Goal: Task Accomplishment & Management: Complete application form

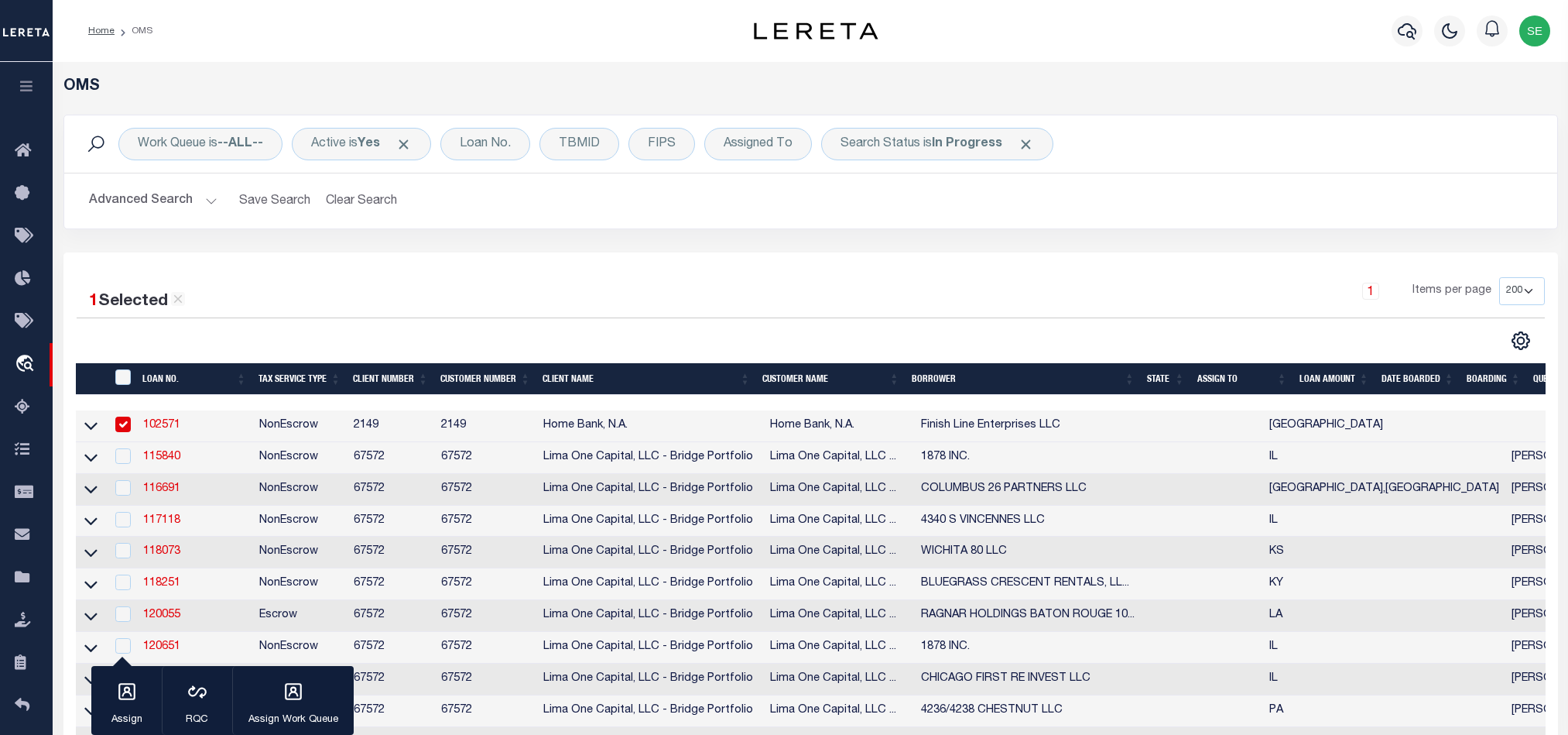
select select "200"
select select "4594"
select select "2311"
select select "100"
select select "NonEscrow"
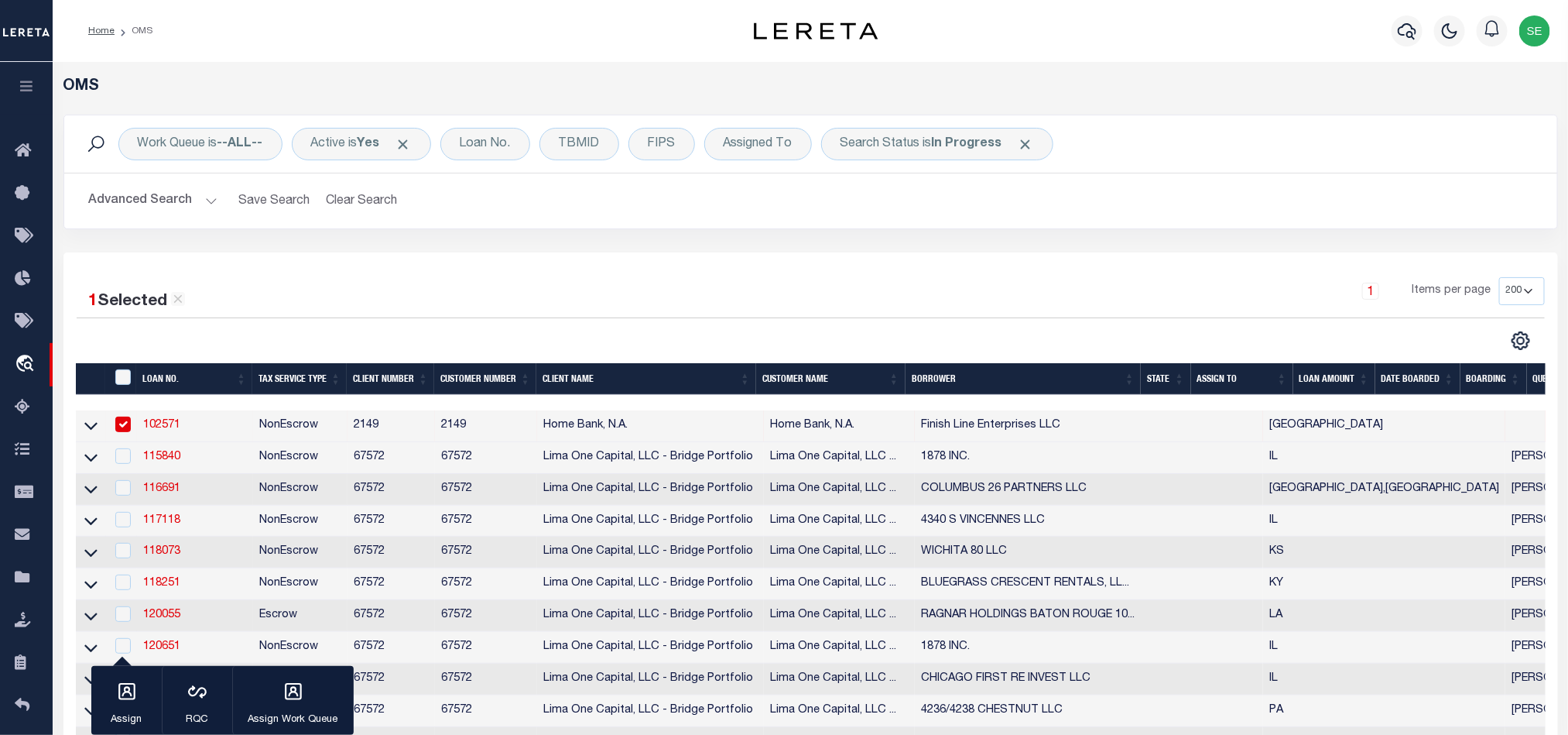
click at [305, 427] on td "NonEscrow" at bounding box center [300, 426] width 95 height 32
checkbox input "false"
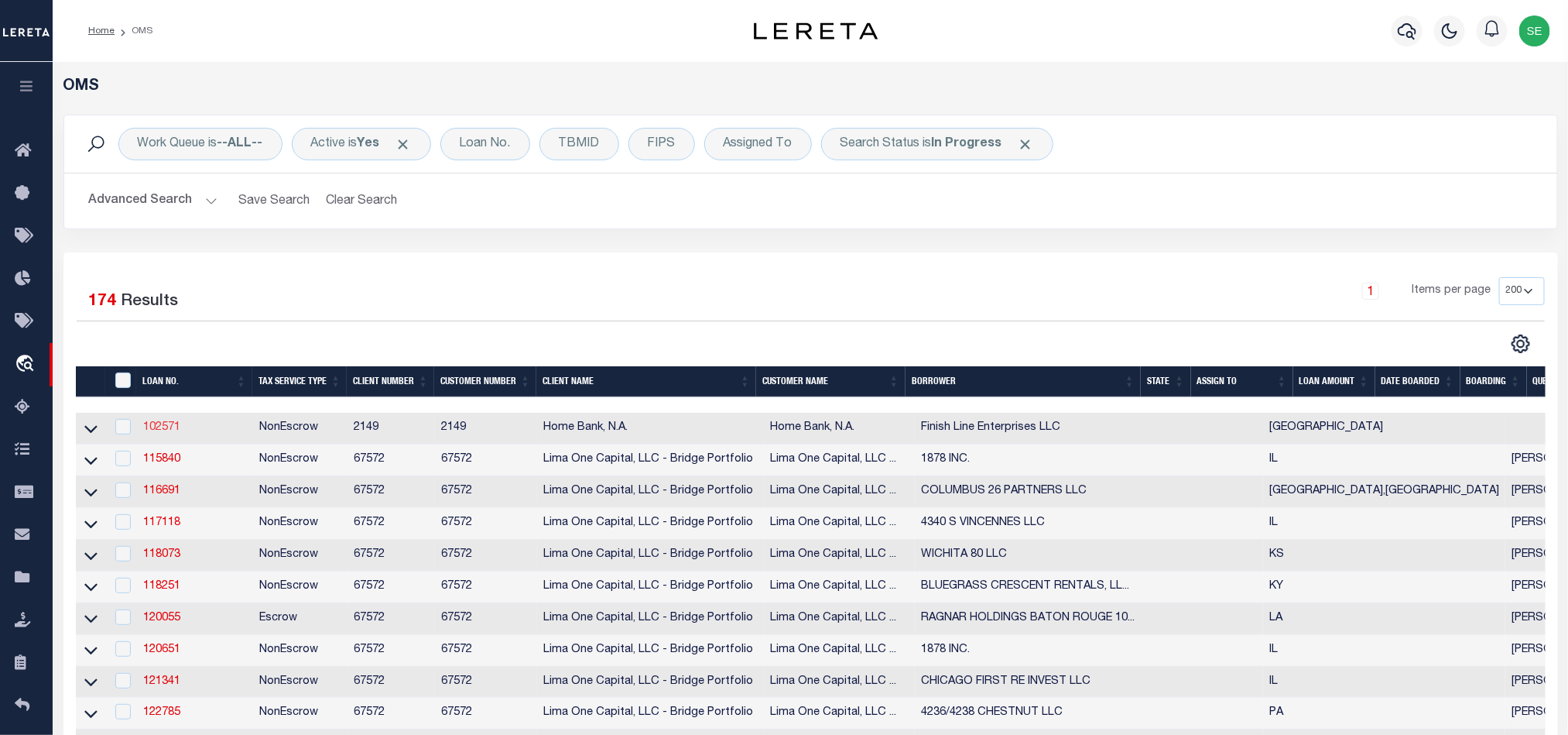
click at [165, 430] on link "102571" at bounding box center [162, 427] width 38 height 11
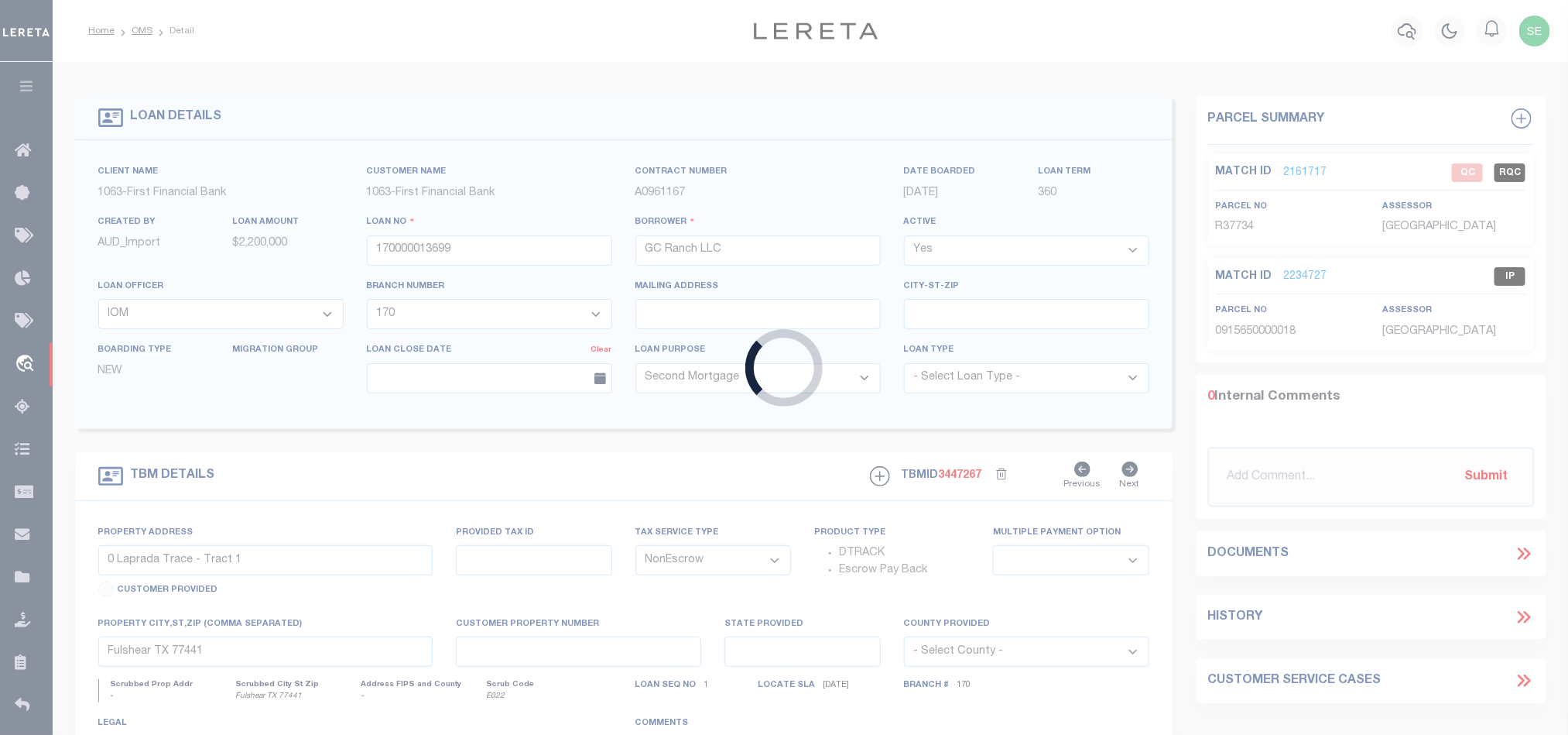
type input "102571"
type input "Finish Line Enterprises LLC"
select select
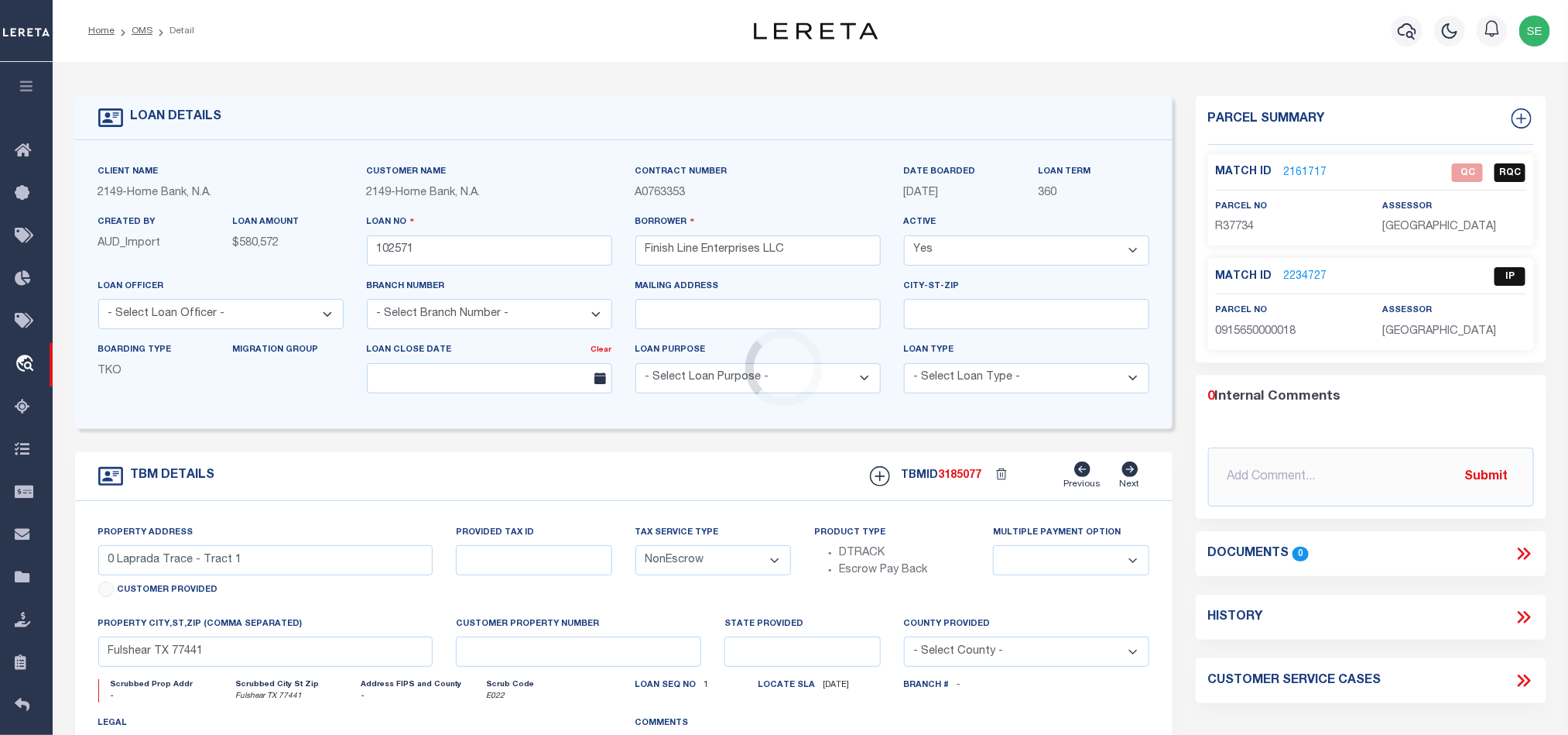
select select "8216"
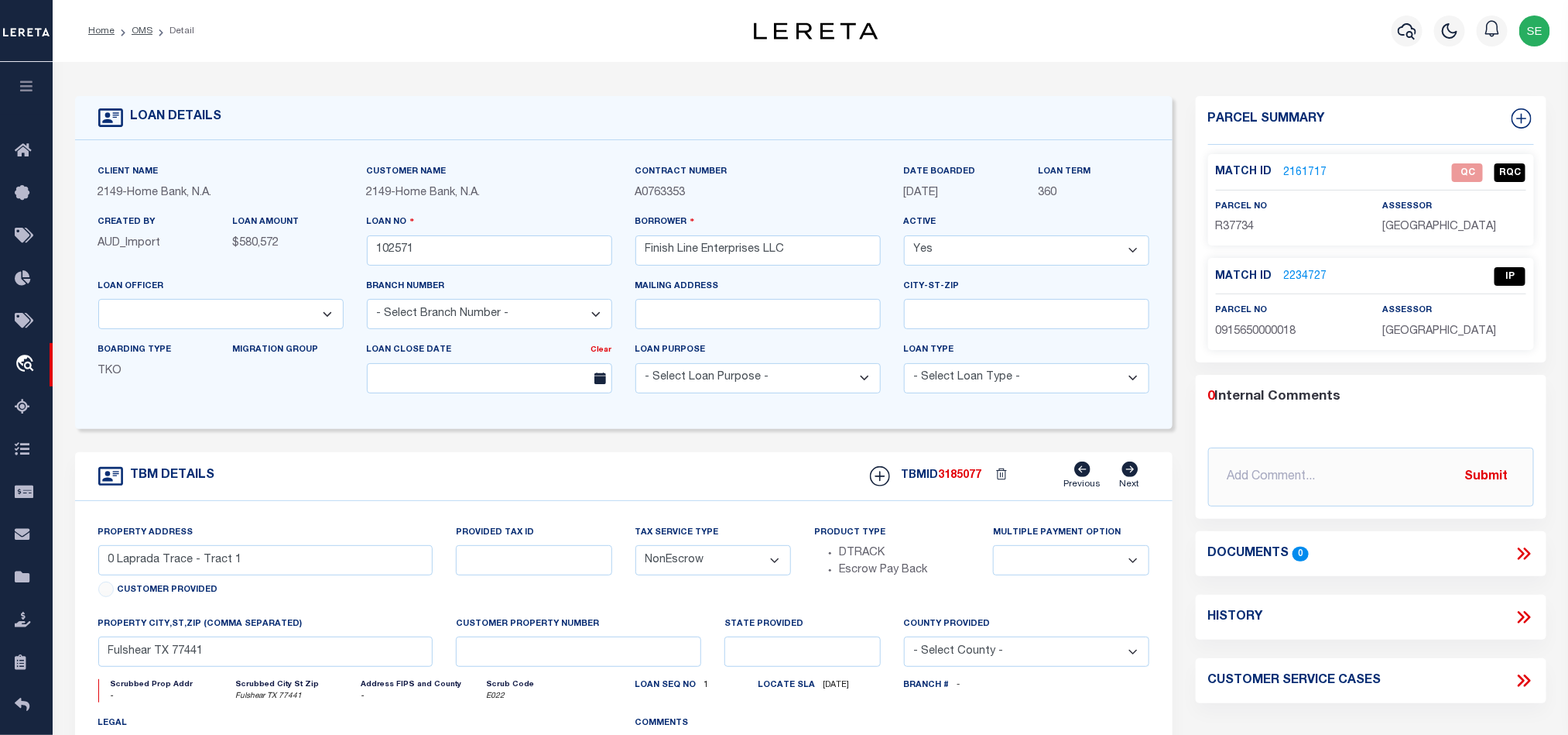
select select "3295"
type input "[STREET_ADDRESS]"
type input "604853"
select select
type input "[GEOGRAPHIC_DATA], [GEOGRAPHIC_DATA] 77539"
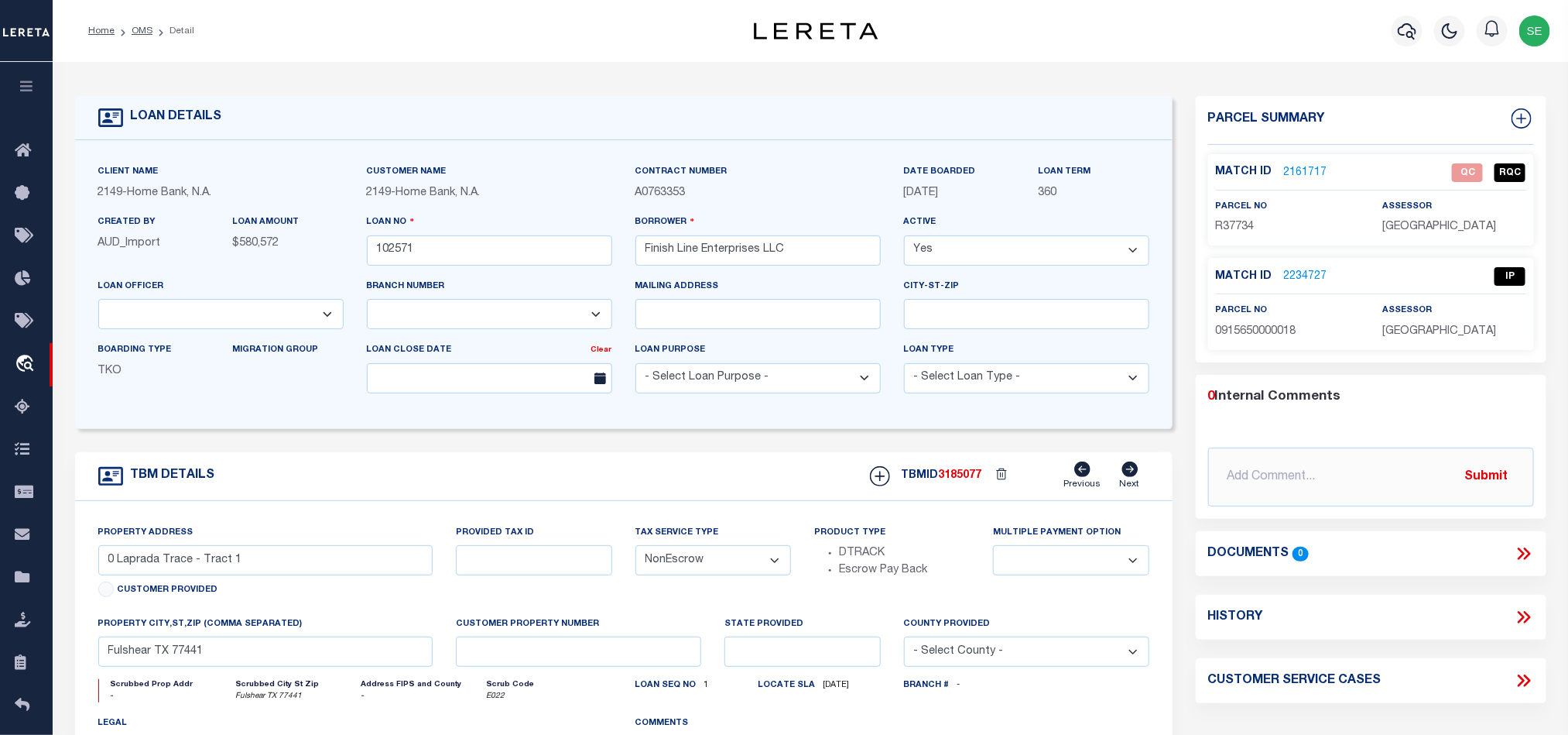
type input "[GEOGRAPHIC_DATA]"
select select
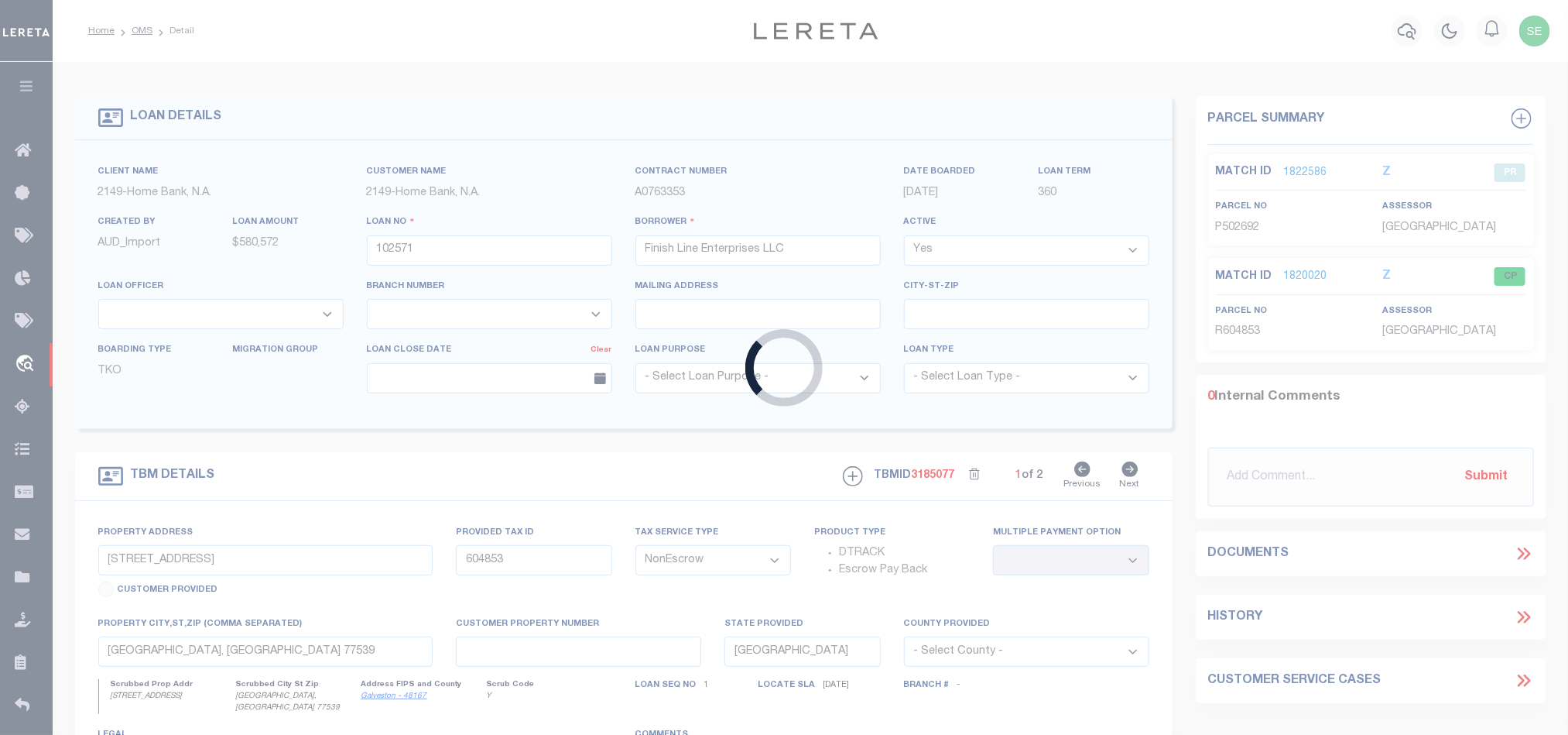
type input "10040001"
type input "BRONTE REAL ESTATE LLC"
select select
select select "10"
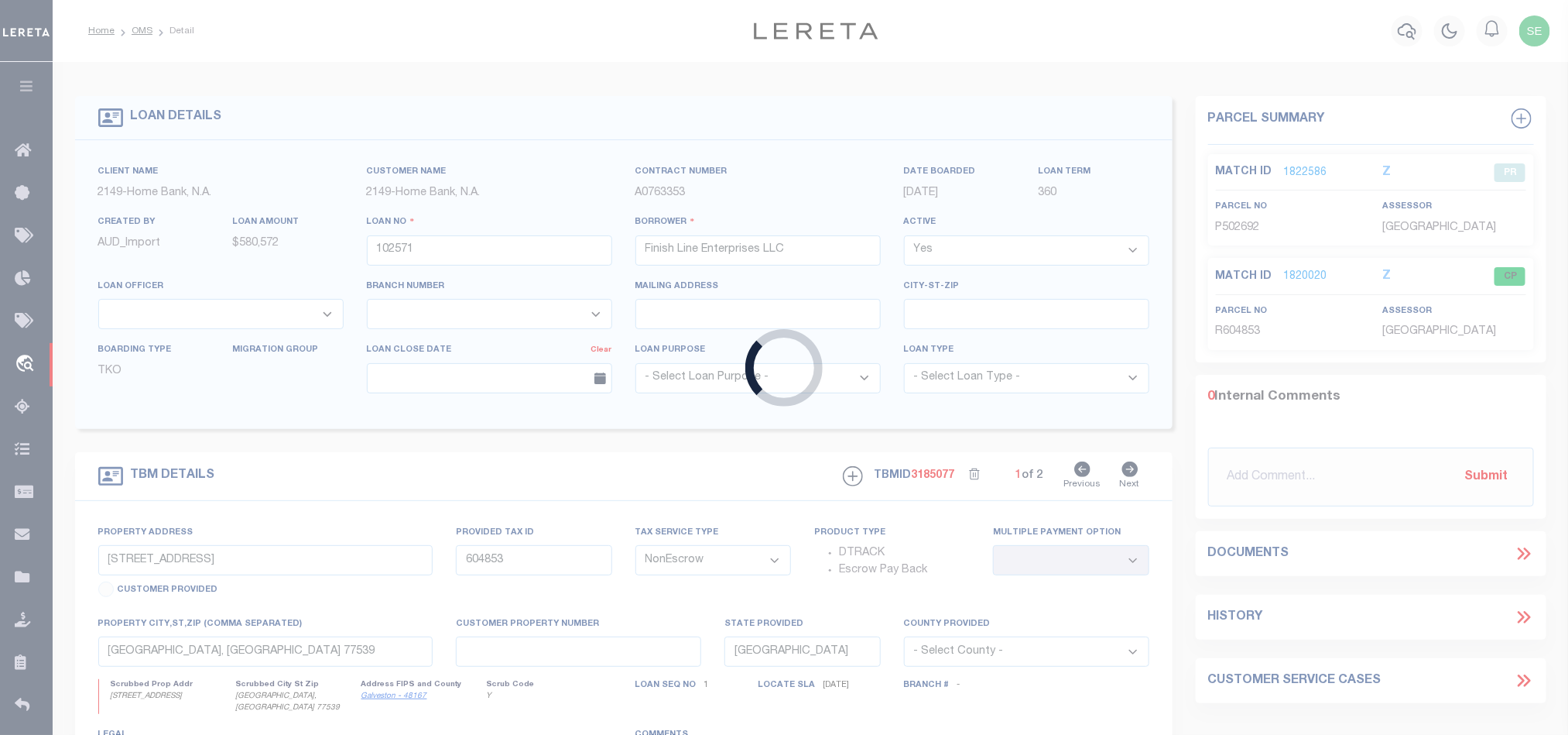
select select "Escrow"
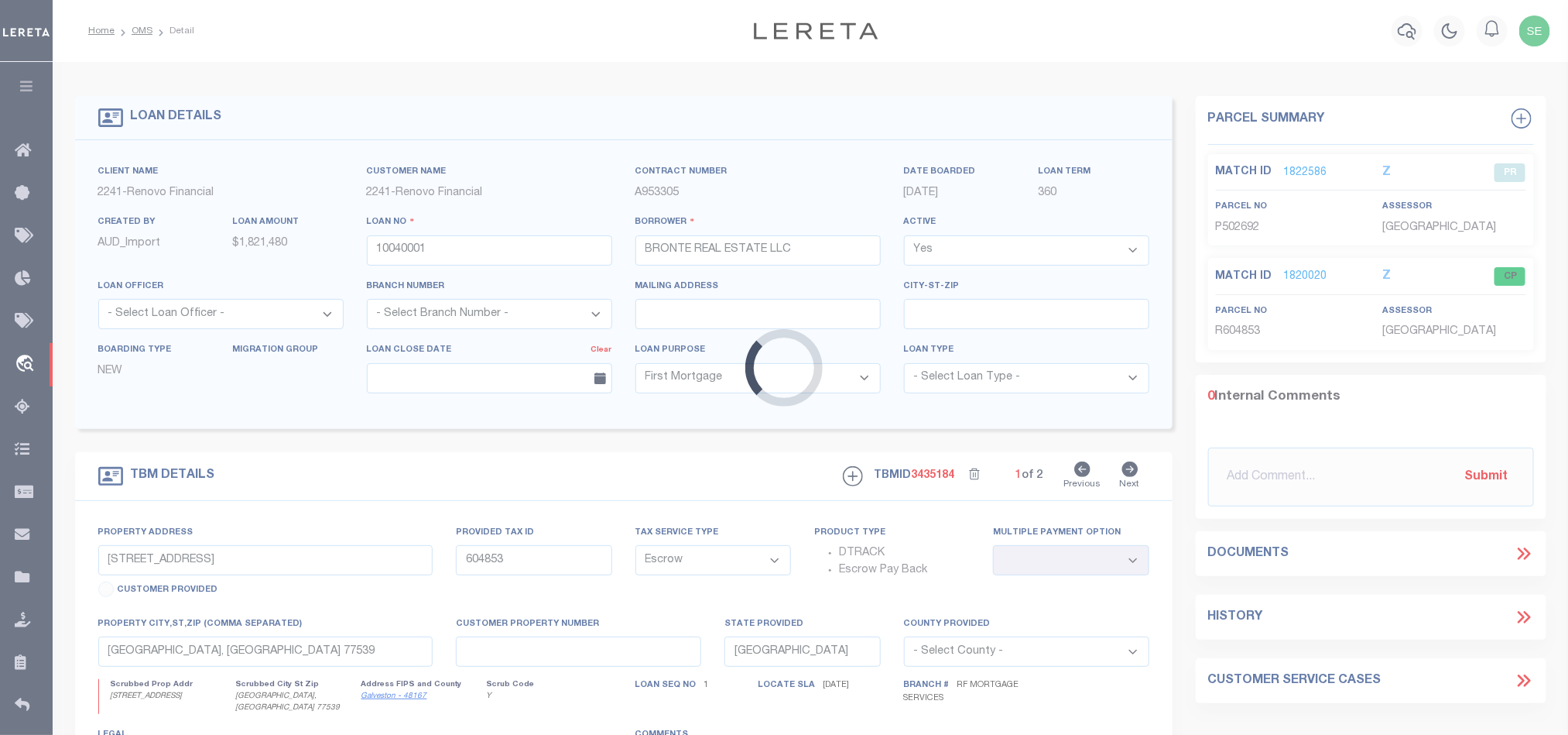
type input "[STREET_ADDRESS]"
select select
type input "[GEOGRAPHIC_DATA]"
type input "a0kUS000008VeO3"
type input "GA"
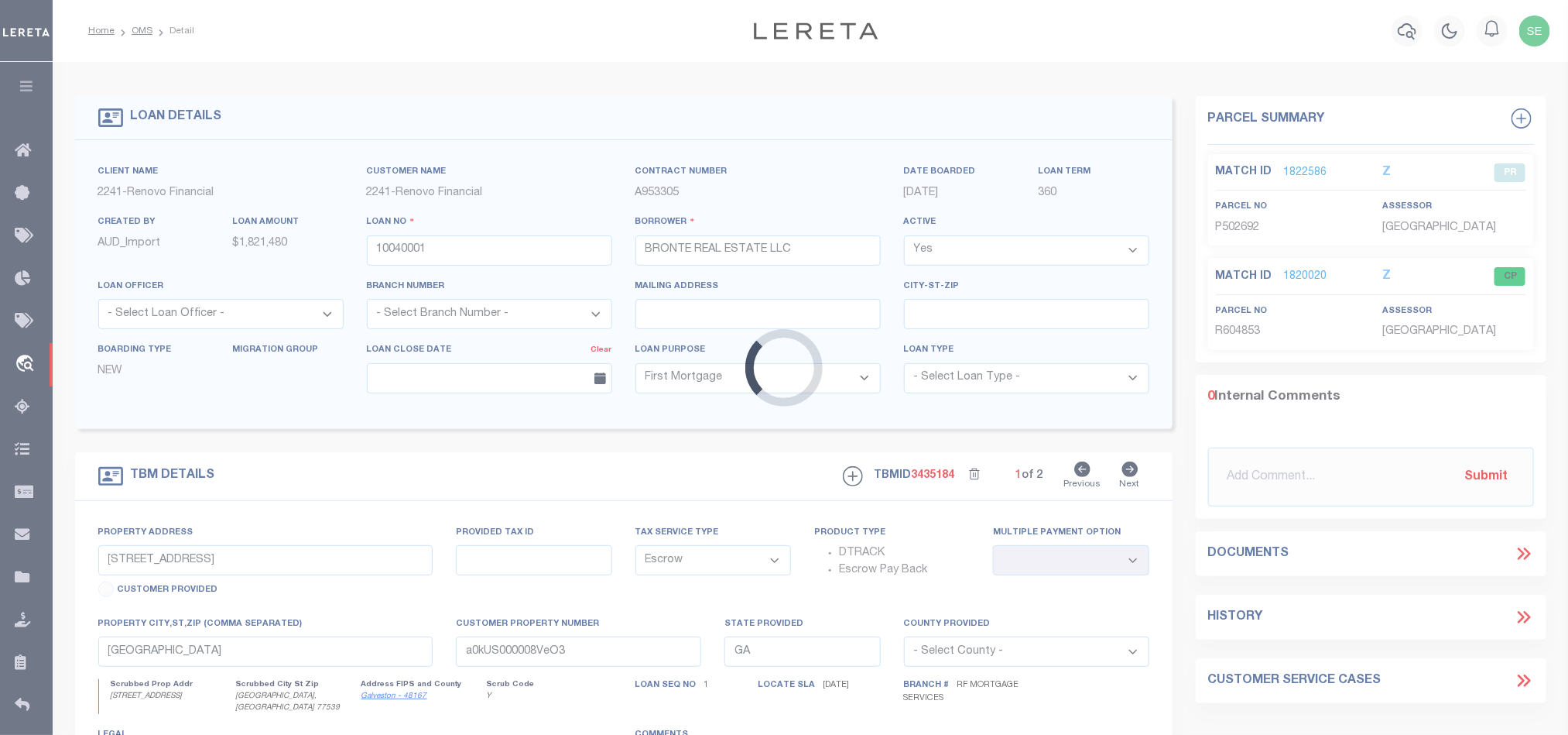
select select "14701"
select select "25067"
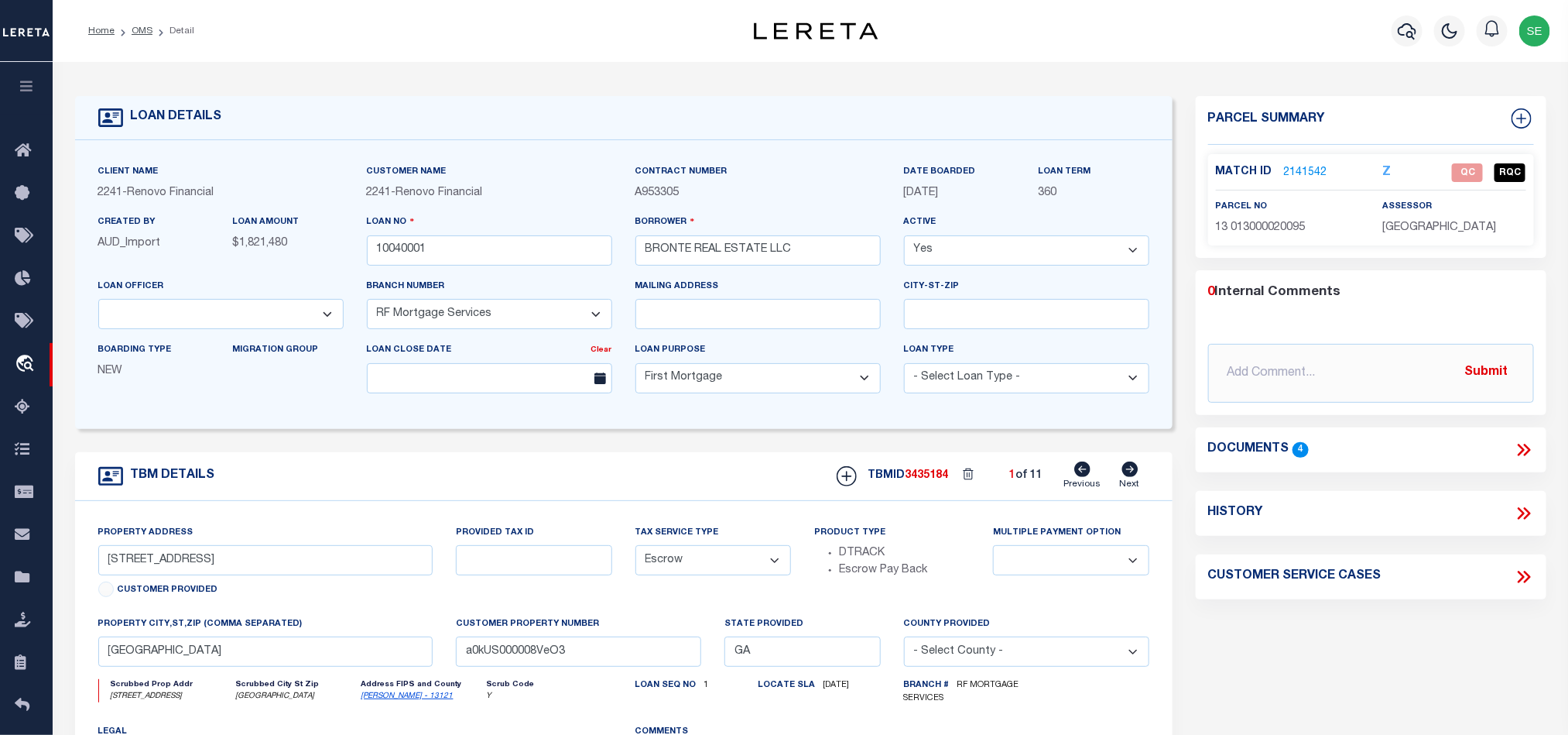
click at [1310, 165] on link "2141542" at bounding box center [1305, 173] width 44 height 16
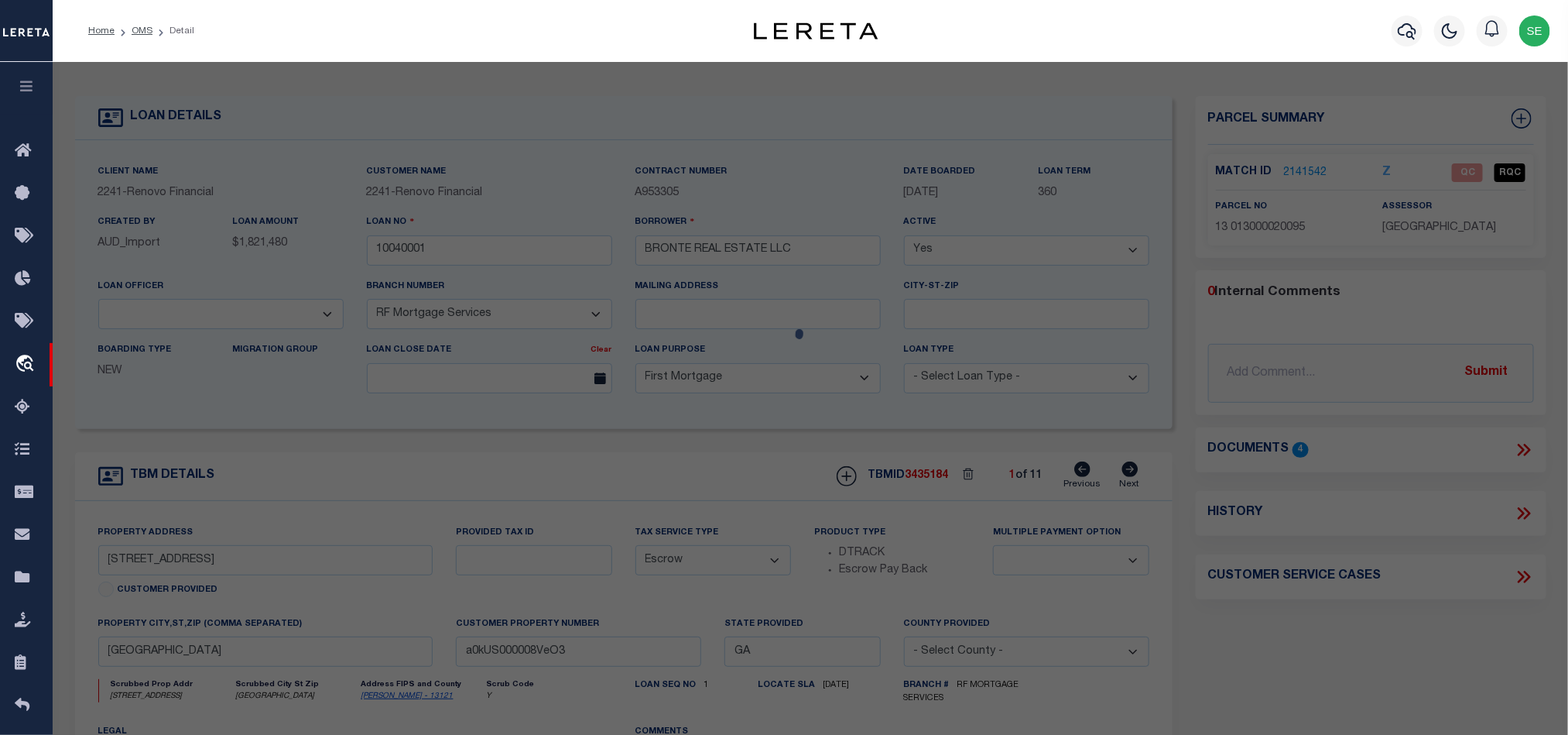
scroll to position [0, 72]
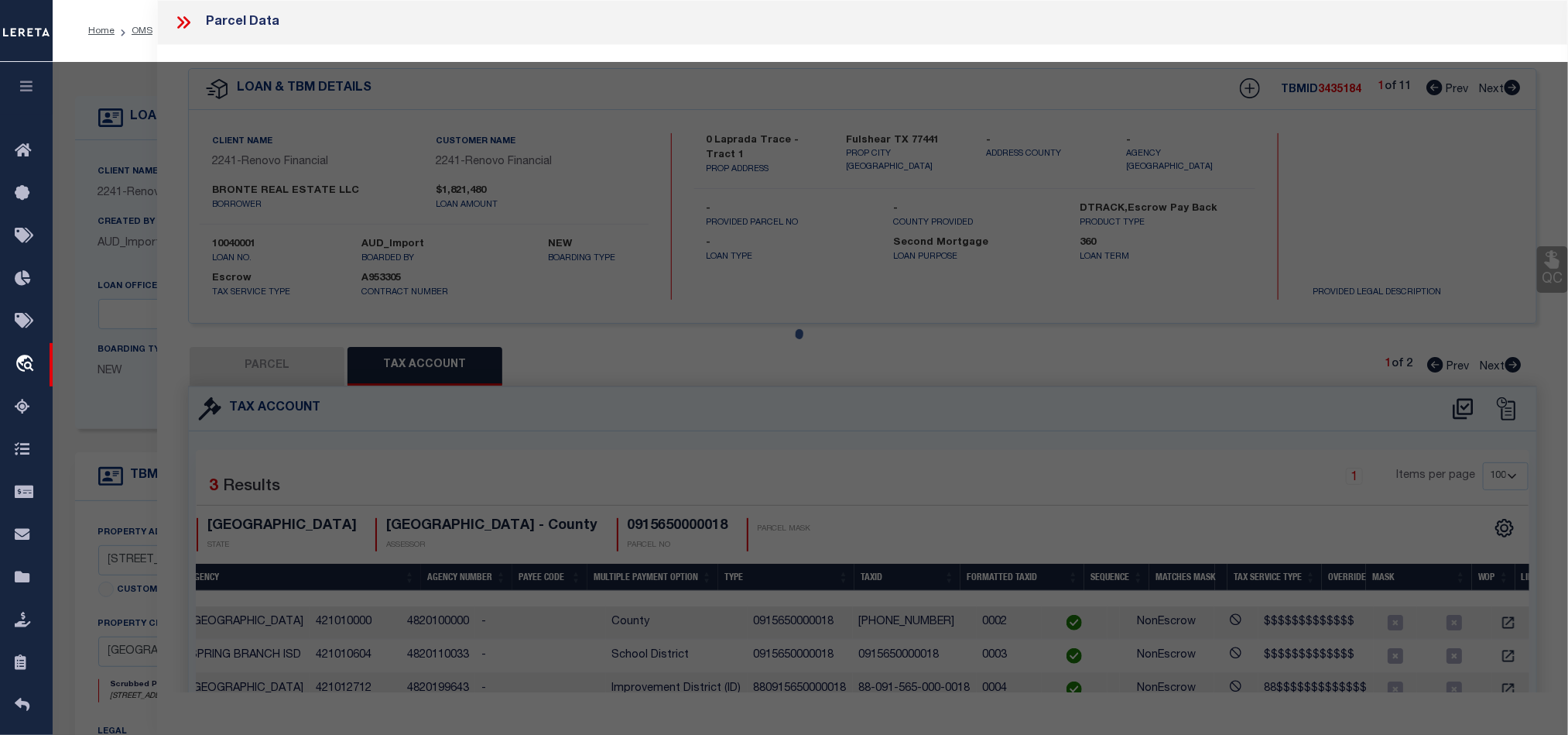
select select "AS"
select select
checkbox input "false"
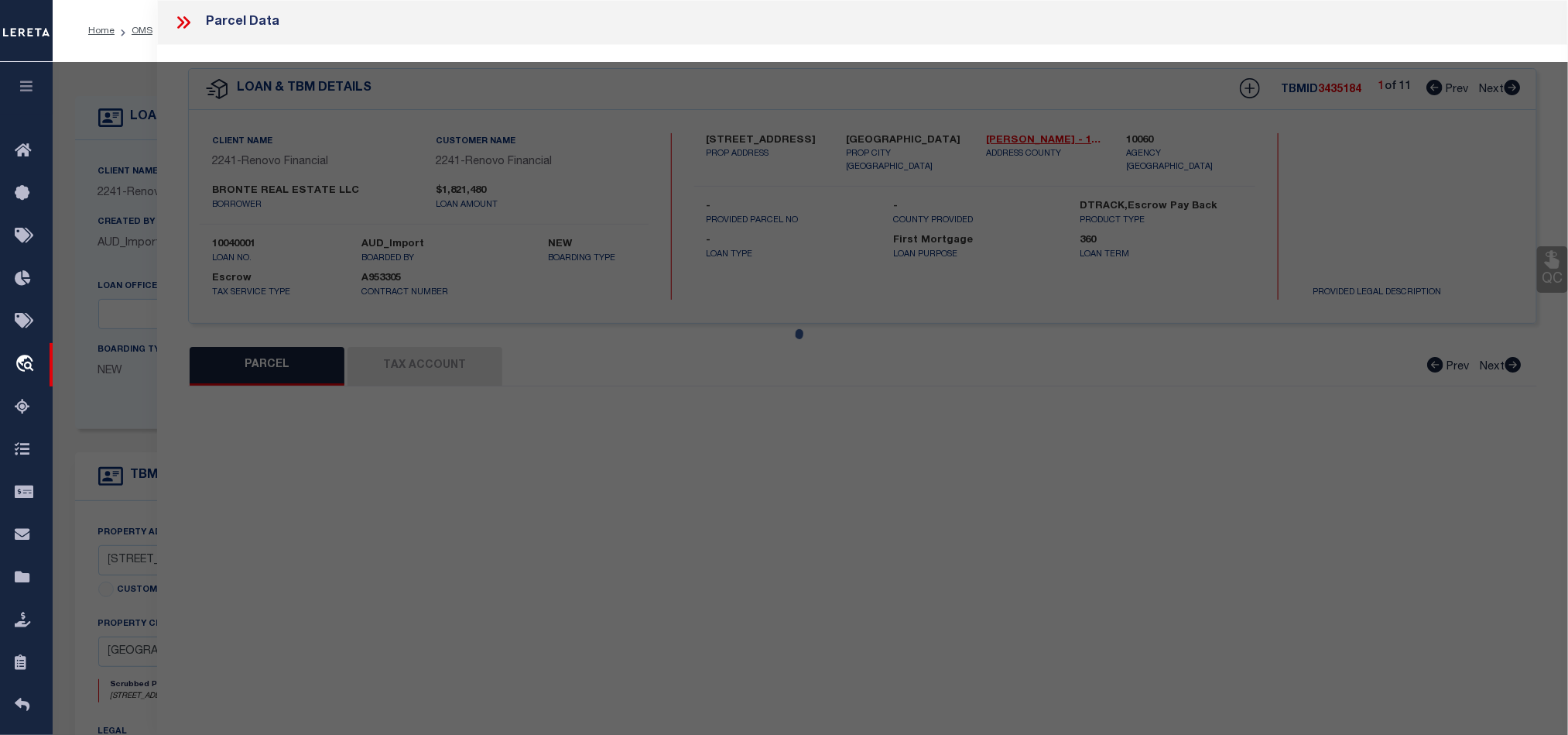
select select "QC"
type input "BONDI REAL ESTATE LLC"
select select "AGW"
select select "LEG"
type input "[STREET_ADDRESS]"
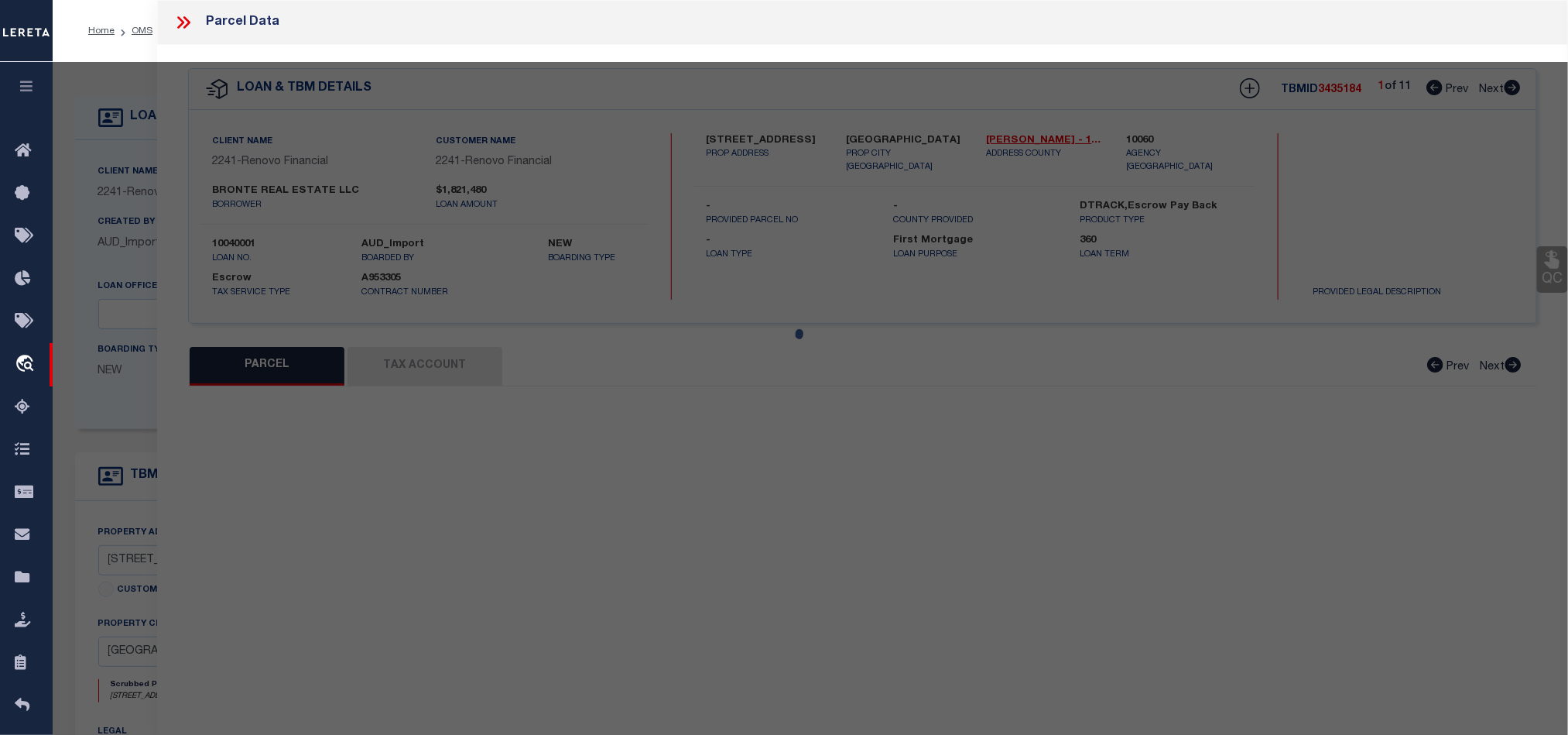
type input "[GEOGRAPHIC_DATA]"
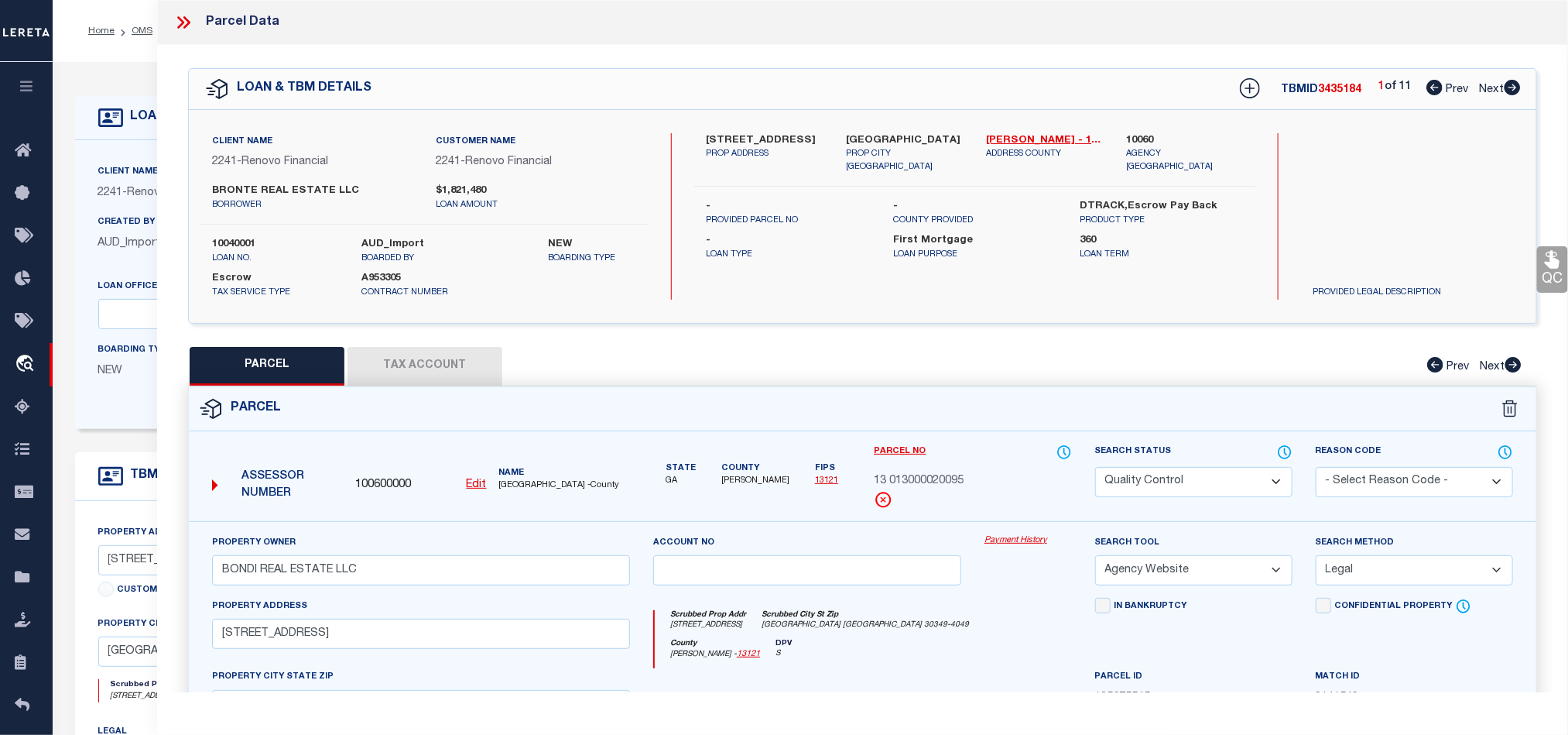
click at [425, 349] on button "Tax Account" at bounding box center [424, 365] width 154 height 38
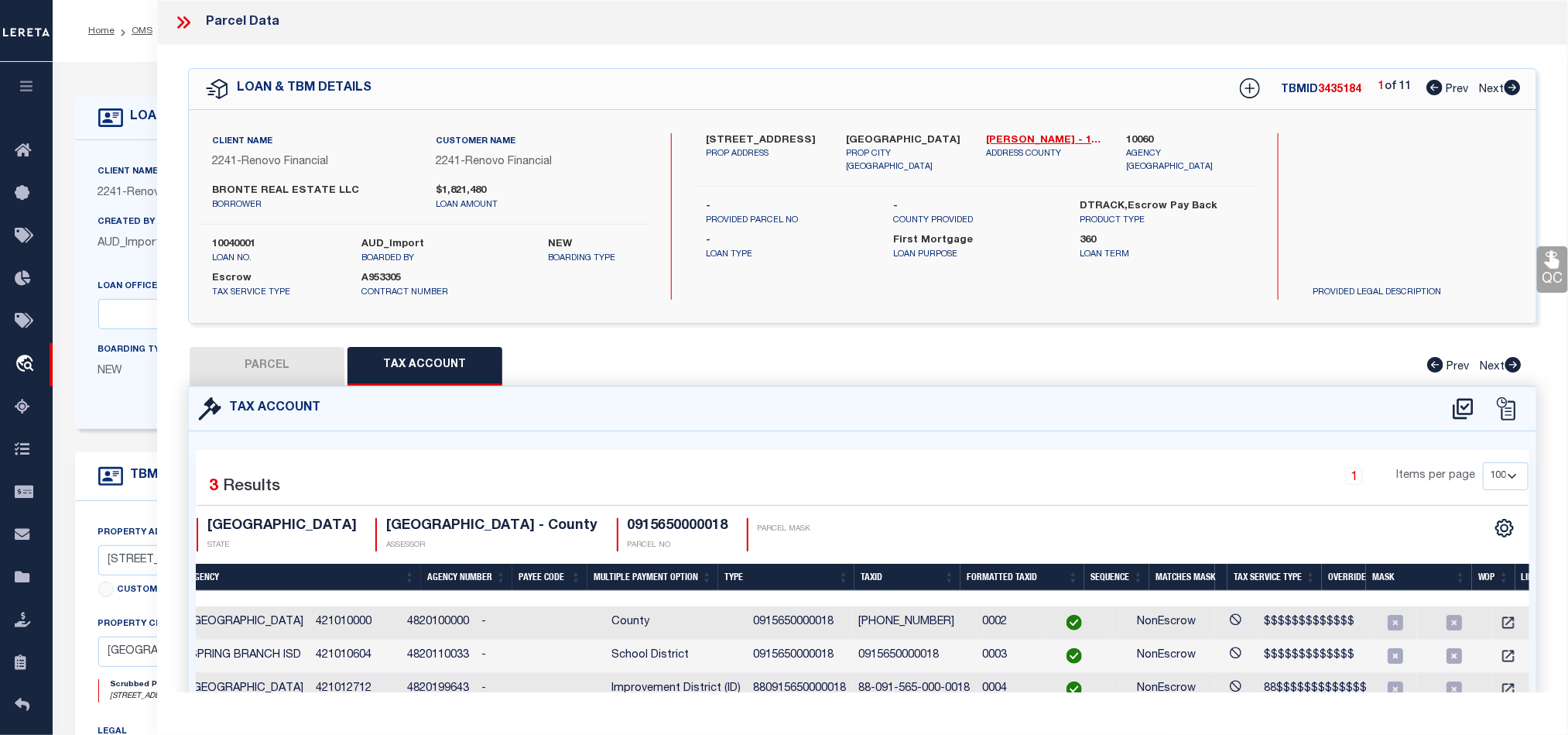
select select "100"
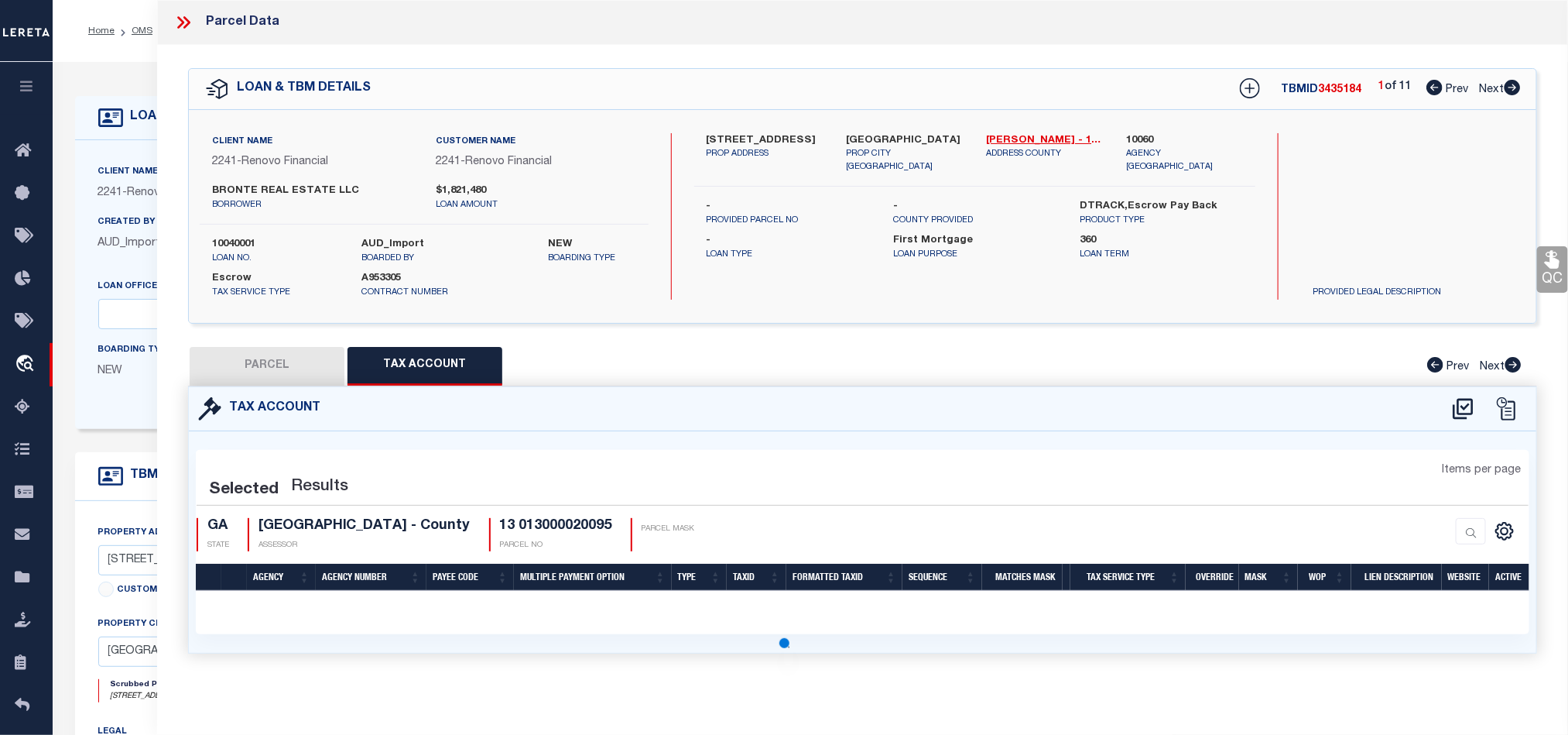
select select "100"
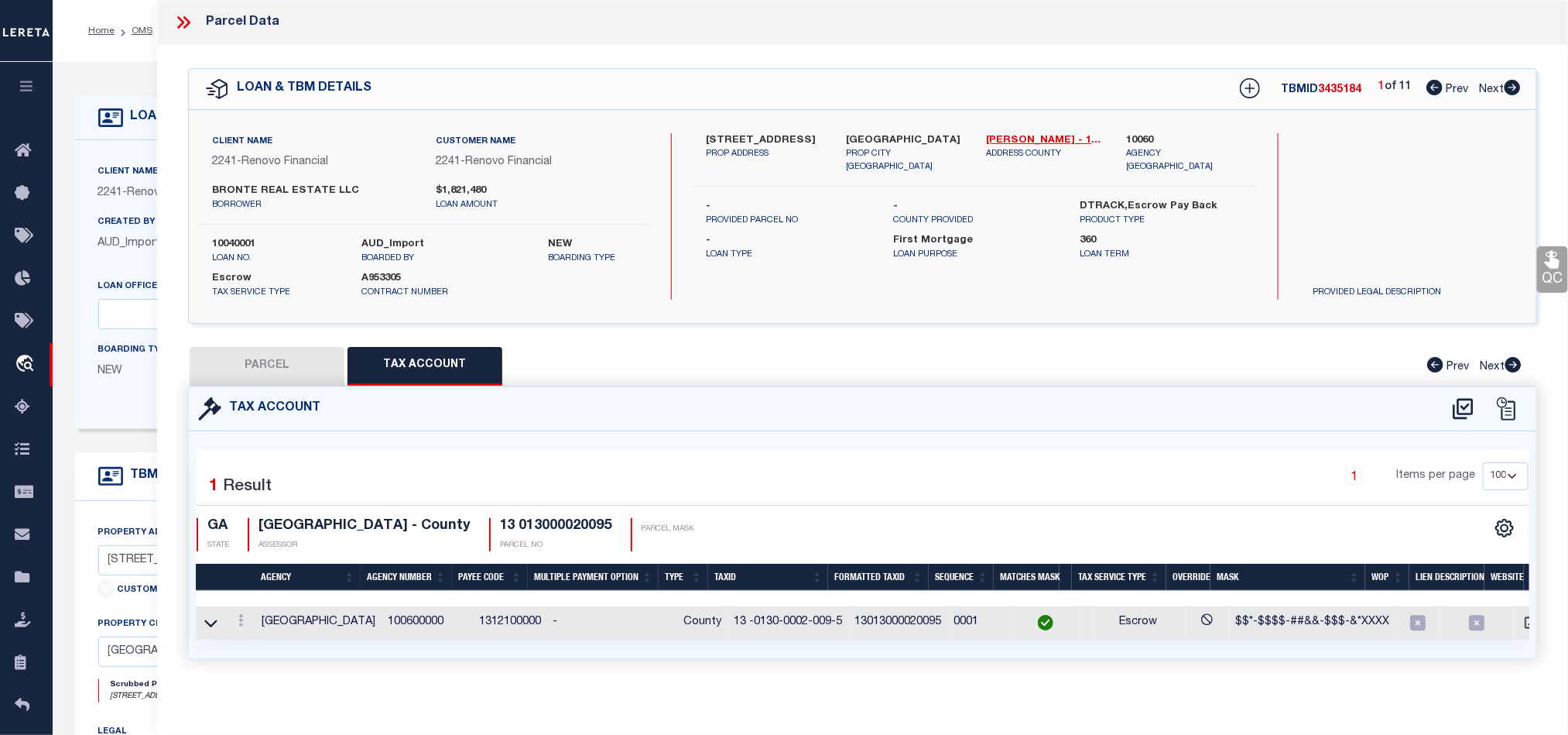
click at [1513, 91] on icon at bounding box center [1512, 87] width 17 height 15
select select "AS"
select select
checkbox input "false"
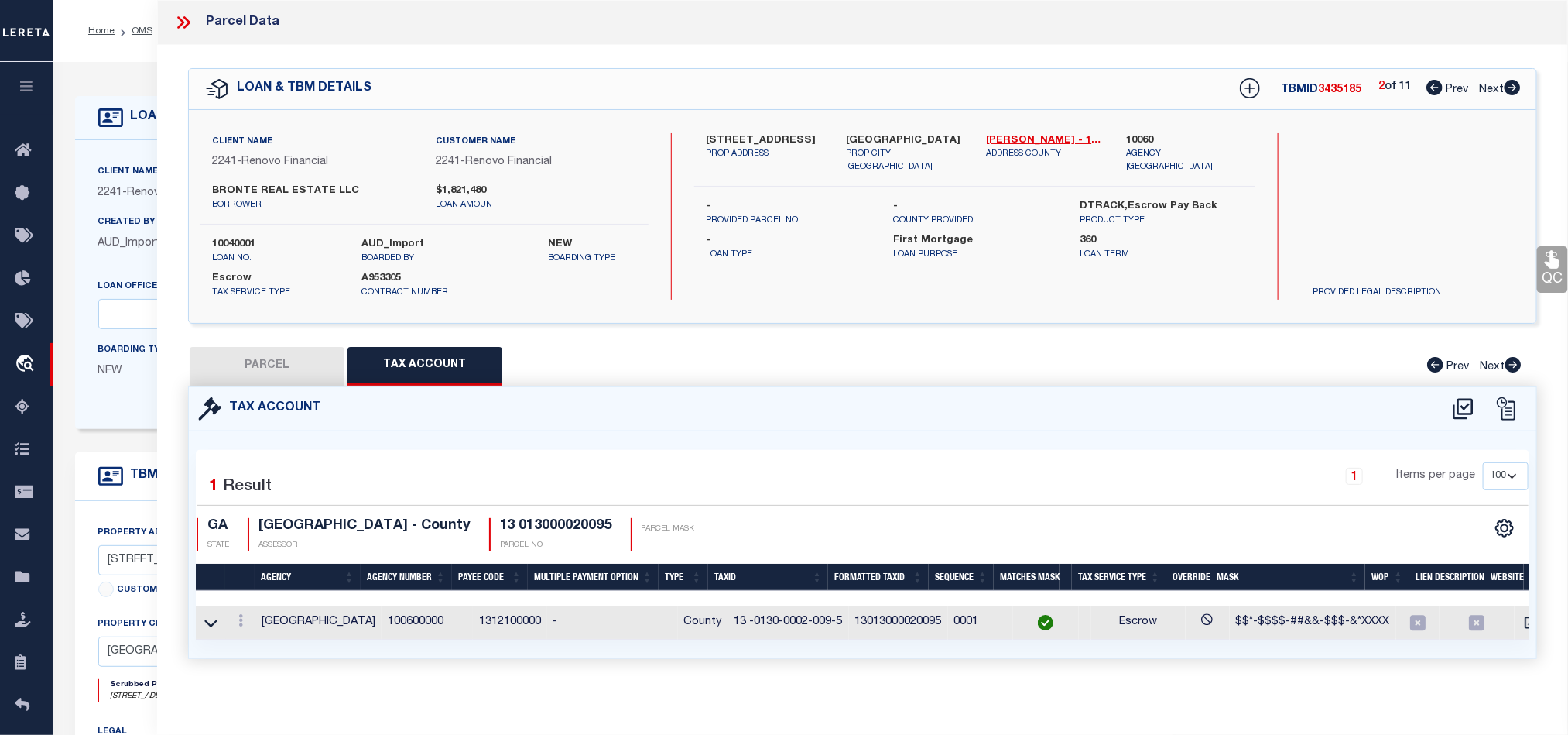
checkbox input "false"
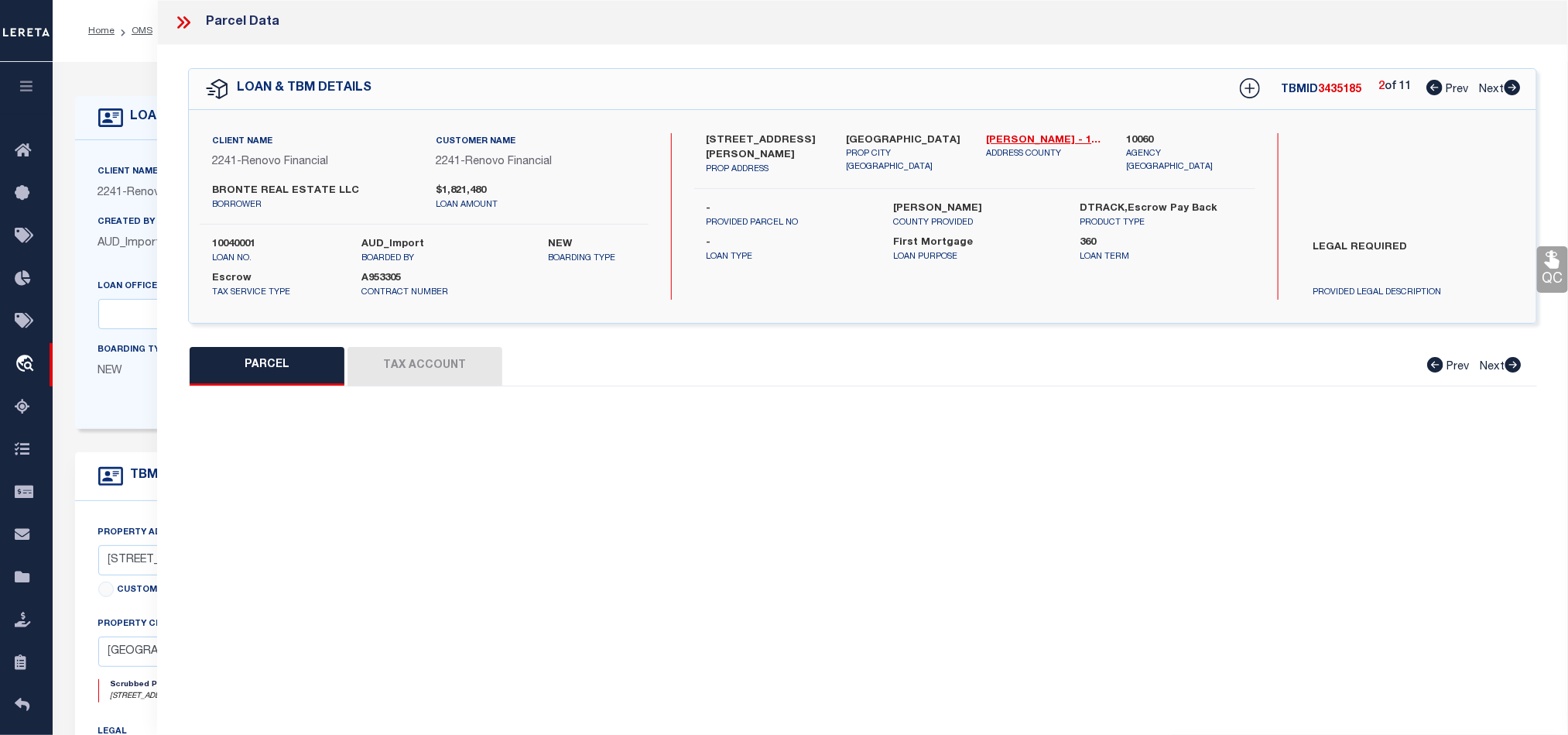
select select "QC"
type input "BONDI REAL ESTATE LLC"
select select "AGW"
select select "LEG"
type input "[STREET_ADDRESS][PERSON_NAME]"
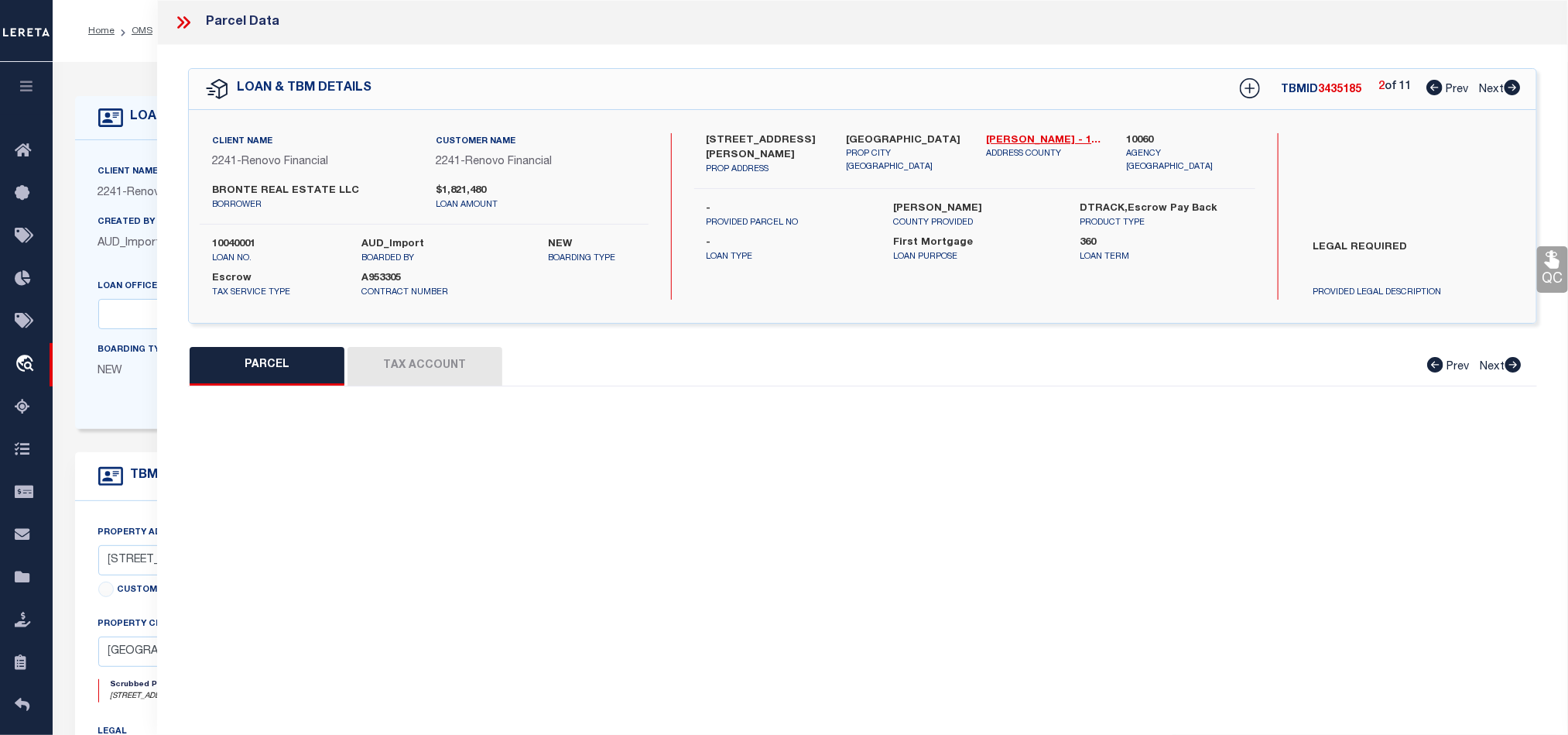
type input "[GEOGRAPHIC_DATA]"
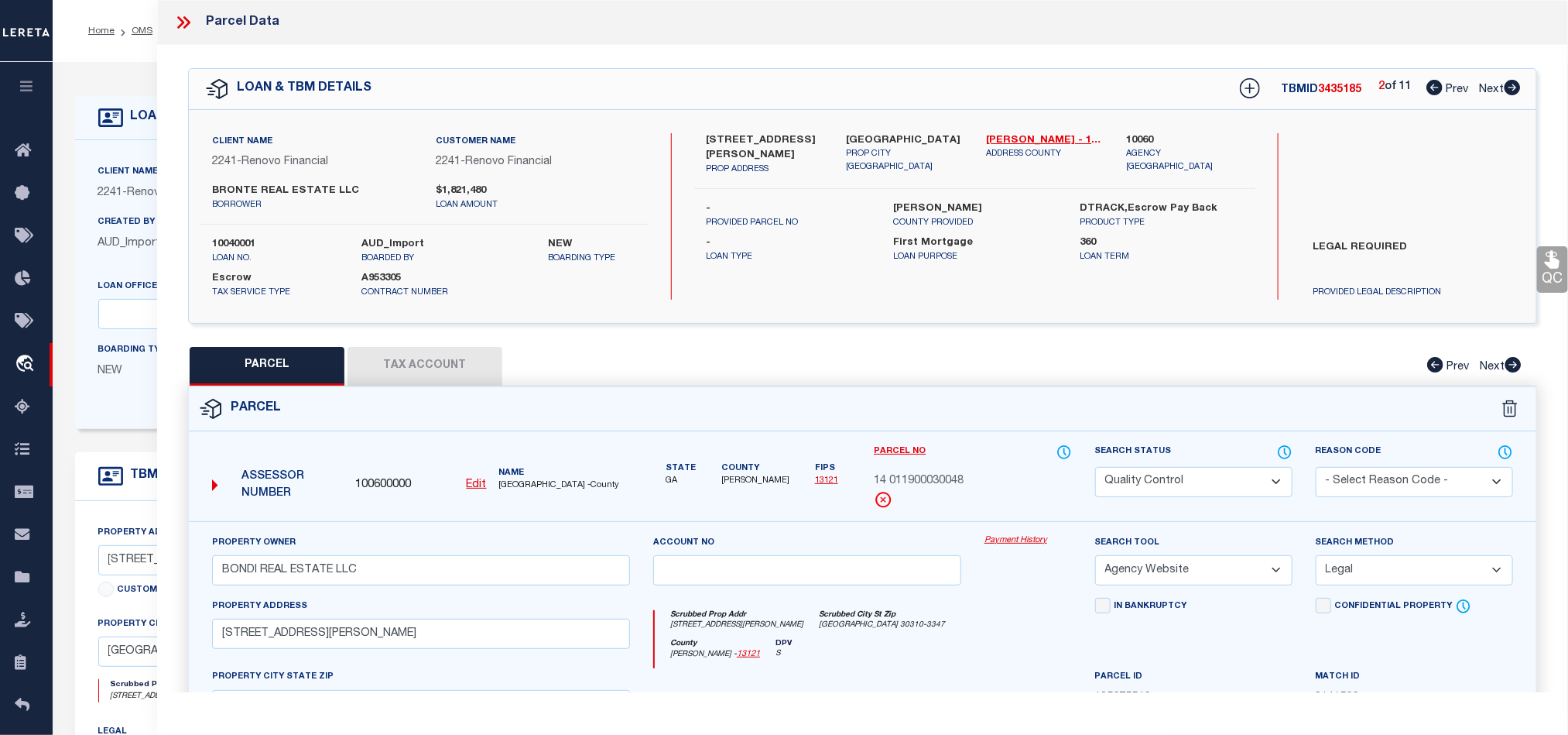
click at [1513, 91] on icon at bounding box center [1512, 87] width 17 height 15
select select "AS"
select select
checkbox input "false"
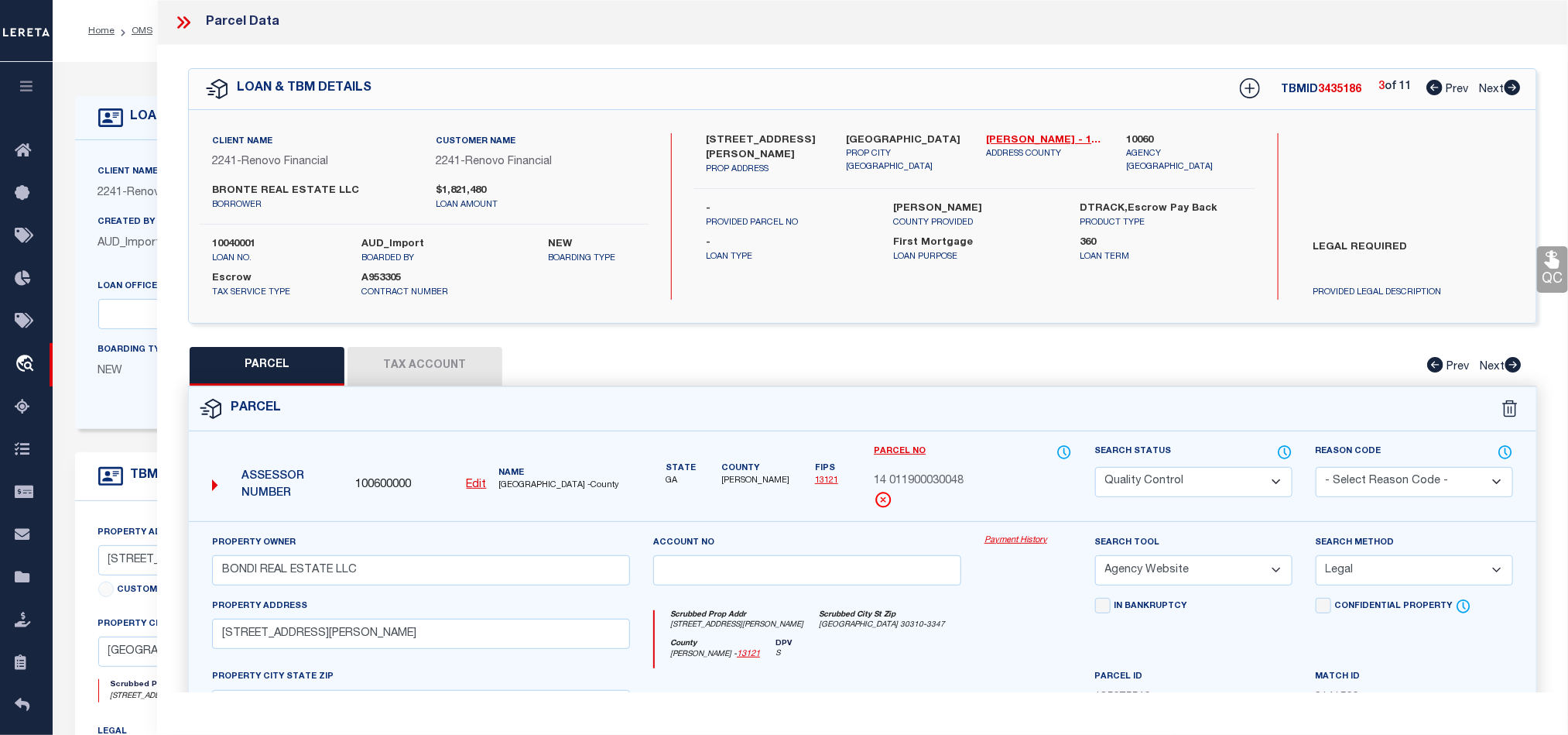
checkbox input "false"
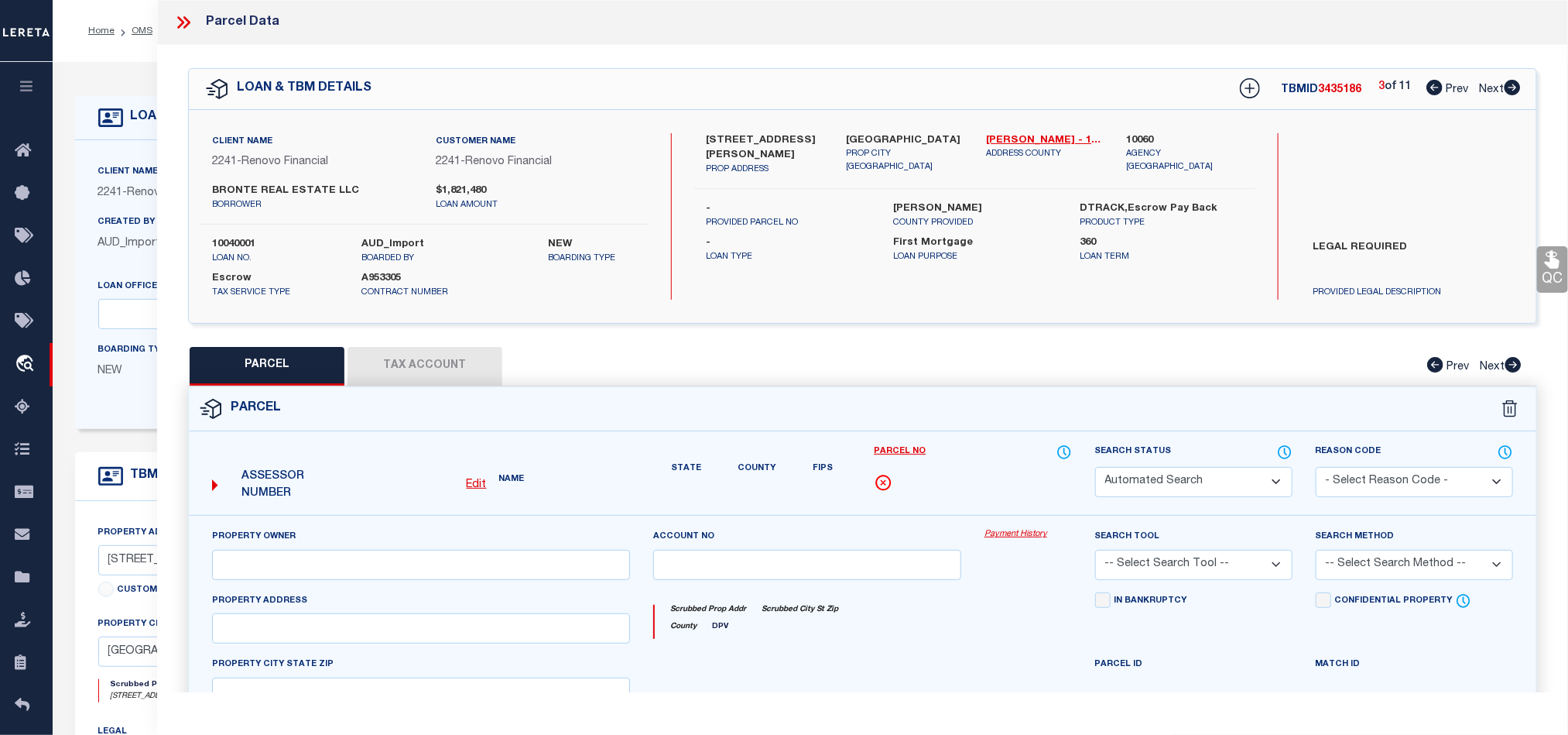
select select "QC"
type input "BONDI REAL ESTATE LLC"
select select "AGW"
select select "LEG"
type input "[STREET_ADDRESS]"
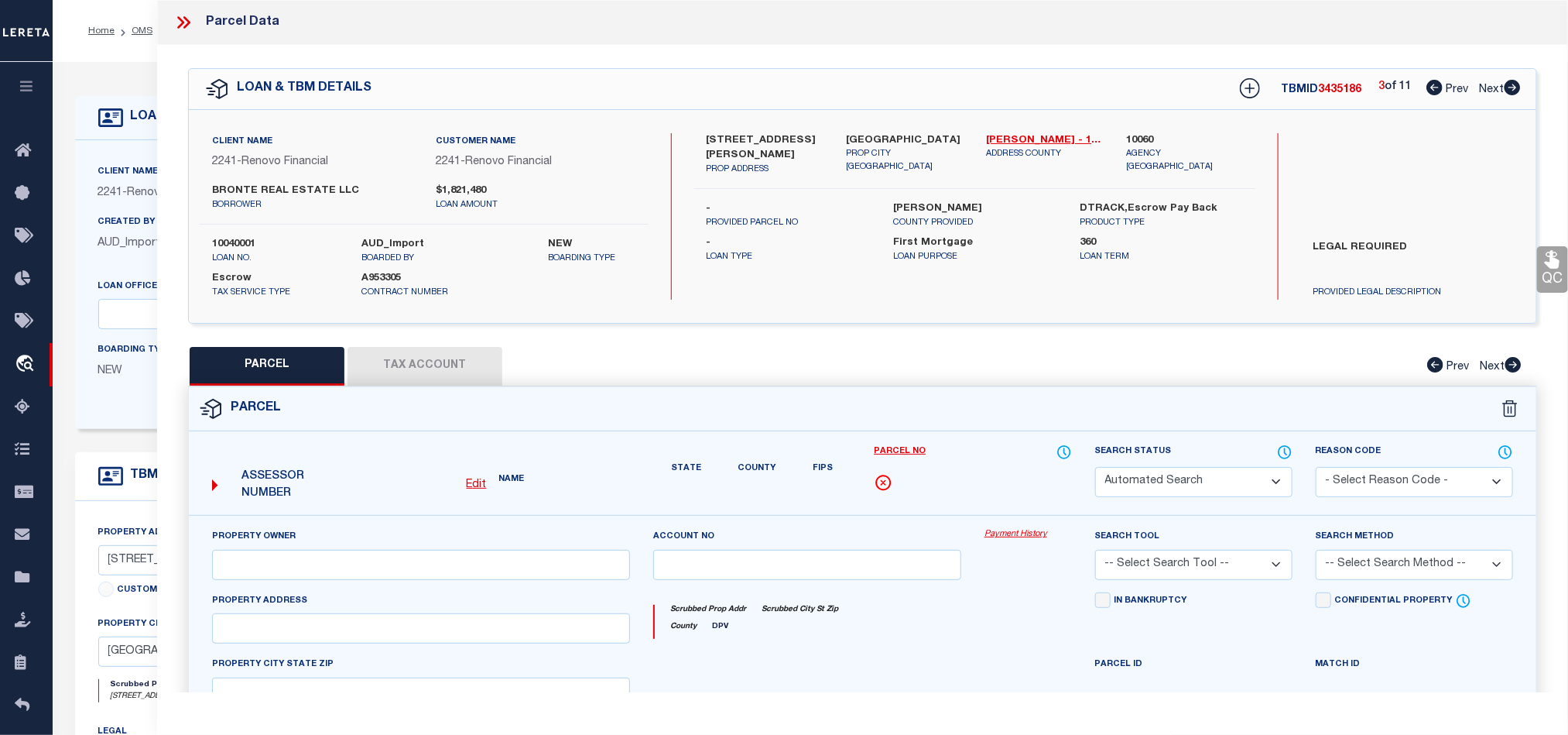
type input "[GEOGRAPHIC_DATA]"
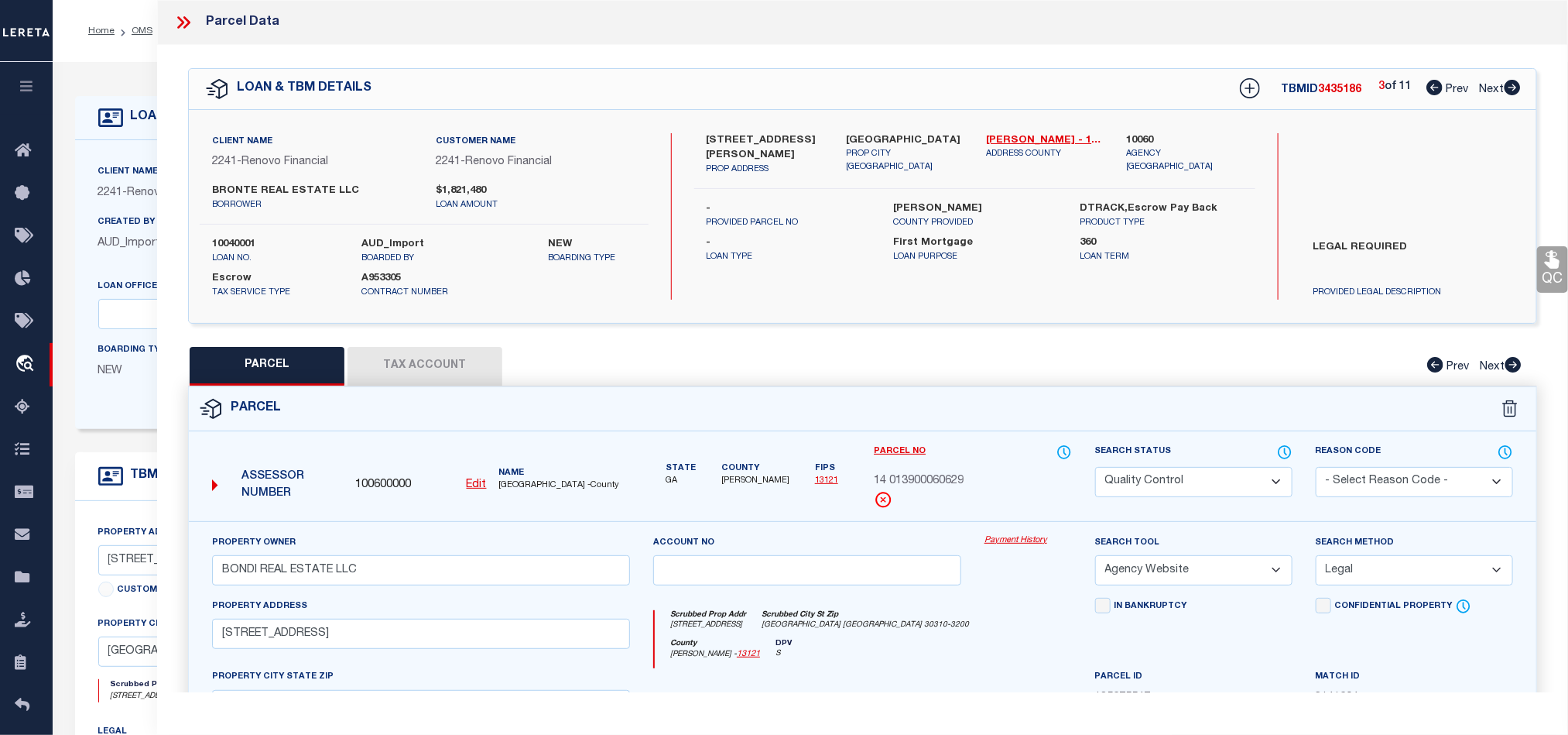
click at [1513, 91] on icon at bounding box center [1512, 87] width 17 height 15
select select "AS"
select select
checkbox input "false"
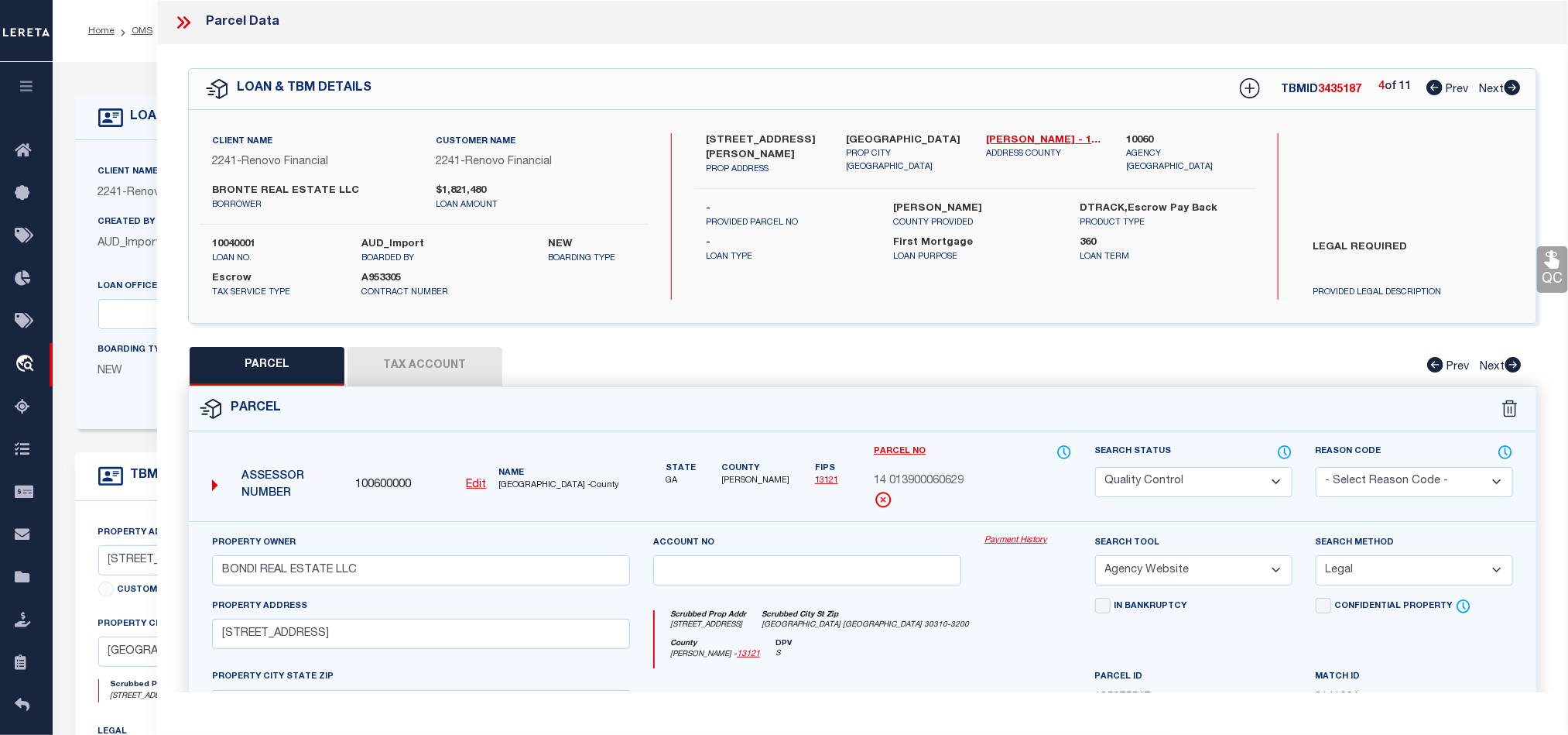
checkbox input "false"
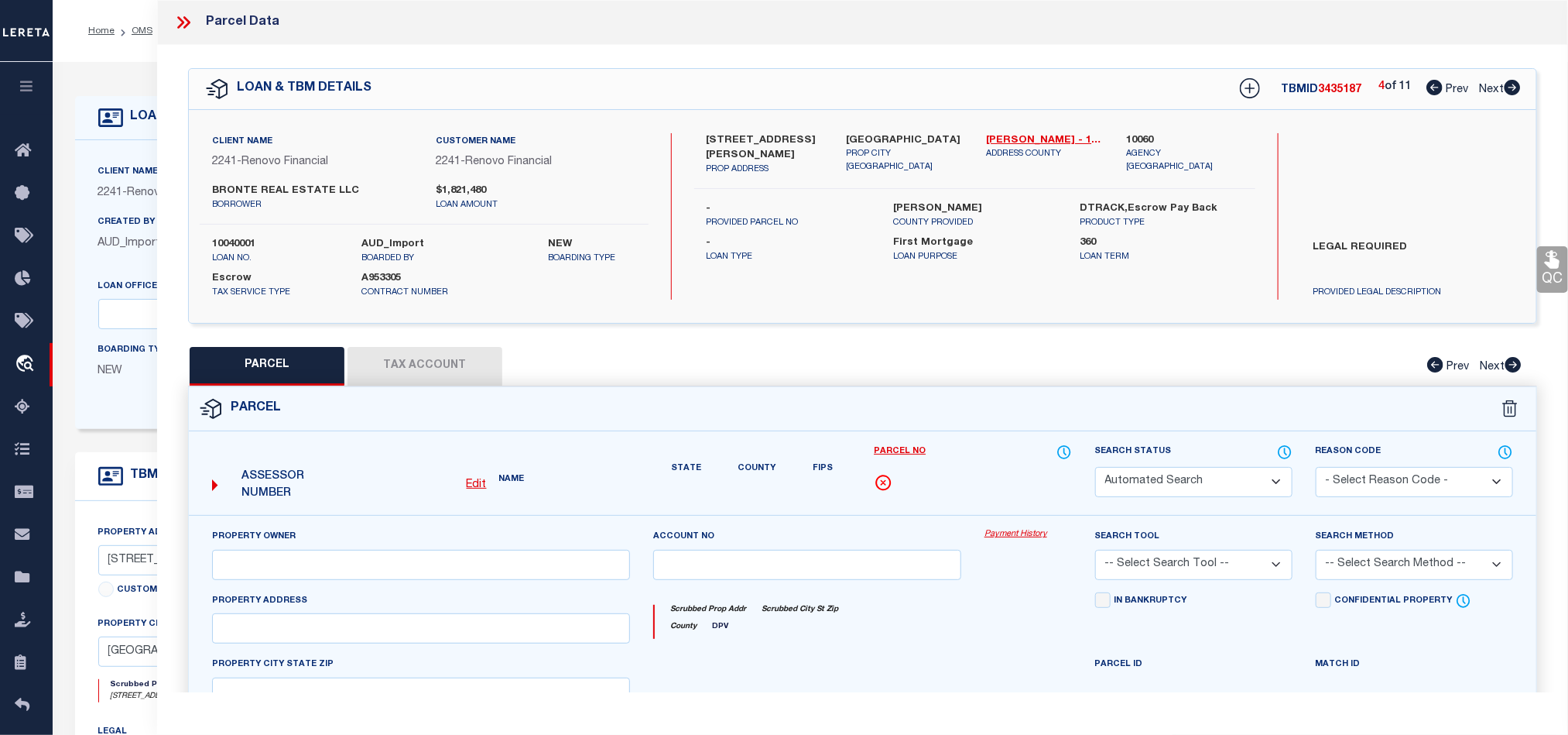
select select "QC"
type input "BONDI REAL ESTATE LLC"
select select "AGW"
select select "LEG"
type input "[STREET_ADDRESS][PERSON_NAME]"
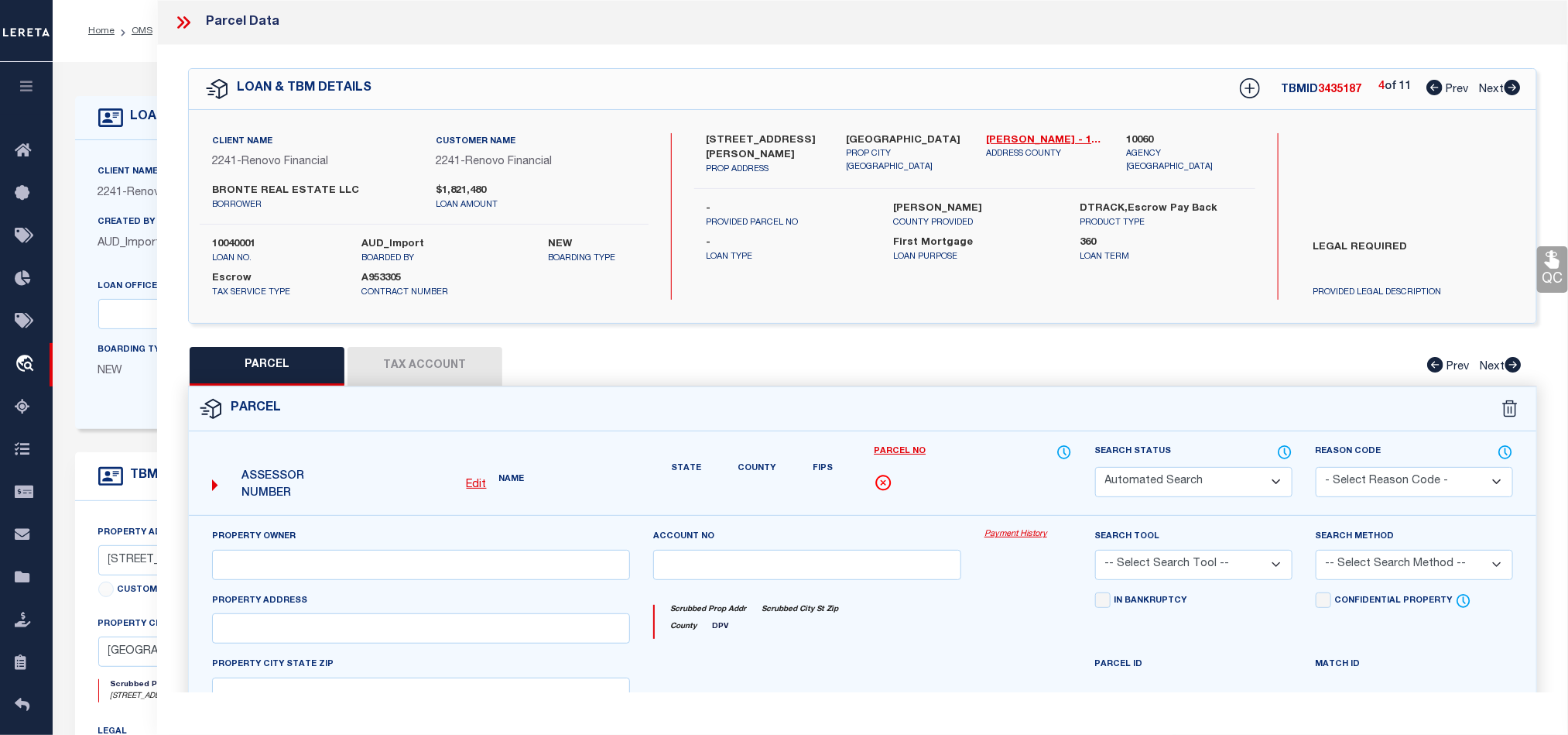
type input "[GEOGRAPHIC_DATA]"
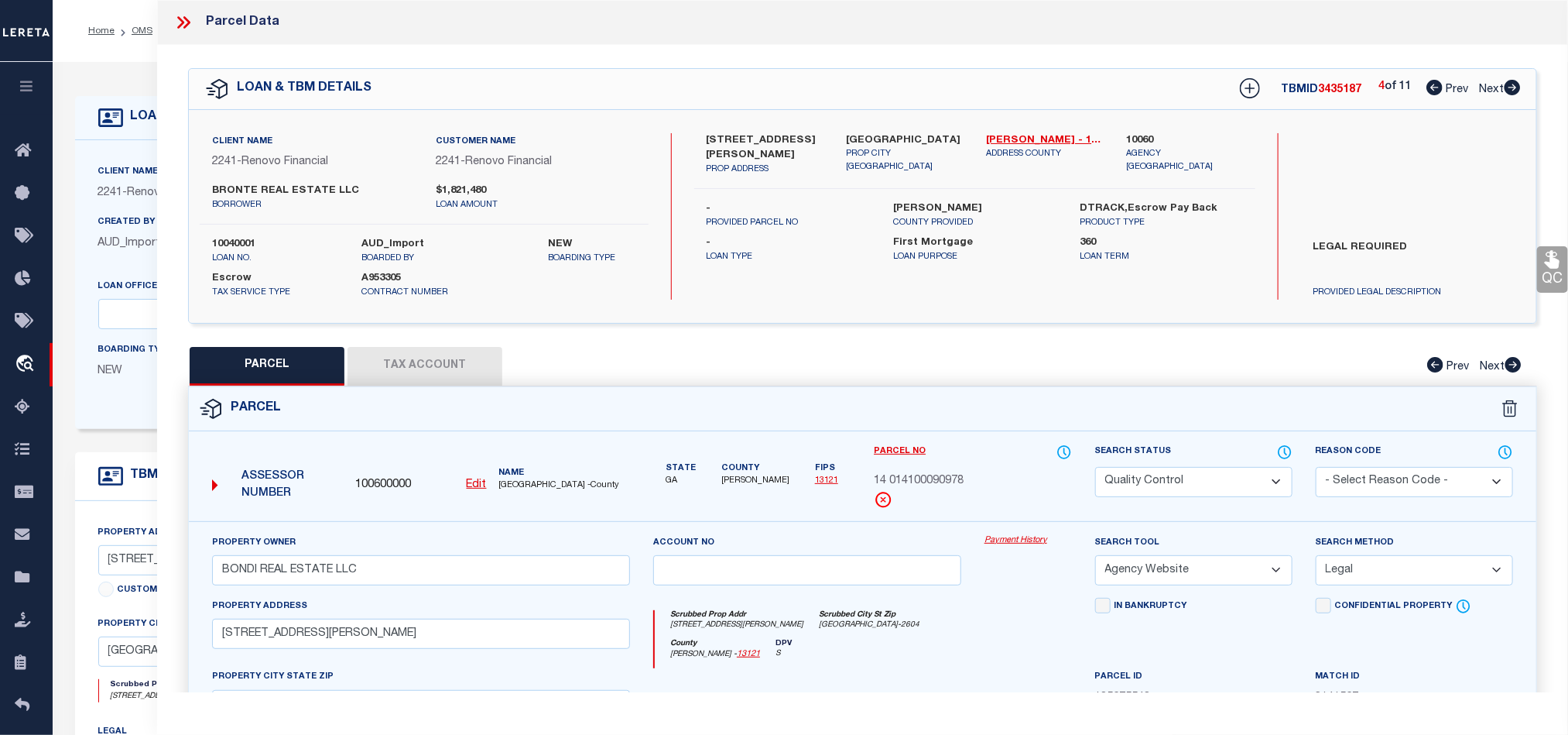
click at [1513, 91] on icon at bounding box center [1512, 87] width 17 height 15
select select "AS"
select select
checkbox input "false"
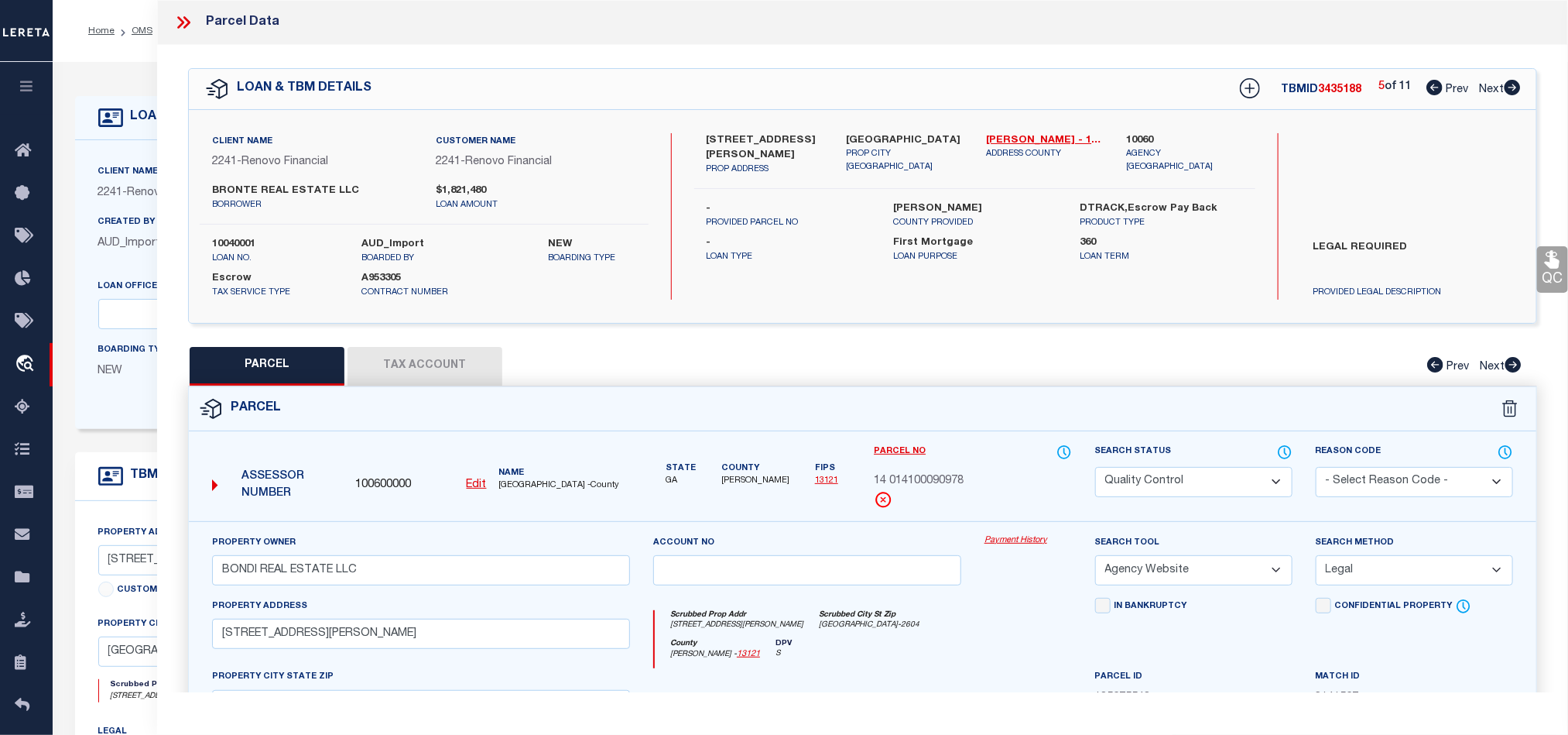
checkbox input "false"
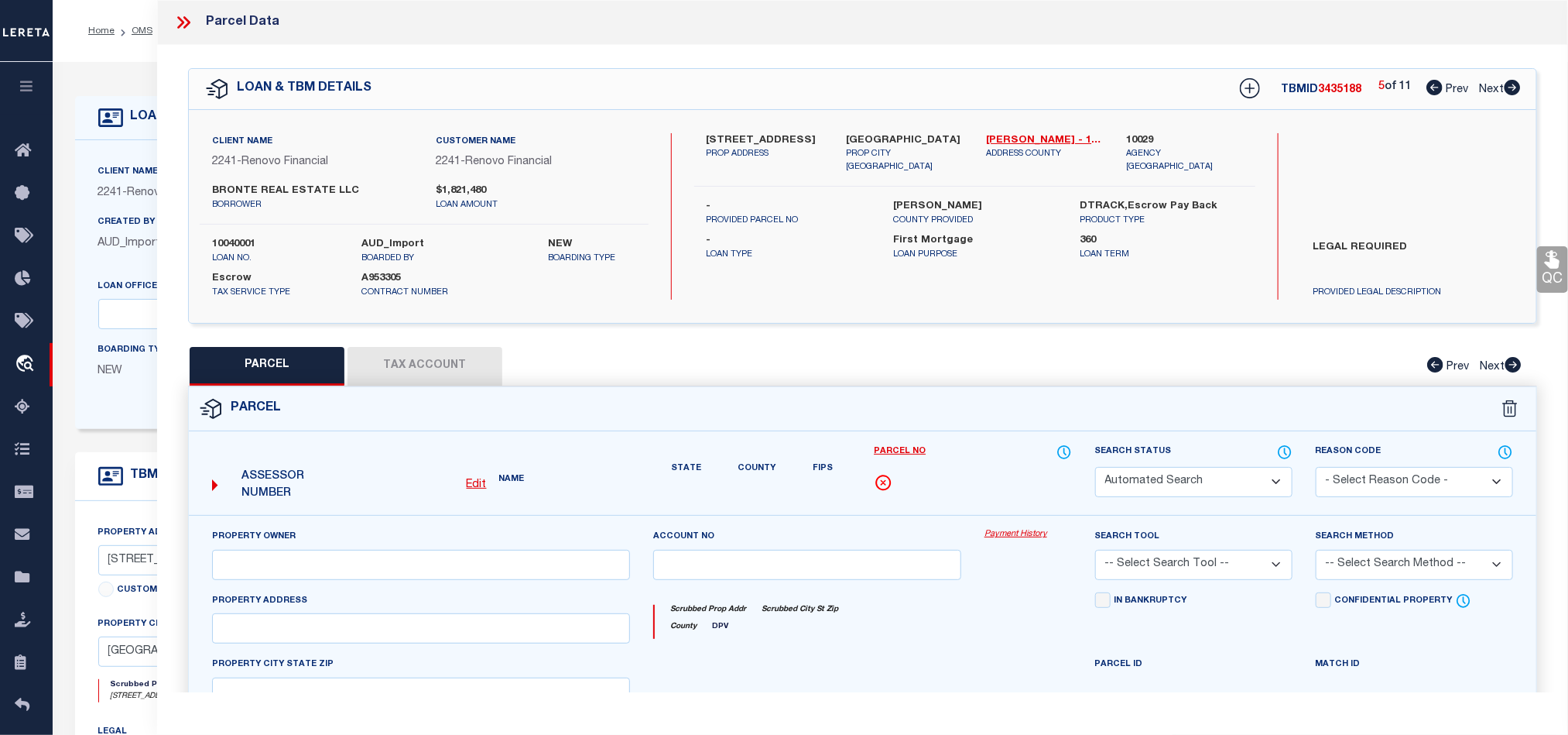
select select "RD"
type input "BONDI REAL ESTATE LLC"
select select "AGW"
select select "LEG"
type input "[STREET_ADDRESS]"
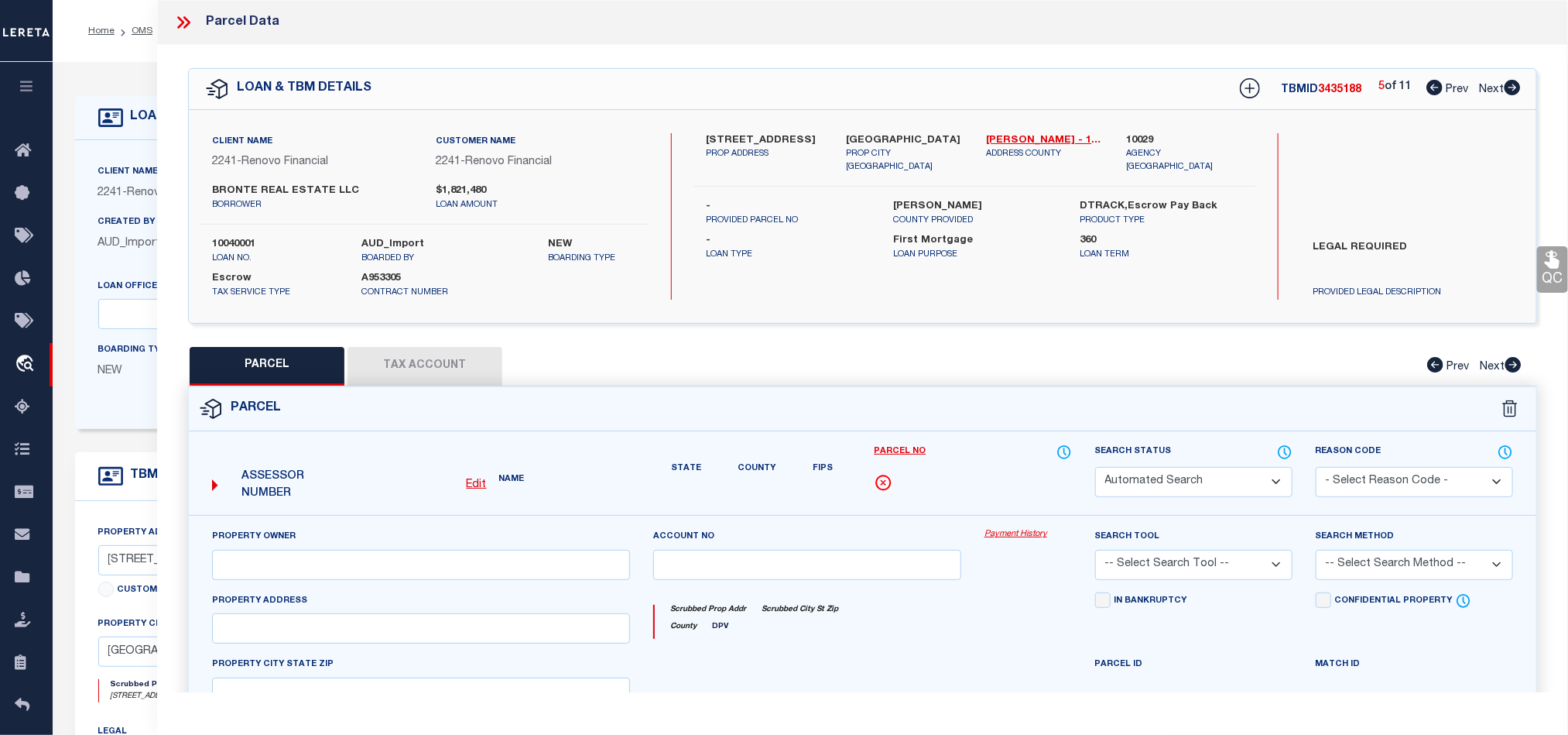
type input "[GEOGRAPHIC_DATA]"
type textarea "SUBD BLK: J,LOT: 16;"
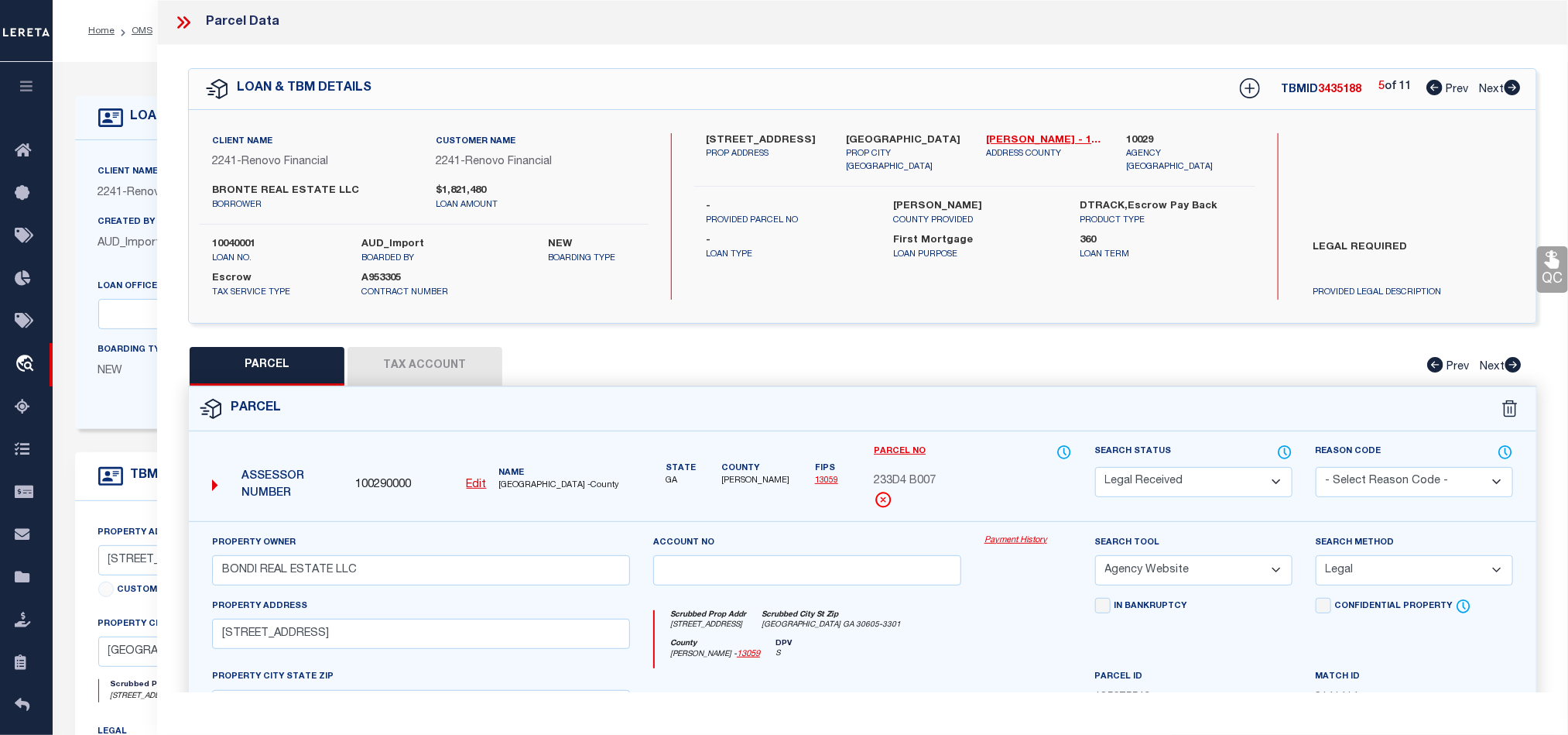
click at [1513, 91] on icon at bounding box center [1512, 87] width 17 height 15
select select "AS"
select select
checkbox input "false"
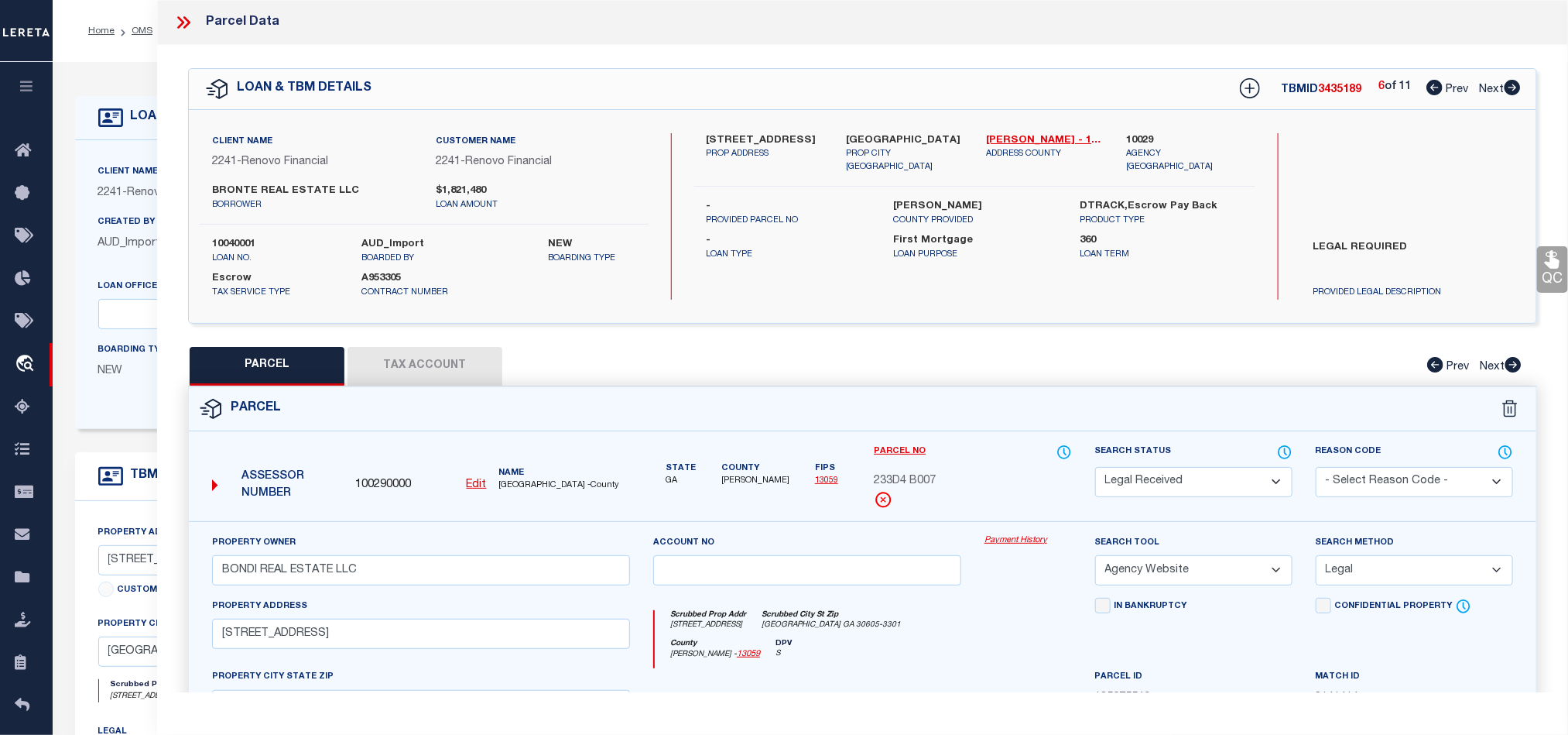
checkbox input "false"
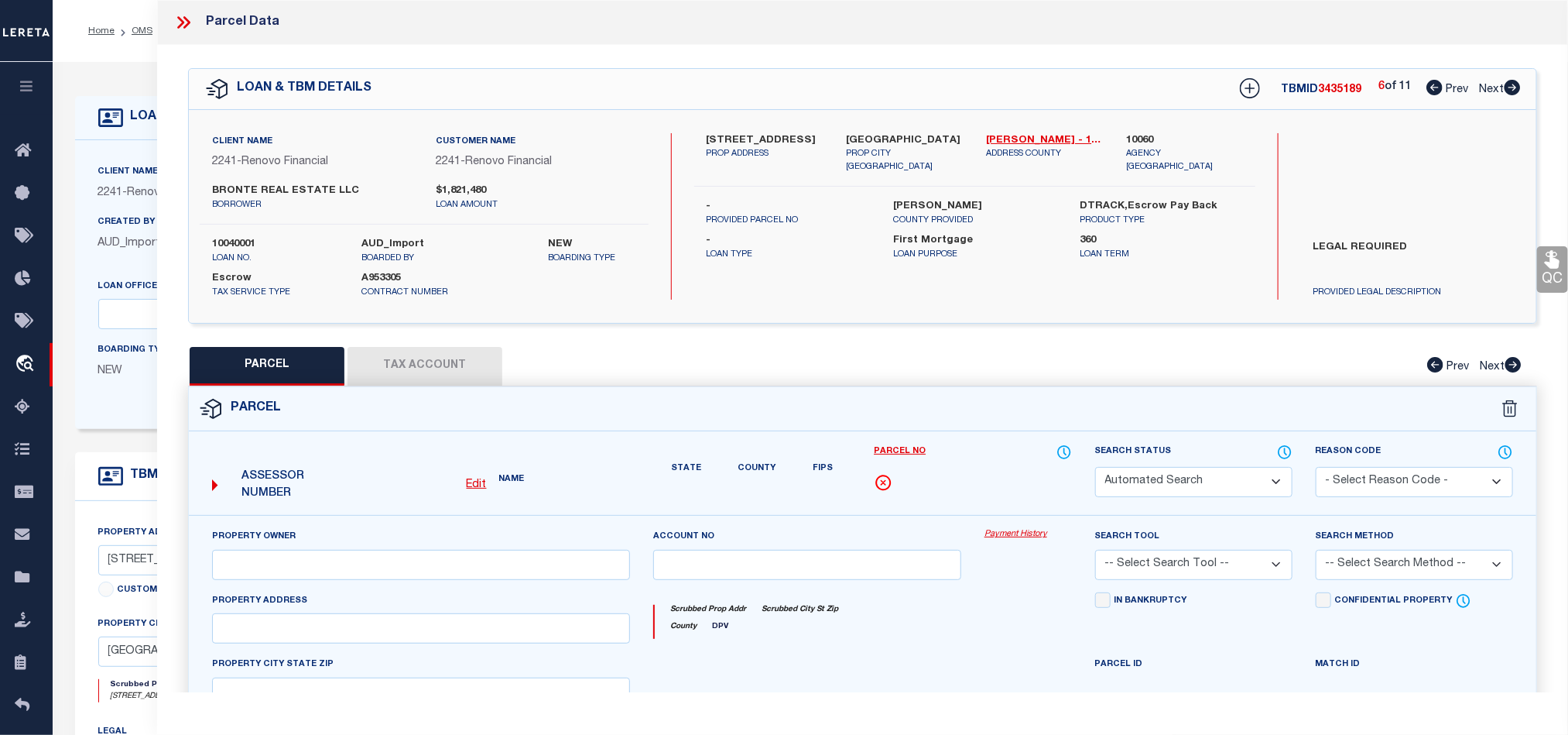
select select "RD"
checkbox input "false"
type textarea "Document uploaded that satisfies a legal requirement, changing from [GEOGRAPHIC…"
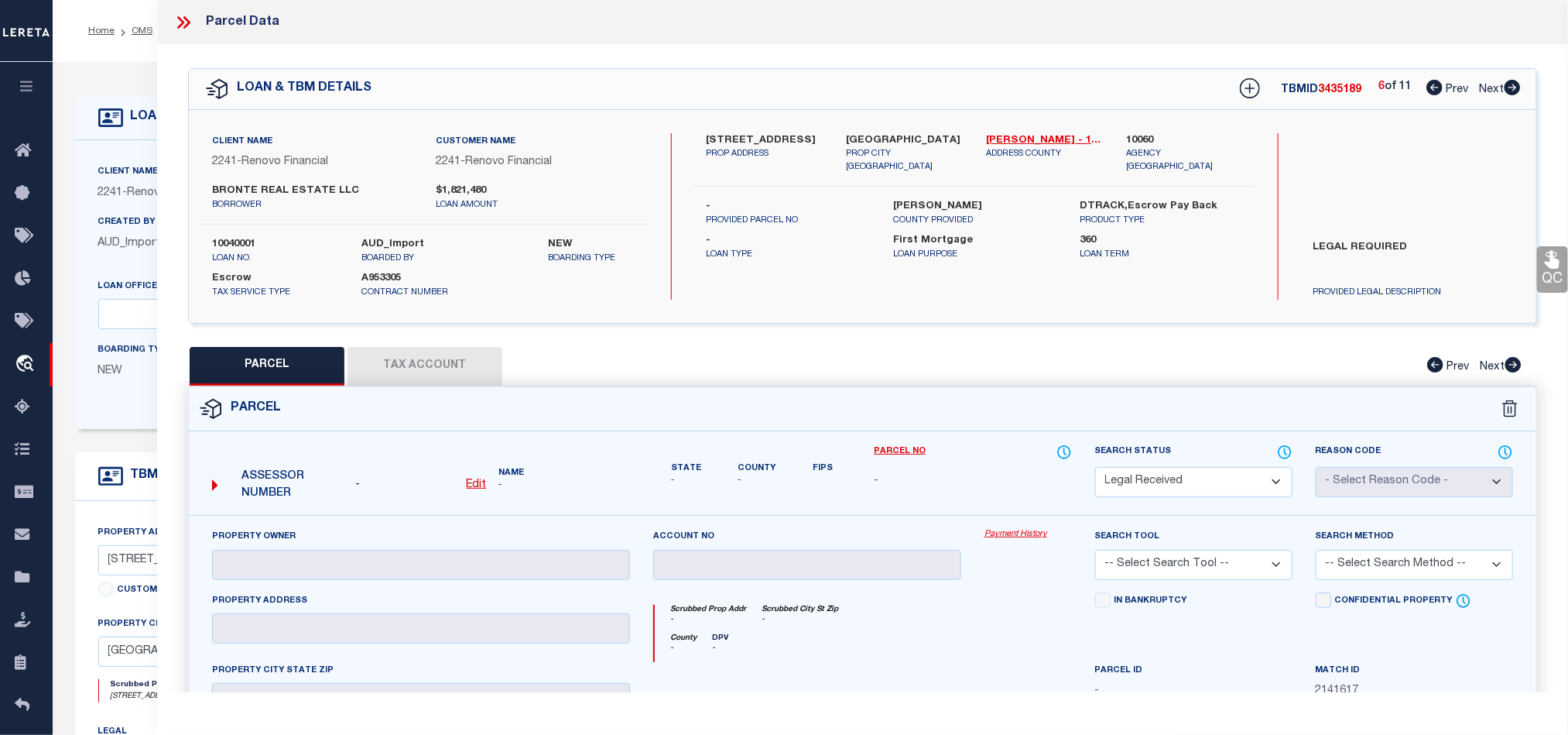
click at [1513, 91] on icon at bounding box center [1512, 87] width 17 height 15
select select "AS"
checkbox input "false"
select select "RD"
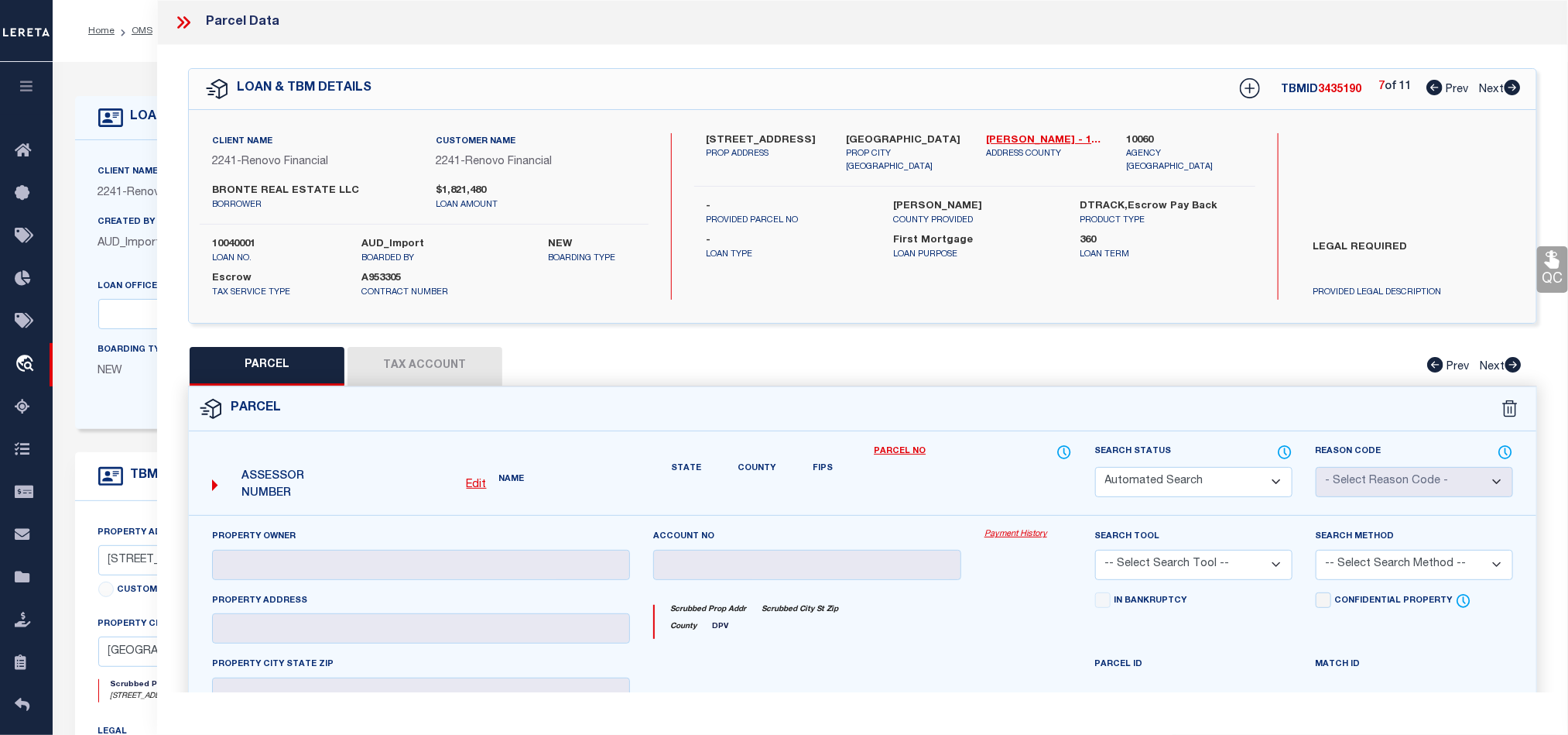
checkbox input "false"
type textarea "Document uploaded that satisfies a legal requirement, changing from [GEOGRAPHIC…"
click at [1513, 91] on icon at bounding box center [1512, 87] width 17 height 15
select select "AS"
checkbox input "false"
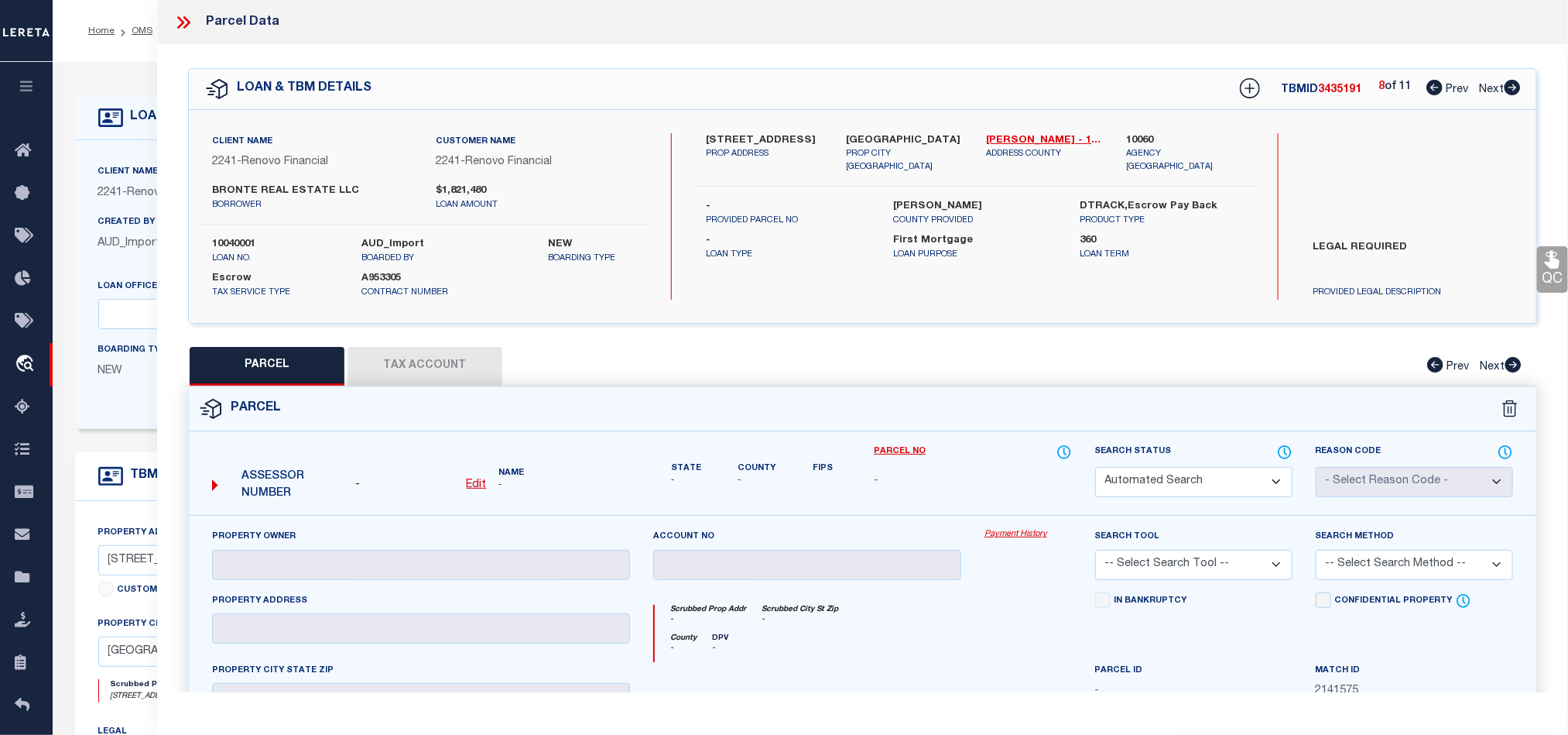
checkbox input "false"
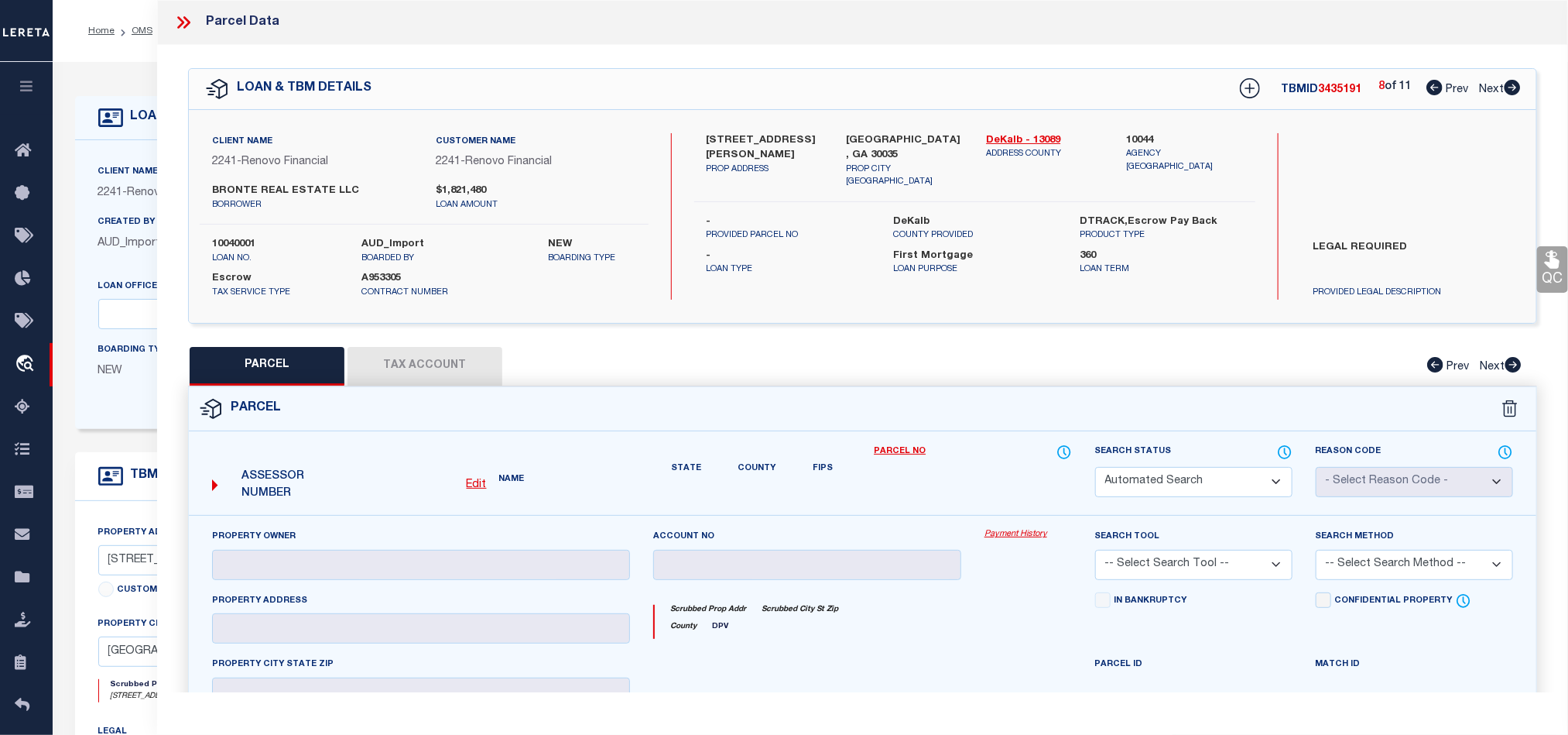
select select "RD"
checkbox input "false"
type textarea "Document uploaded that satisfies a legal requirement, changing from [GEOGRAPHIC…"
click at [1513, 91] on icon at bounding box center [1512, 87] width 17 height 15
select select "AS"
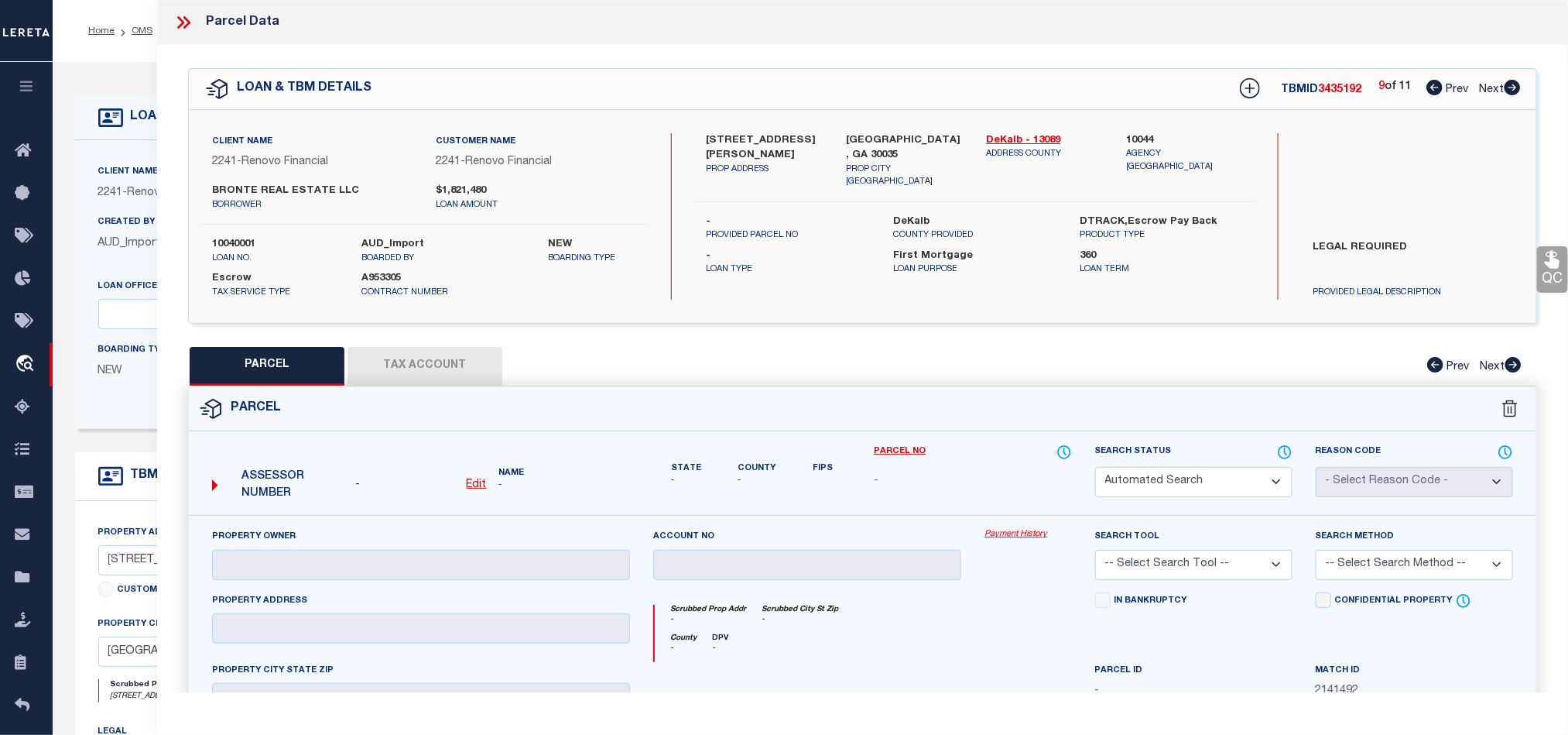
checkbox input "false"
select select "RD"
checkbox input "false"
type textarea "Document uploaded that satisfies a legal requirement, changing from [GEOGRAPHIC…"
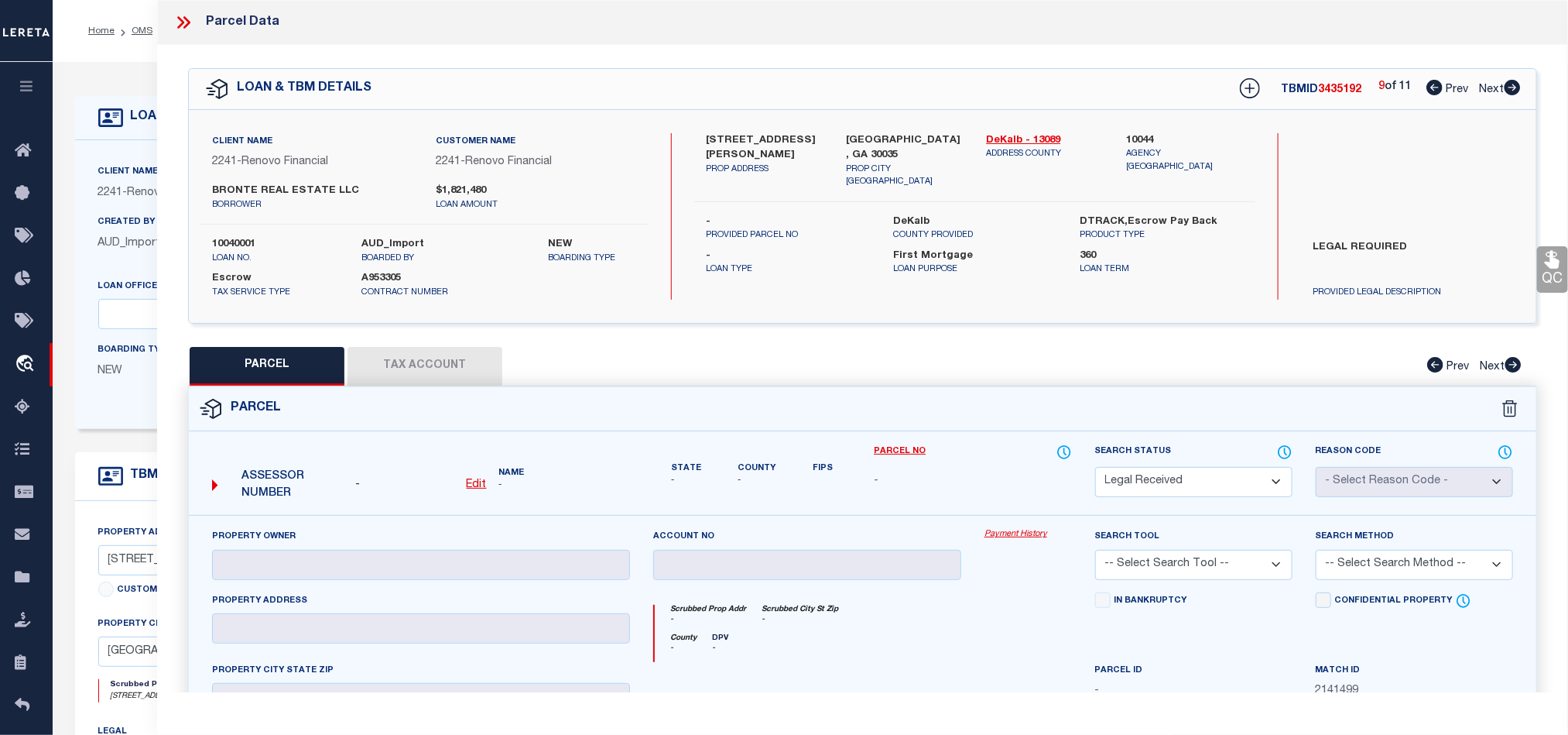
click at [1513, 91] on icon at bounding box center [1512, 87] width 17 height 15
select select "AS"
checkbox input "false"
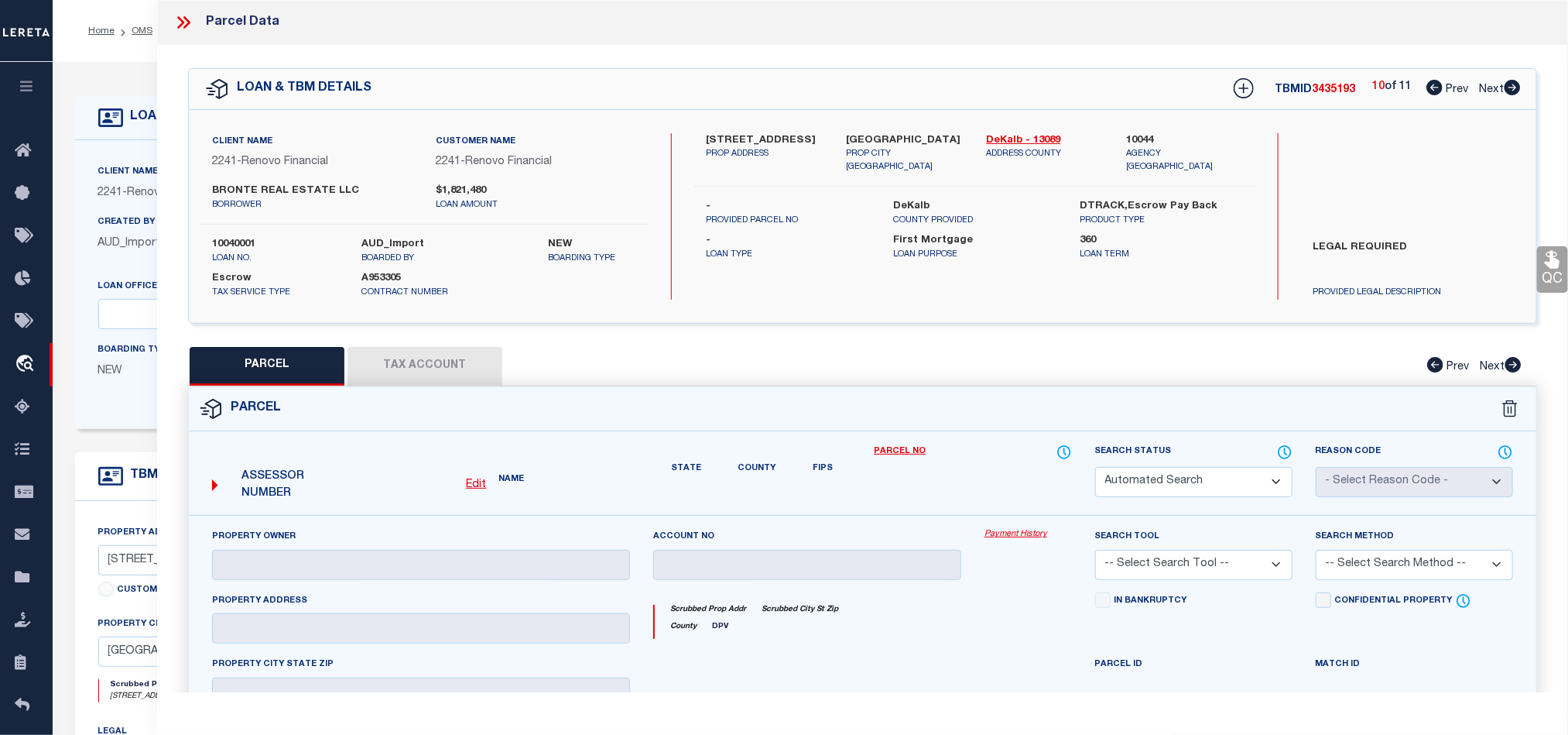
select select "RD"
checkbox input "false"
type textarea "Document uploaded that satisfies a legal requirement, changing from [GEOGRAPHIC…"
click at [1513, 91] on icon at bounding box center [1512, 87] width 17 height 15
select select "AS"
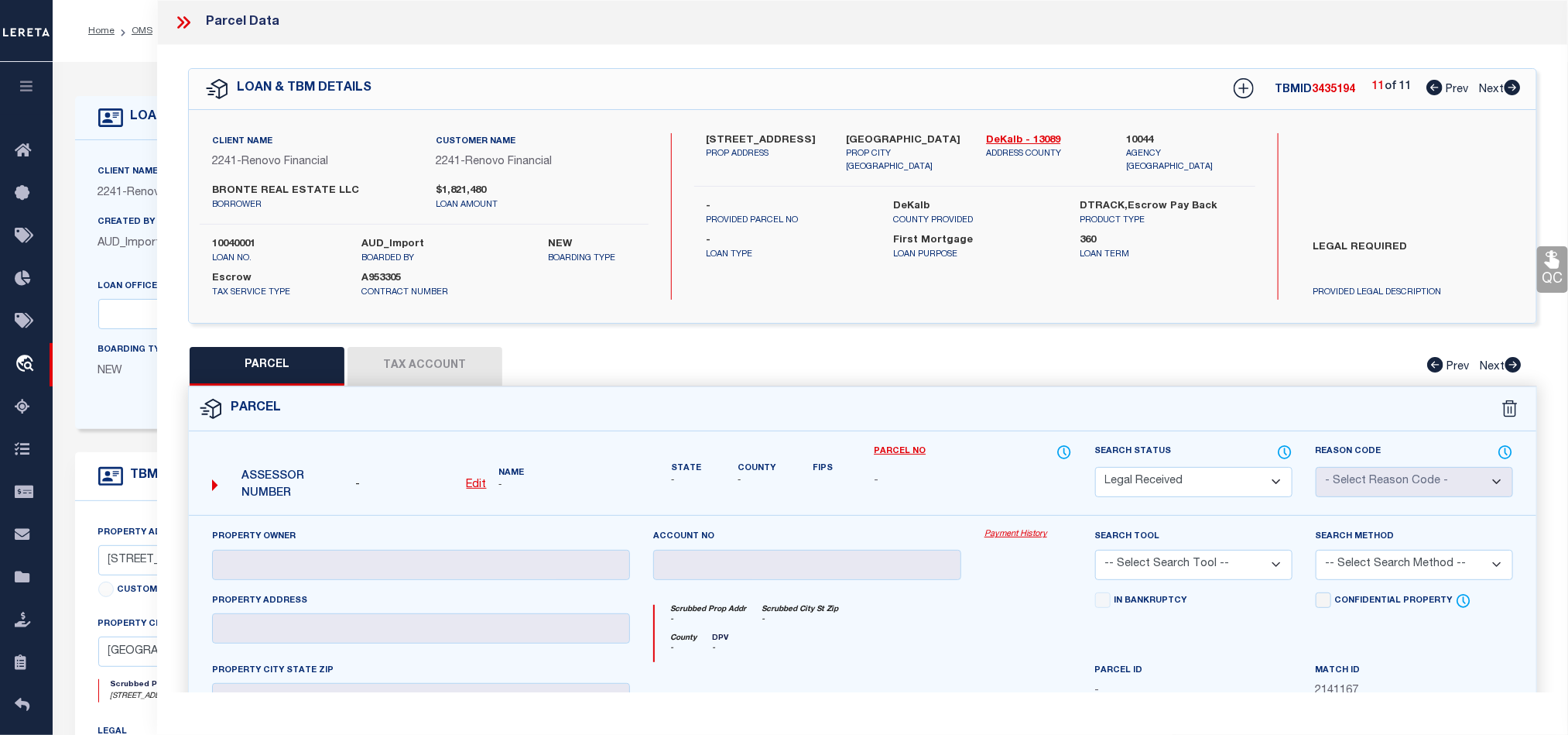
checkbox input "false"
select select "RD"
checkbox input "false"
type textarea "Document uploaded that satisfies a legal requirement, changing from [GEOGRAPHIC…"
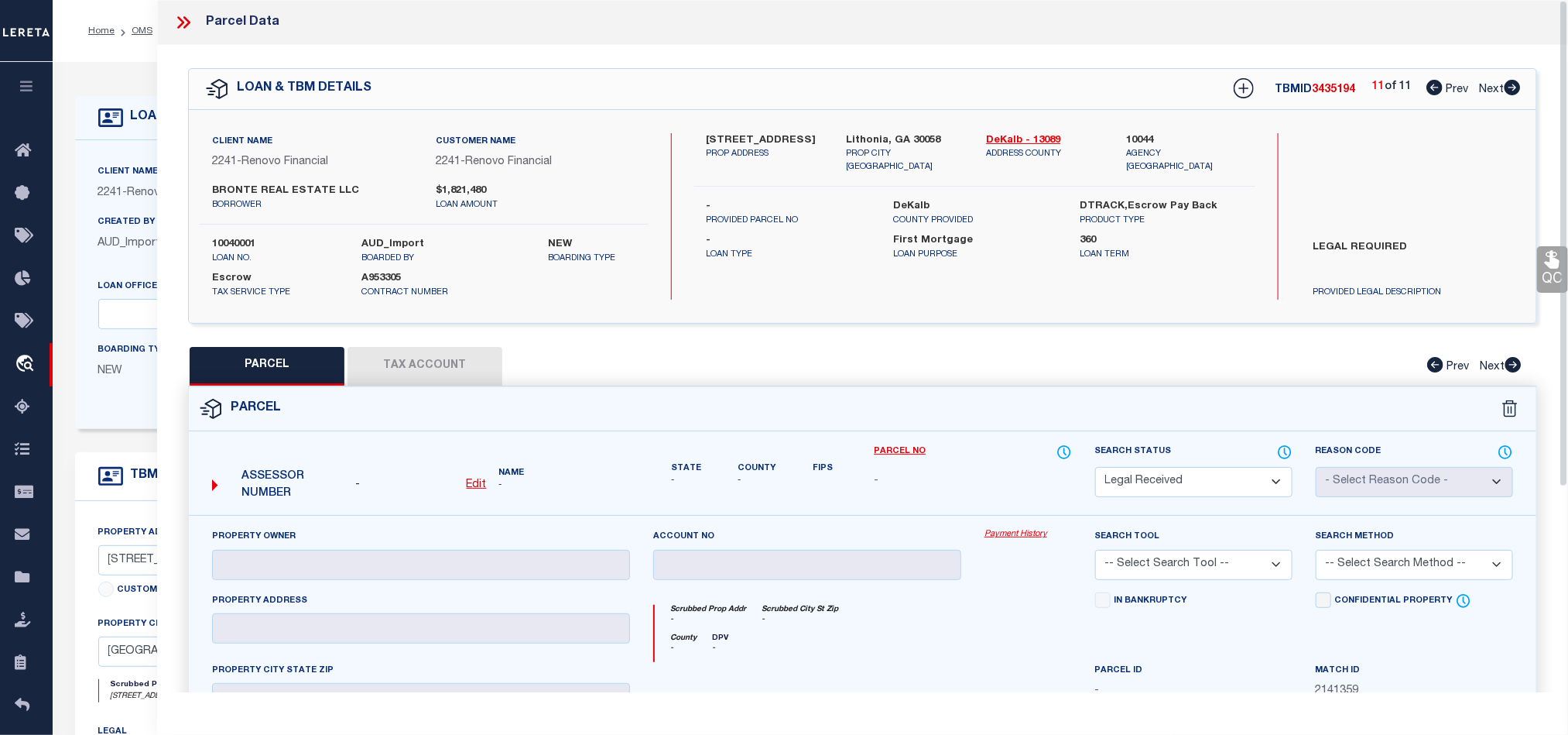
click at [175, 26] on icon at bounding box center [183, 22] width 21 height 21
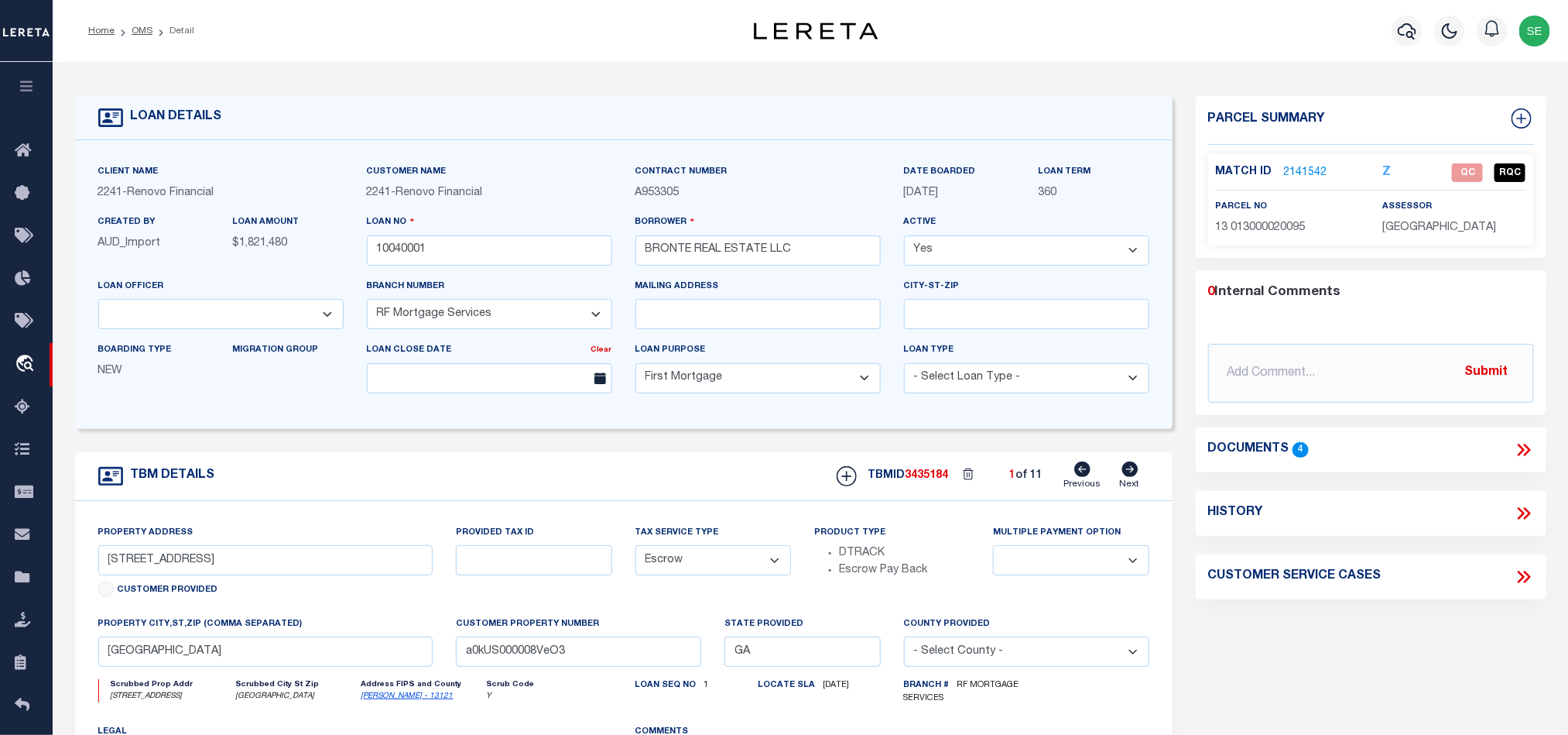
click at [1129, 472] on icon at bounding box center [1130, 469] width 16 height 15
type input "[STREET_ADDRESS][PERSON_NAME]"
select select
type input "[GEOGRAPHIC_DATA]"
type input "a0kUS000008VeO0"
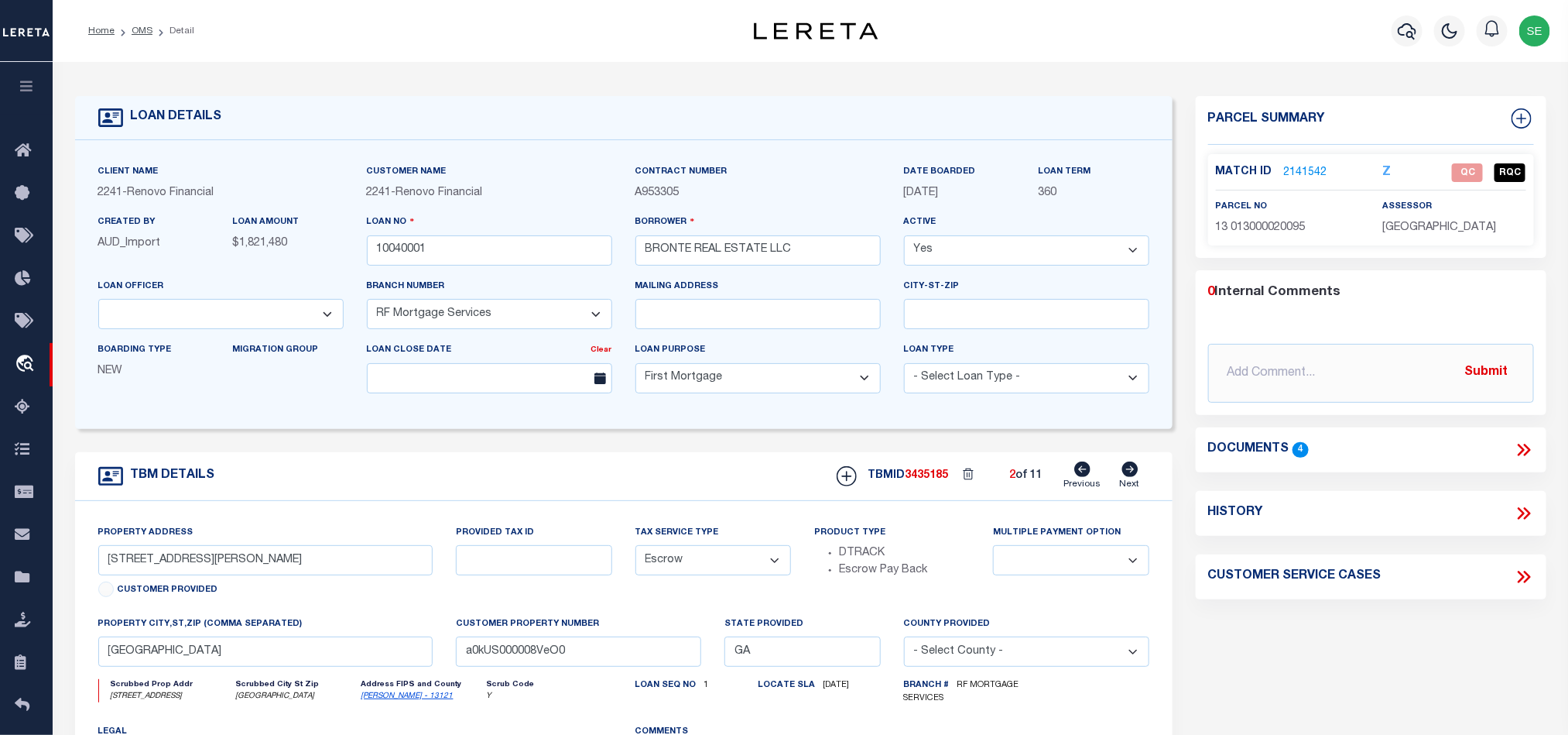
select select
type textarea "LEGAL REQUIRED"
click at [1129, 474] on icon at bounding box center [1130, 469] width 16 height 15
type input "[STREET_ADDRESS][PERSON_NAME]"
select select
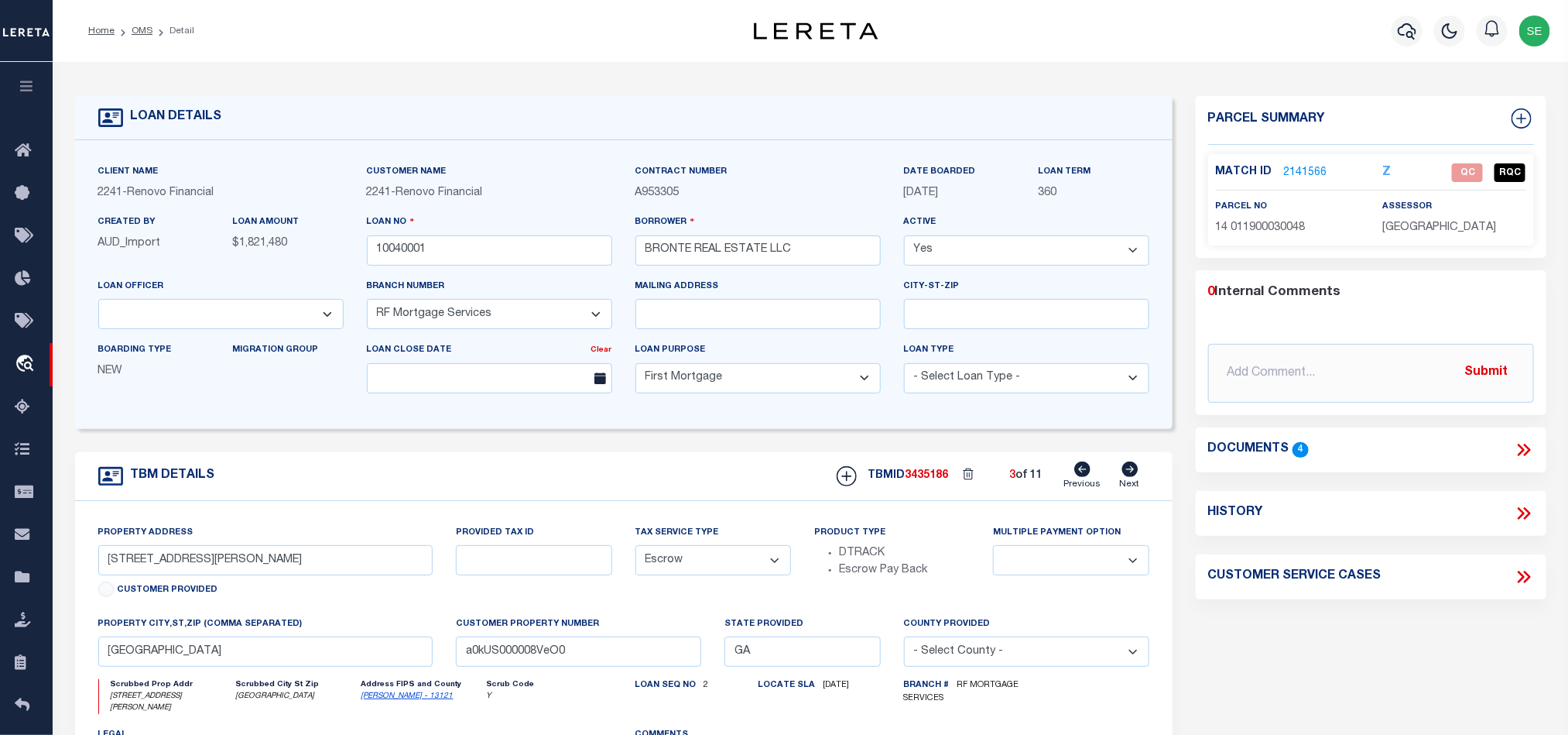
type input "a0kUS000008VeNz"
select select
click at [1129, 474] on icon at bounding box center [1130, 469] width 16 height 15
type input "[STREET_ADDRESS][PERSON_NAME]"
select select
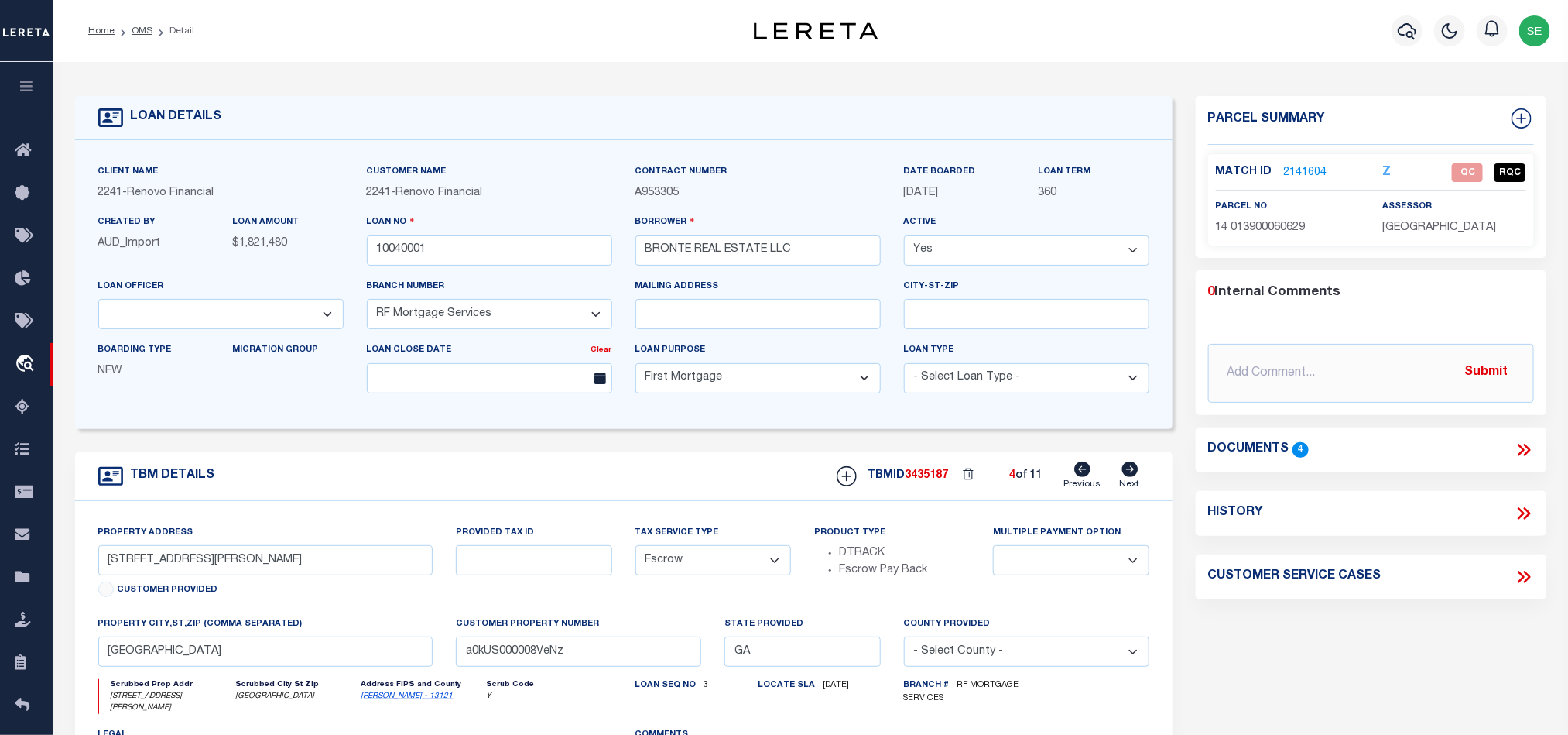
type input "[GEOGRAPHIC_DATA]"
type input "a0kUS000008VeNy"
select select
click at [1129, 474] on icon at bounding box center [1130, 469] width 16 height 15
type input "[STREET_ADDRESS]"
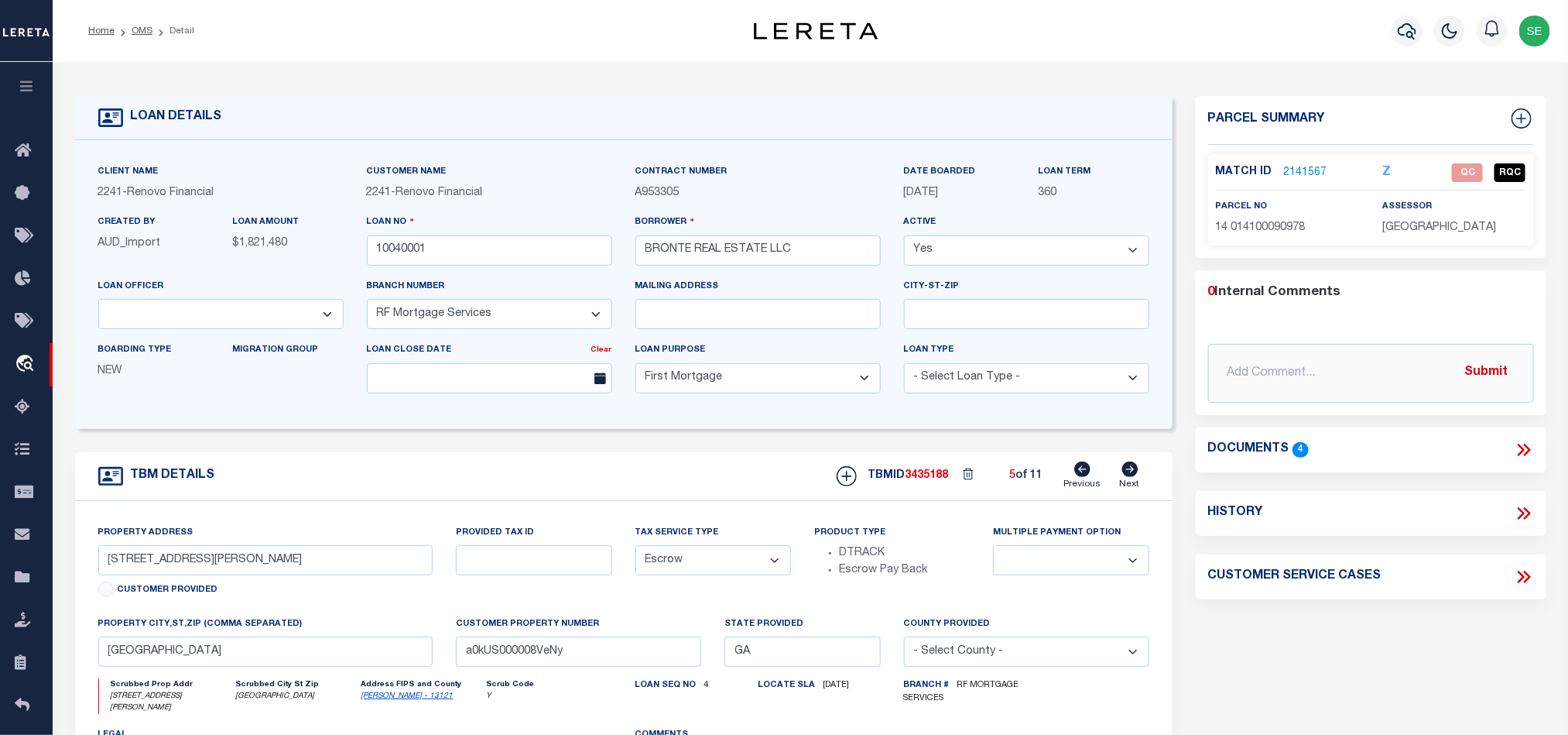
select select
type input "[GEOGRAPHIC_DATA]"
type input "a0kUS000008VeNx"
select select
click at [1305, 171] on link "2141414" at bounding box center [1305, 173] width 44 height 16
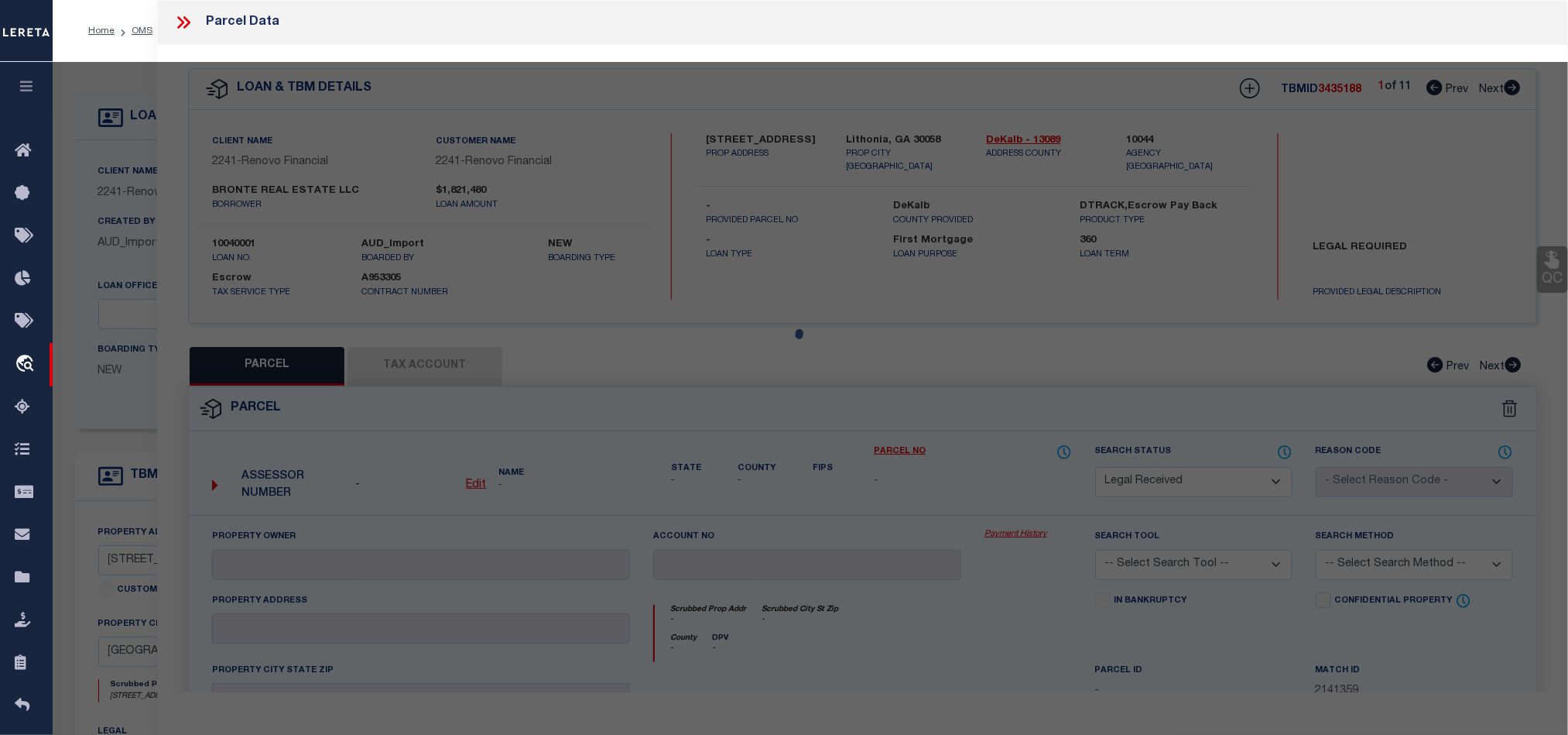
select select "AS"
checkbox input "false"
select select "RD"
type input "BONDI REAL ESTATE LLC"
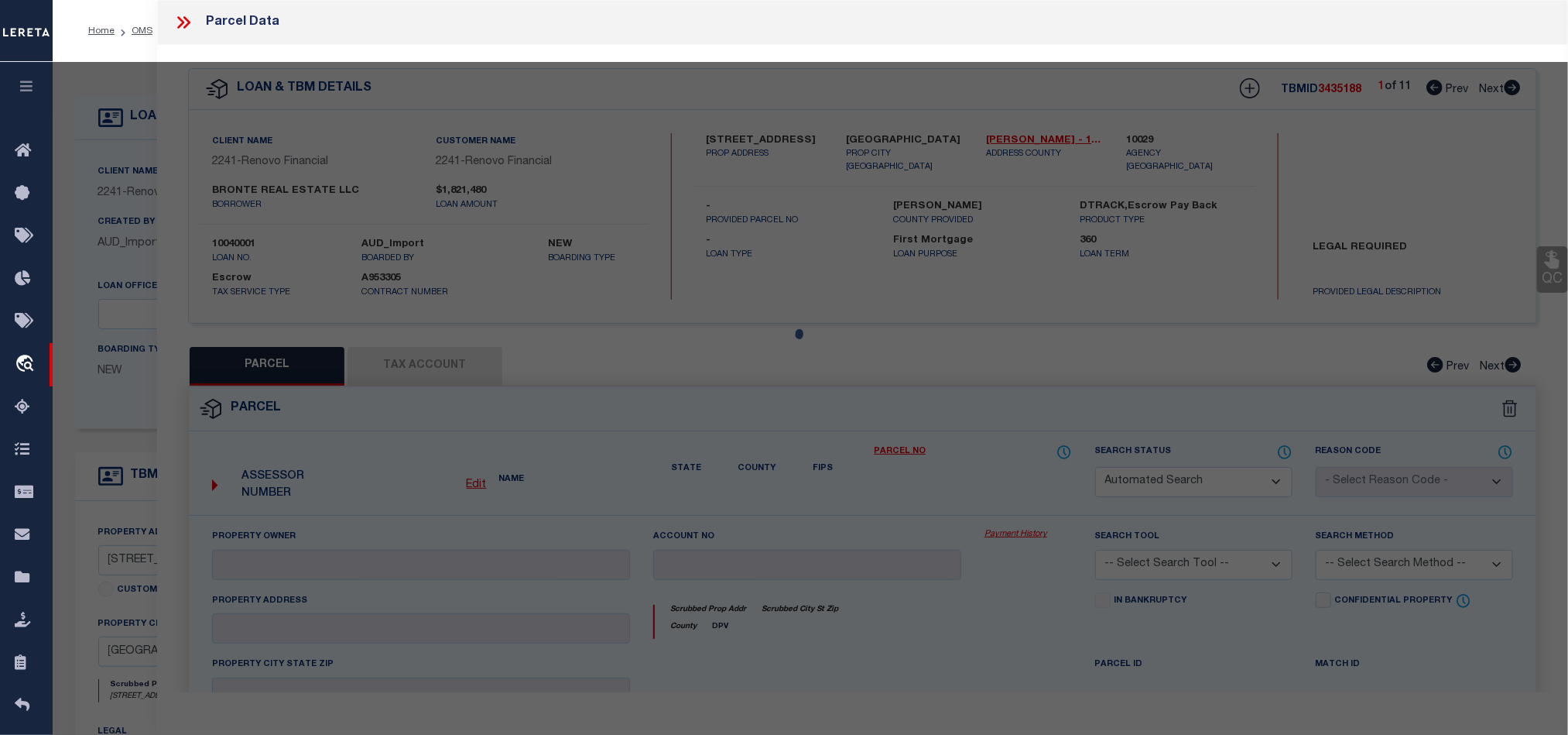
select select "AGW"
select select "LEG"
type input "[STREET_ADDRESS]"
type input "[GEOGRAPHIC_DATA]"
type textarea "SUBD BLK: J,LOT: 16;"
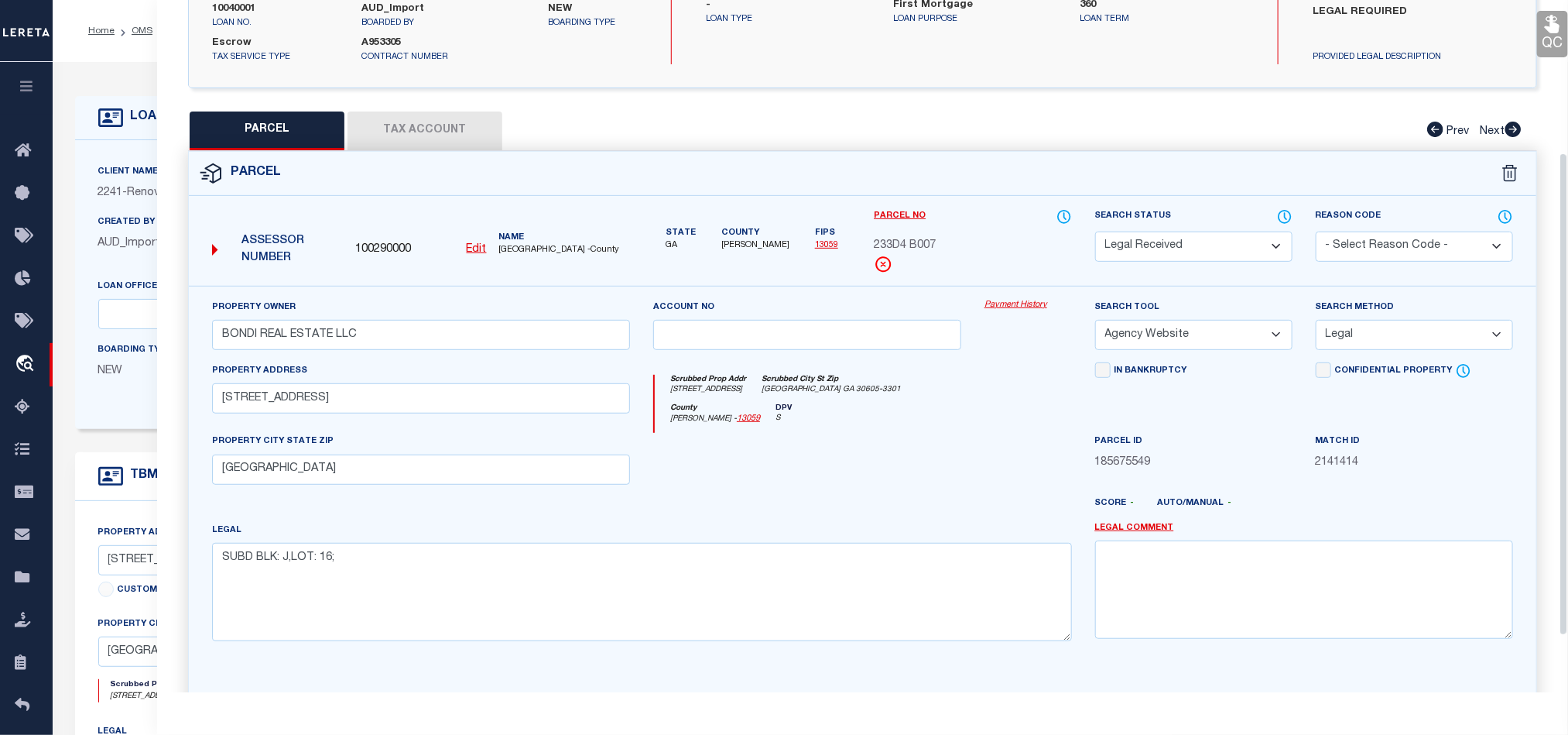
scroll to position [183, 0]
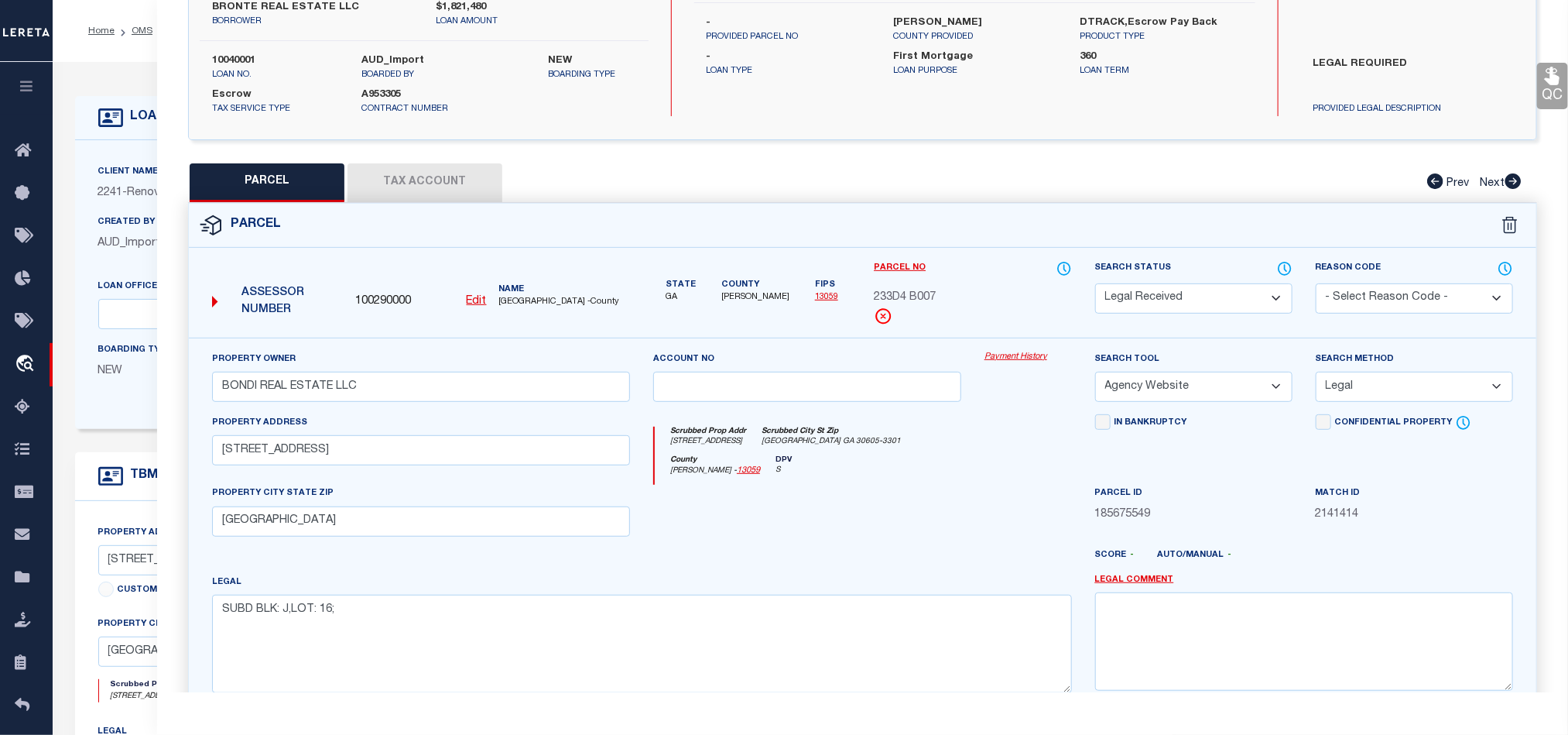
click at [426, 182] on button "Tax Account" at bounding box center [424, 182] width 154 height 38
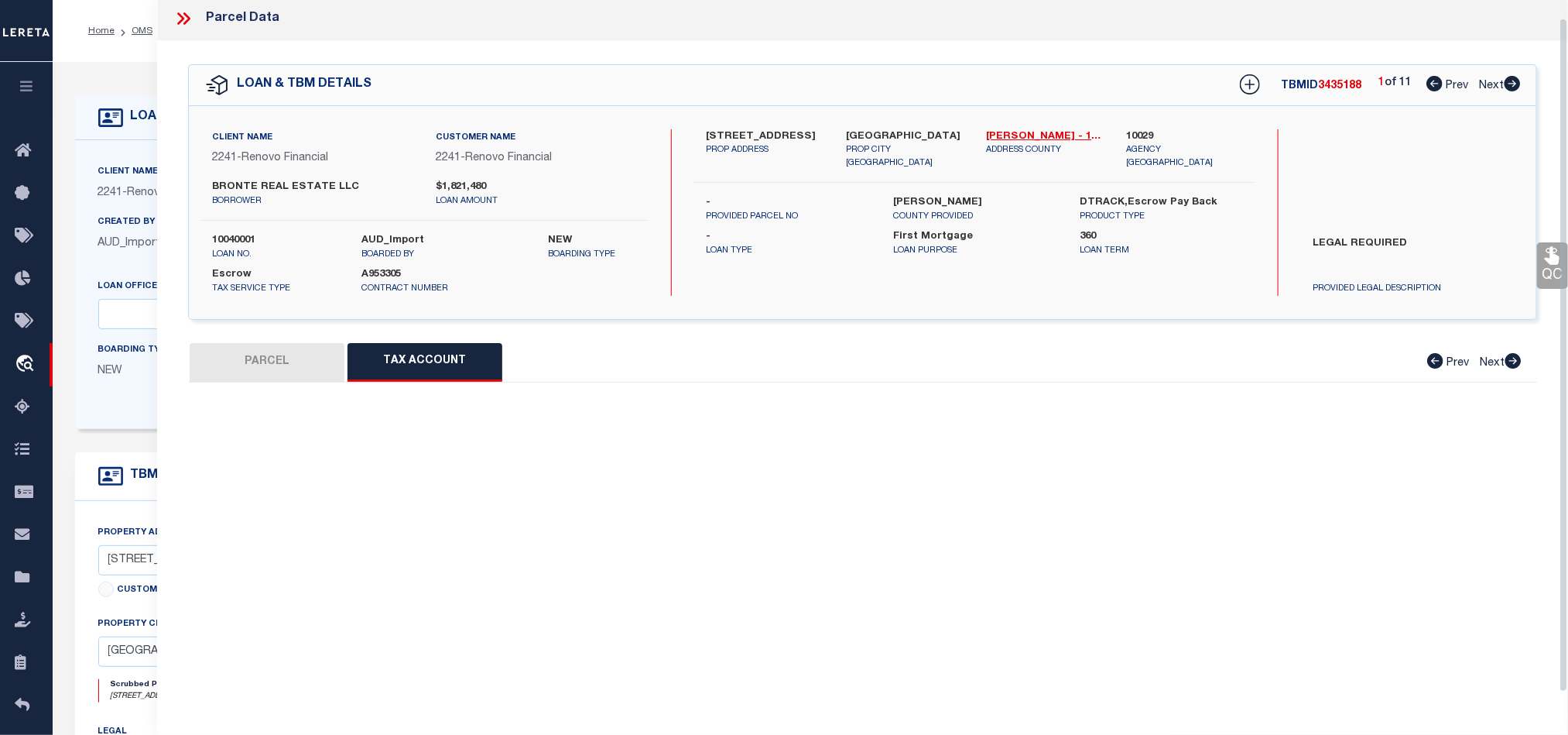
scroll to position [19, 0]
select select "100"
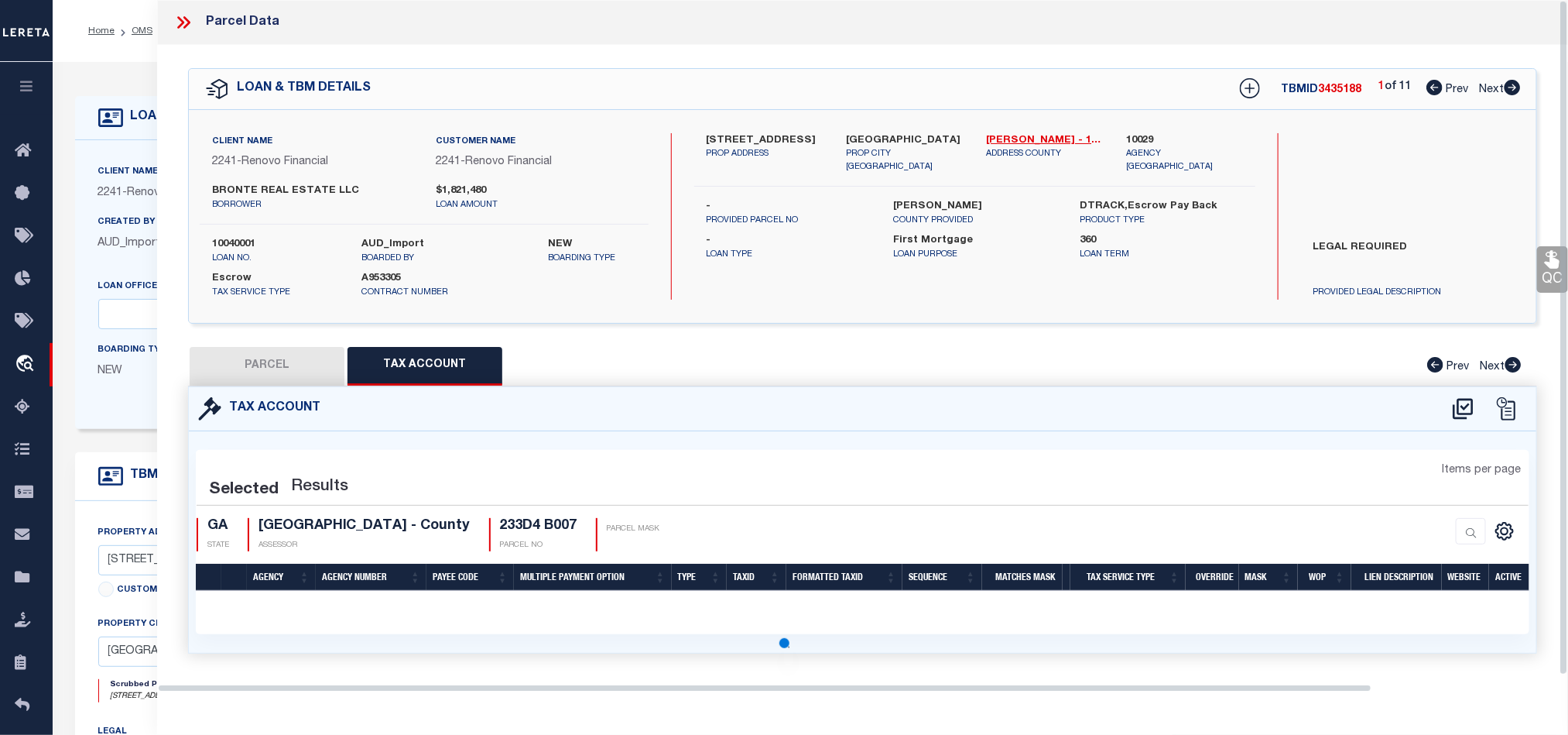
scroll to position [0, 0]
select select "100"
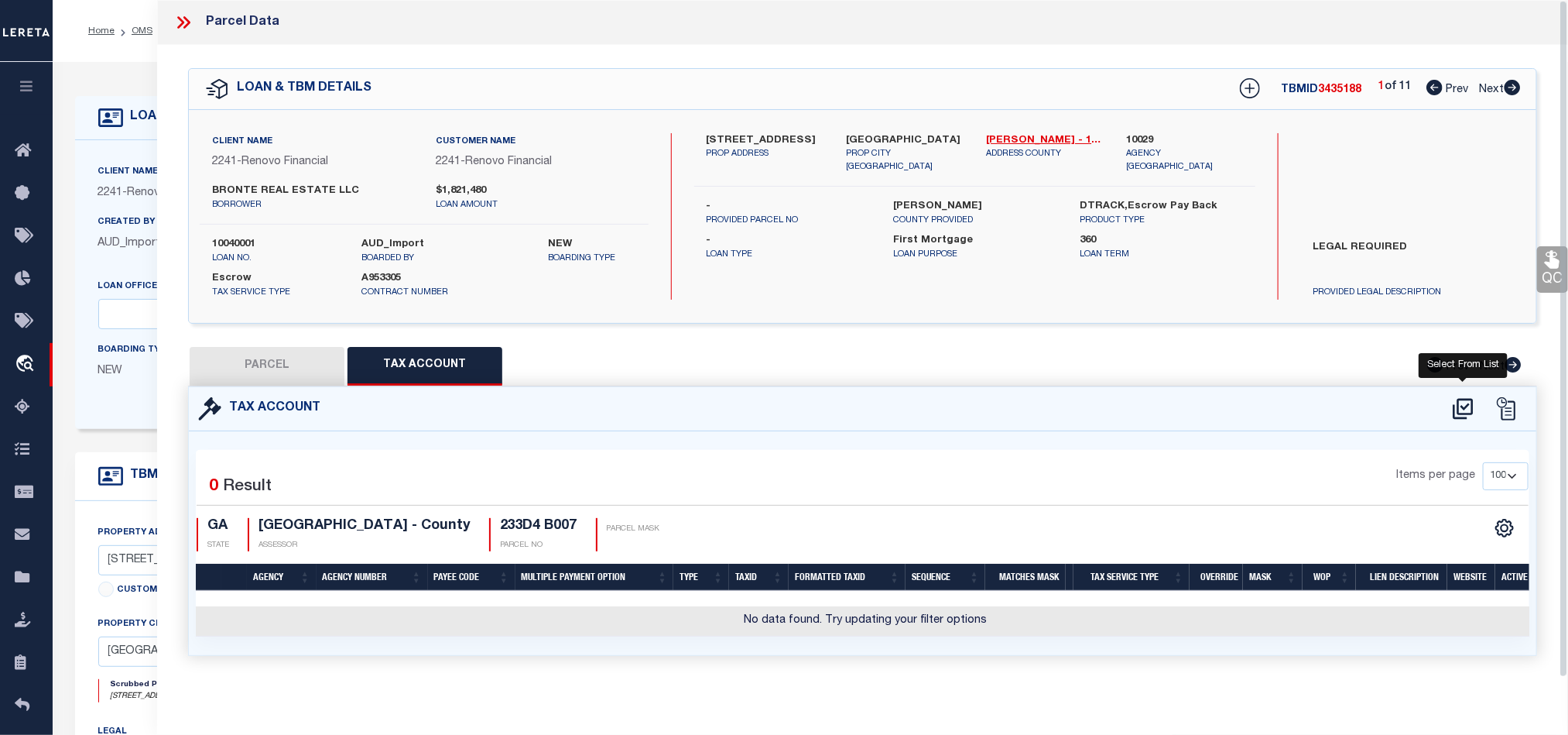
click at [1461, 409] on icon at bounding box center [1463, 408] width 21 height 21
select select "100"
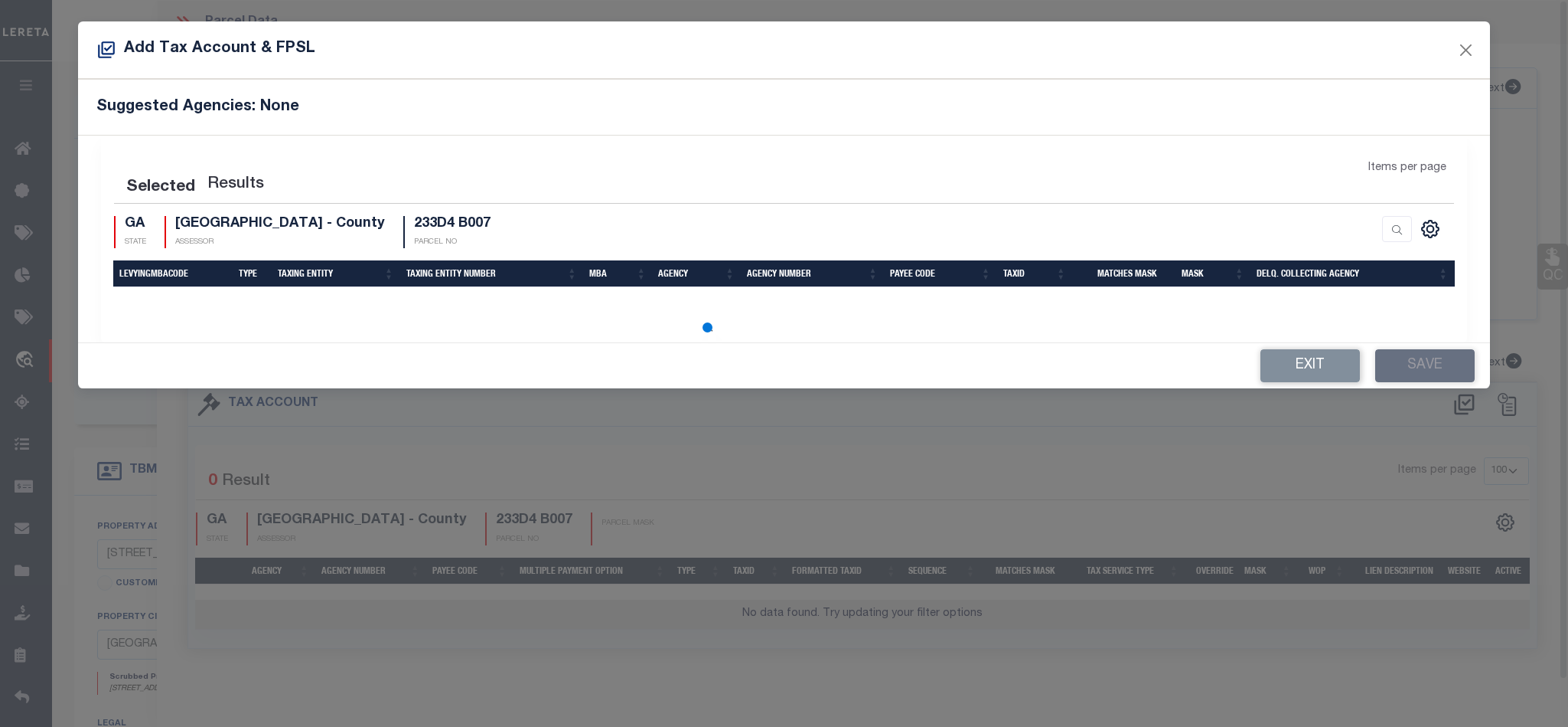
select select "100"
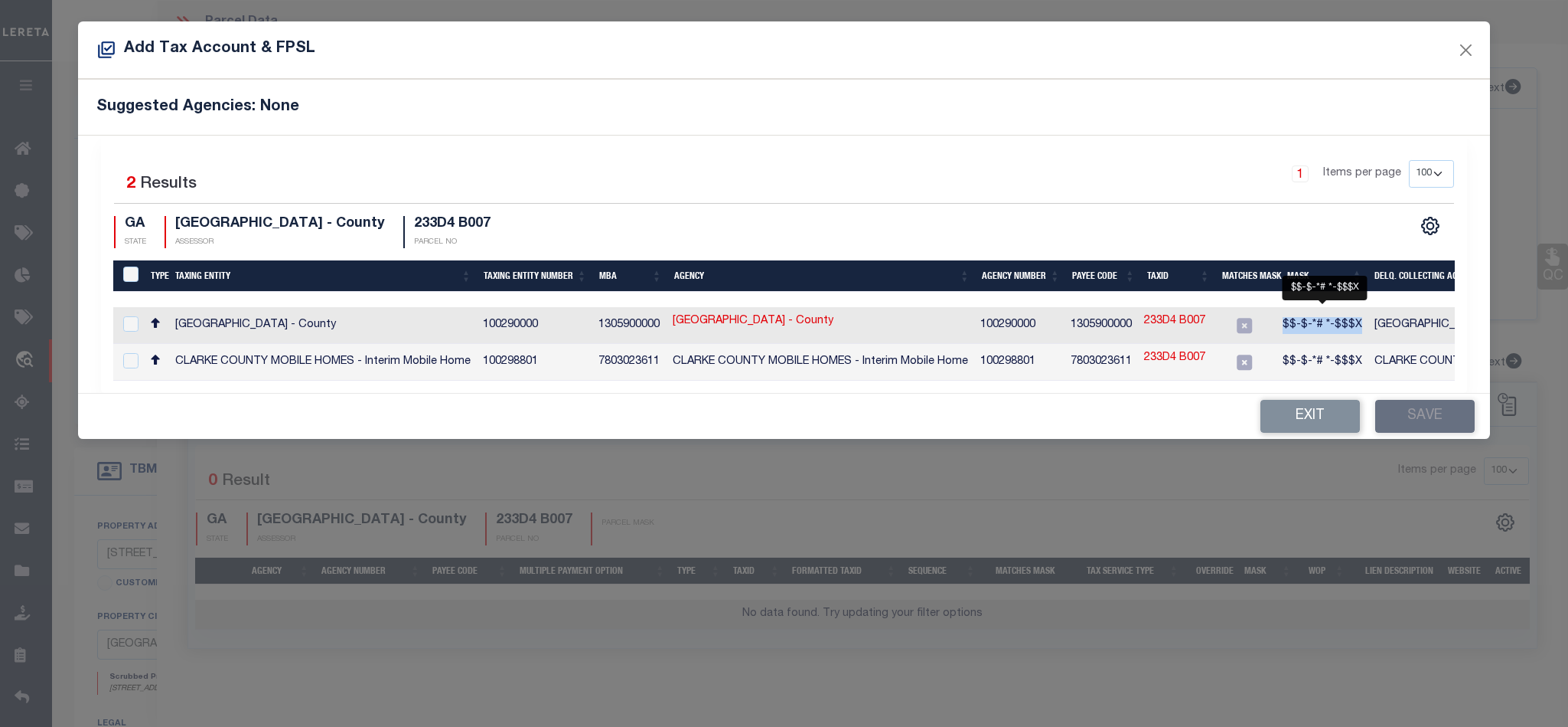
drag, startPoint x: 1288, startPoint y: 326, endPoint x: 1360, endPoint y: 327, distance: 72.0
click at [1360, 327] on span "$$-$-*# *-$$$X" at bounding box center [1323, 324] width 79 height 11
checkbox input "true"
copy span "$$-$-*# *-$$$X"
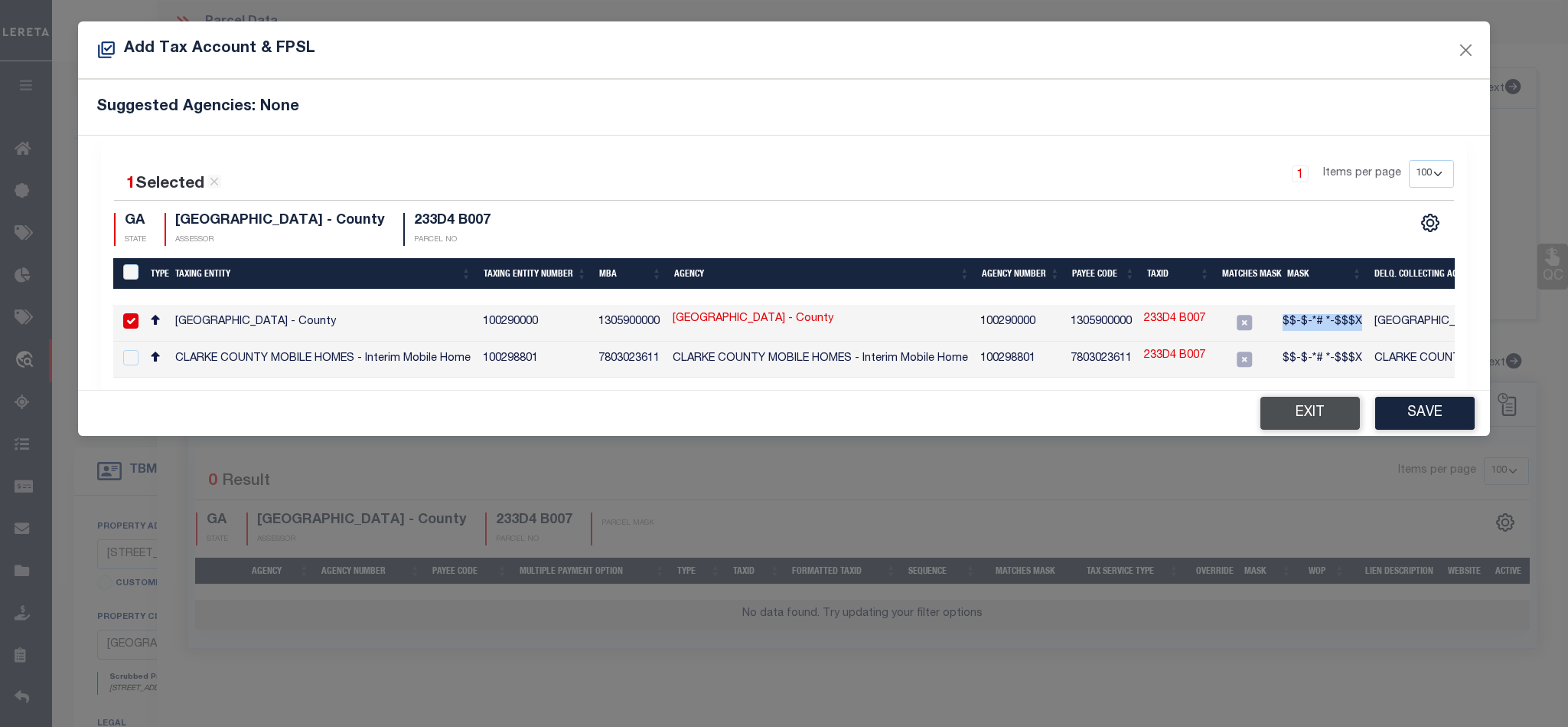
click at [1321, 411] on button "Exit" at bounding box center [1310, 413] width 100 height 33
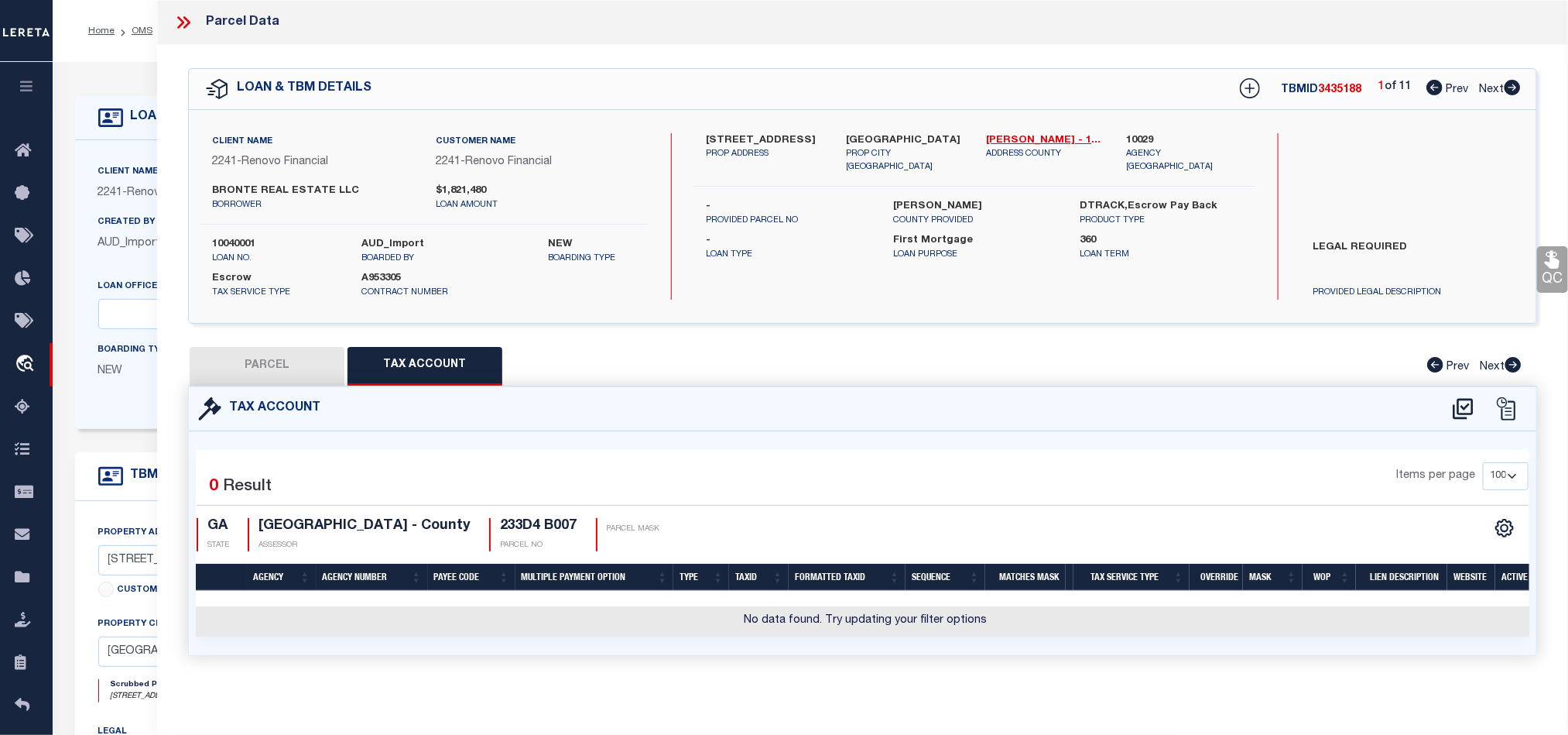
click at [181, 16] on icon at bounding box center [183, 22] width 21 height 21
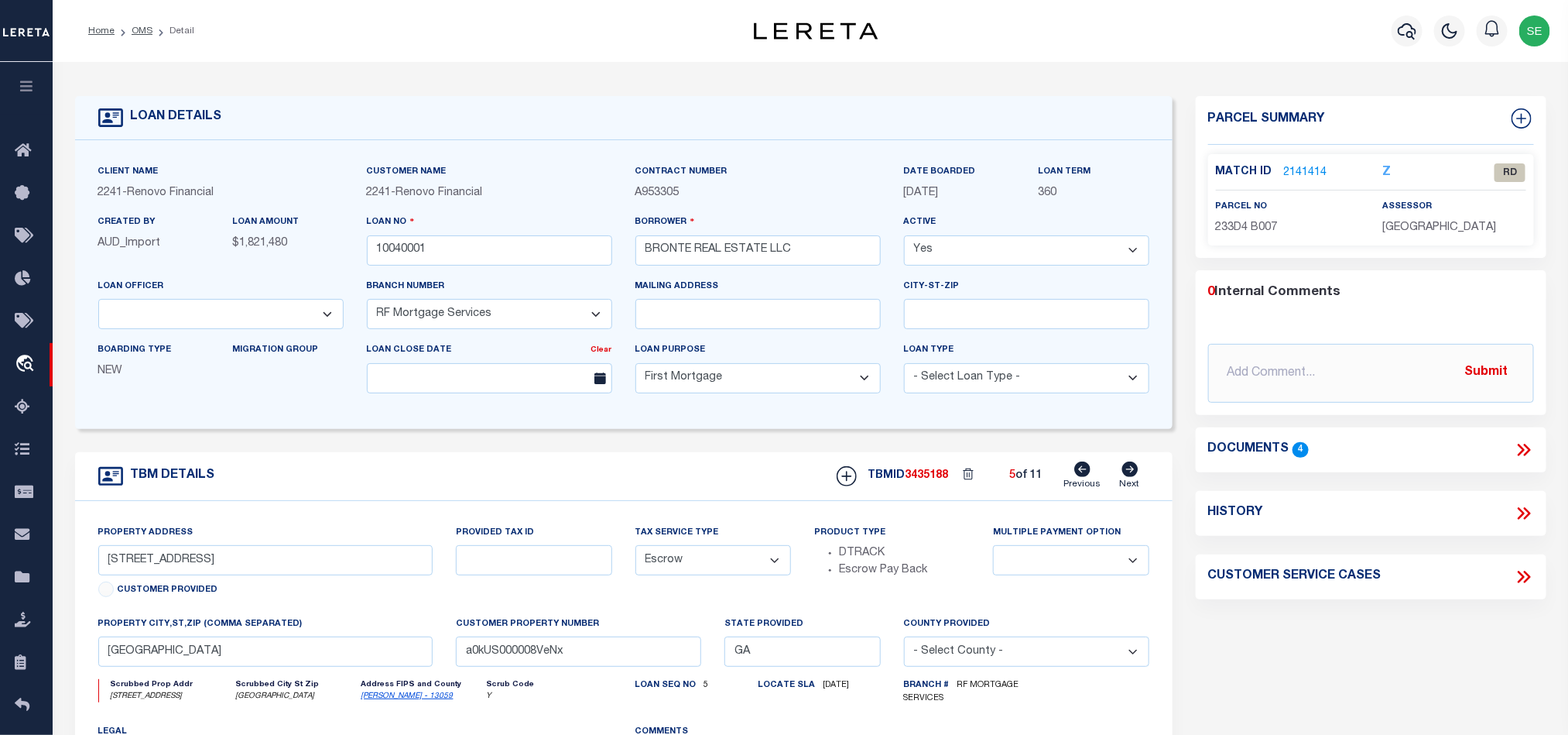
drag, startPoint x: 145, startPoint y: 32, endPoint x: 1149, endPoint y: 98, distance: 1006.2
click at [145, 32] on link "OMS" at bounding box center [141, 30] width 21 height 9
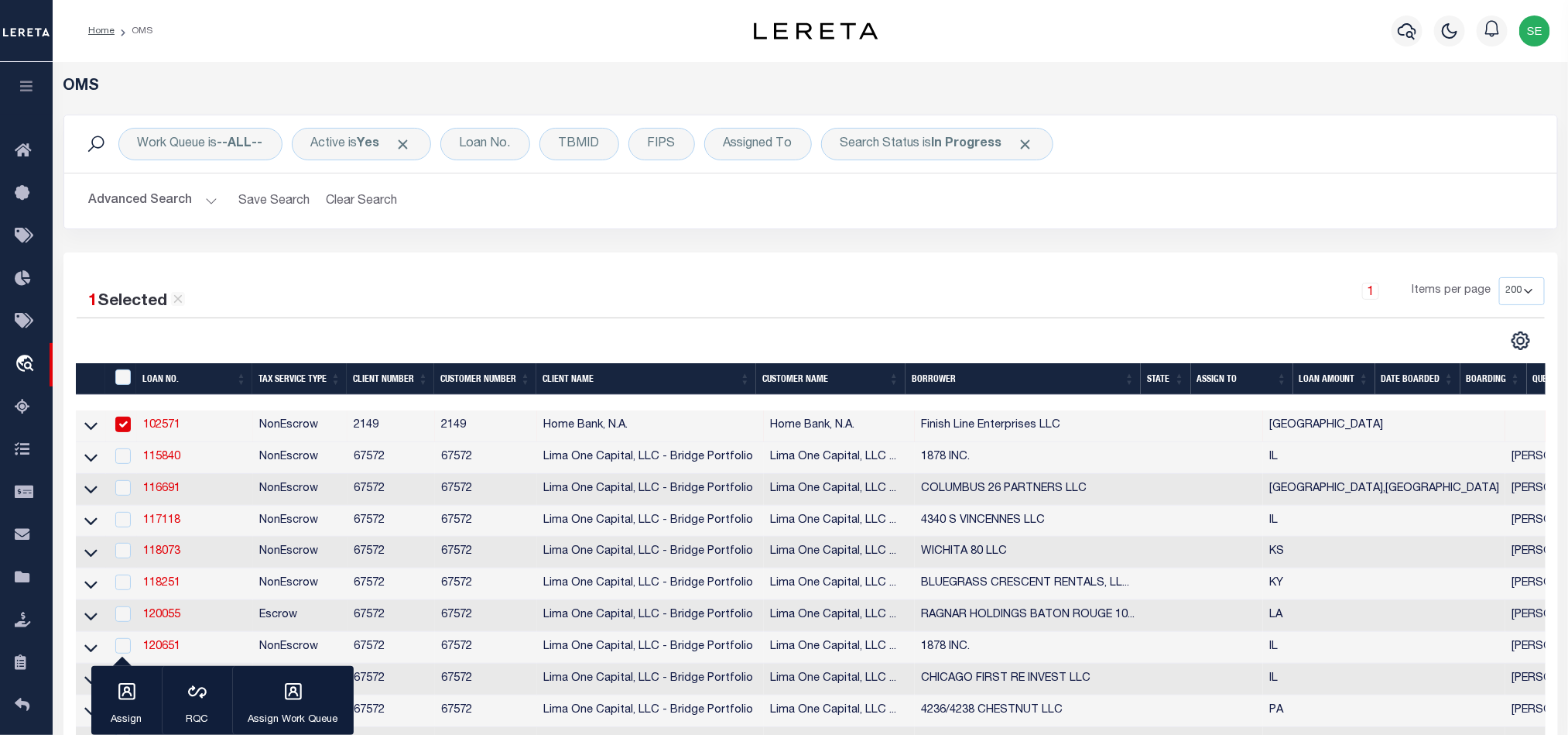
click at [281, 428] on td "NonEscrow" at bounding box center [300, 426] width 95 height 32
checkbox input "false"
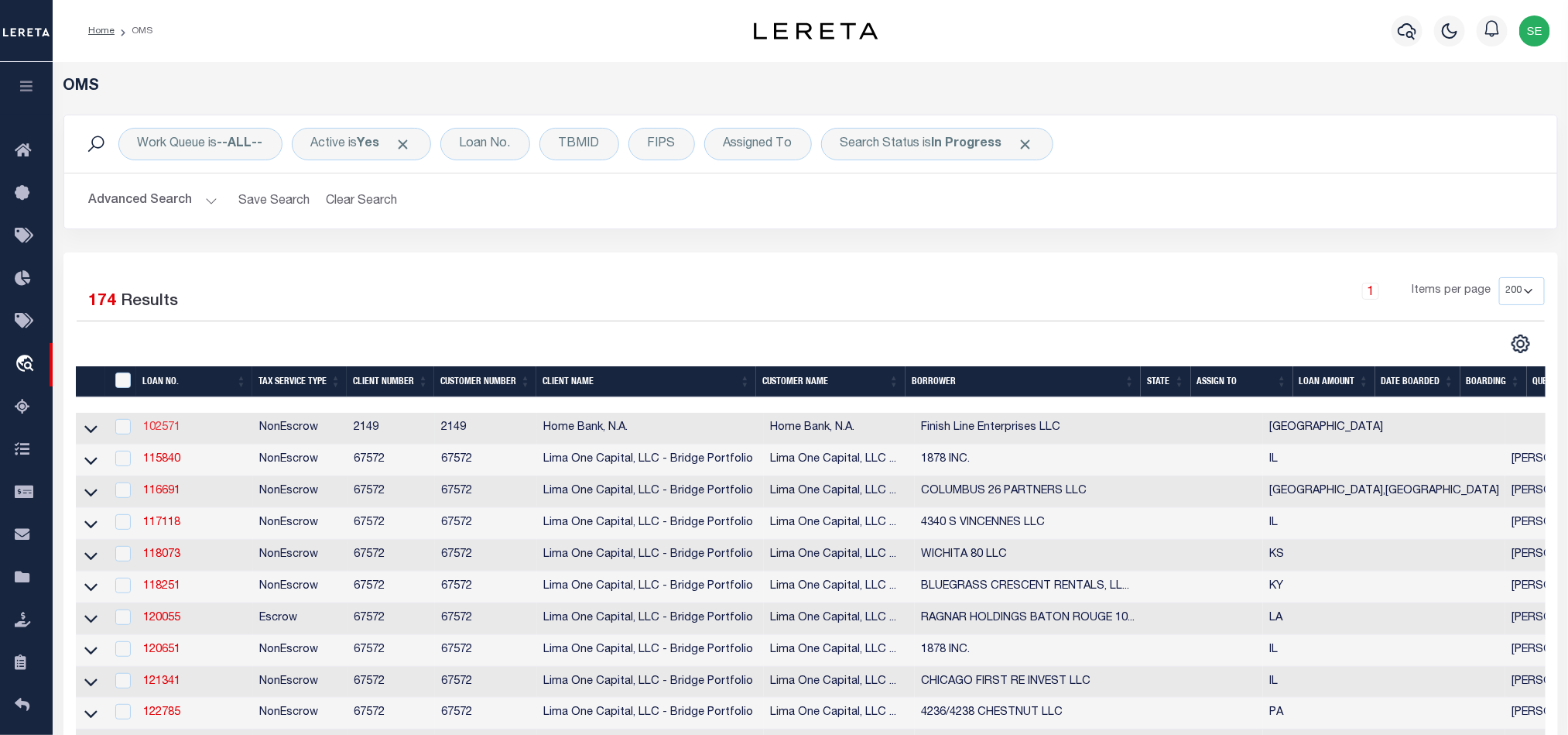
click at [151, 425] on link "102571" at bounding box center [162, 427] width 38 height 11
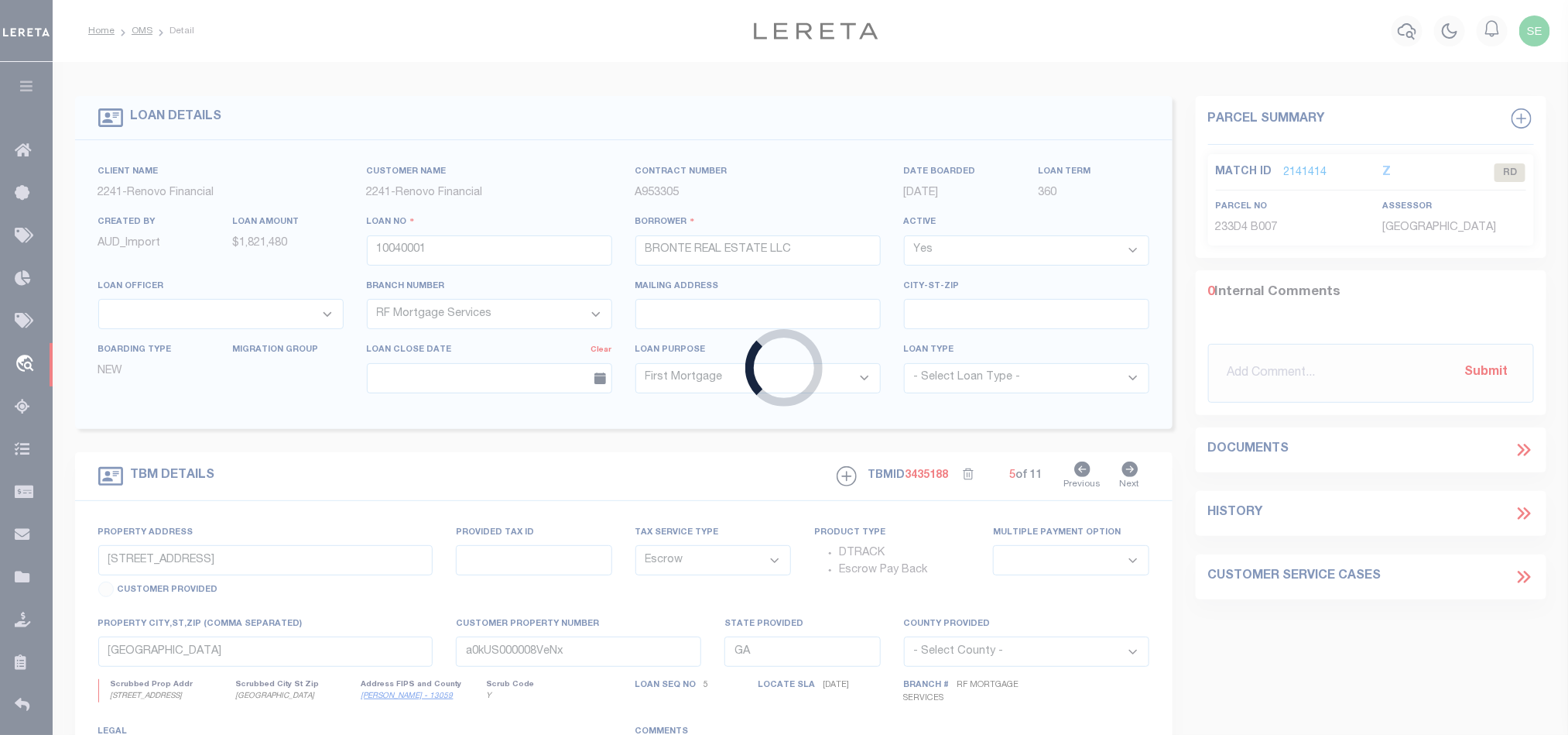
type input "102571"
type input "Finish Line Enterprises LLC"
select select
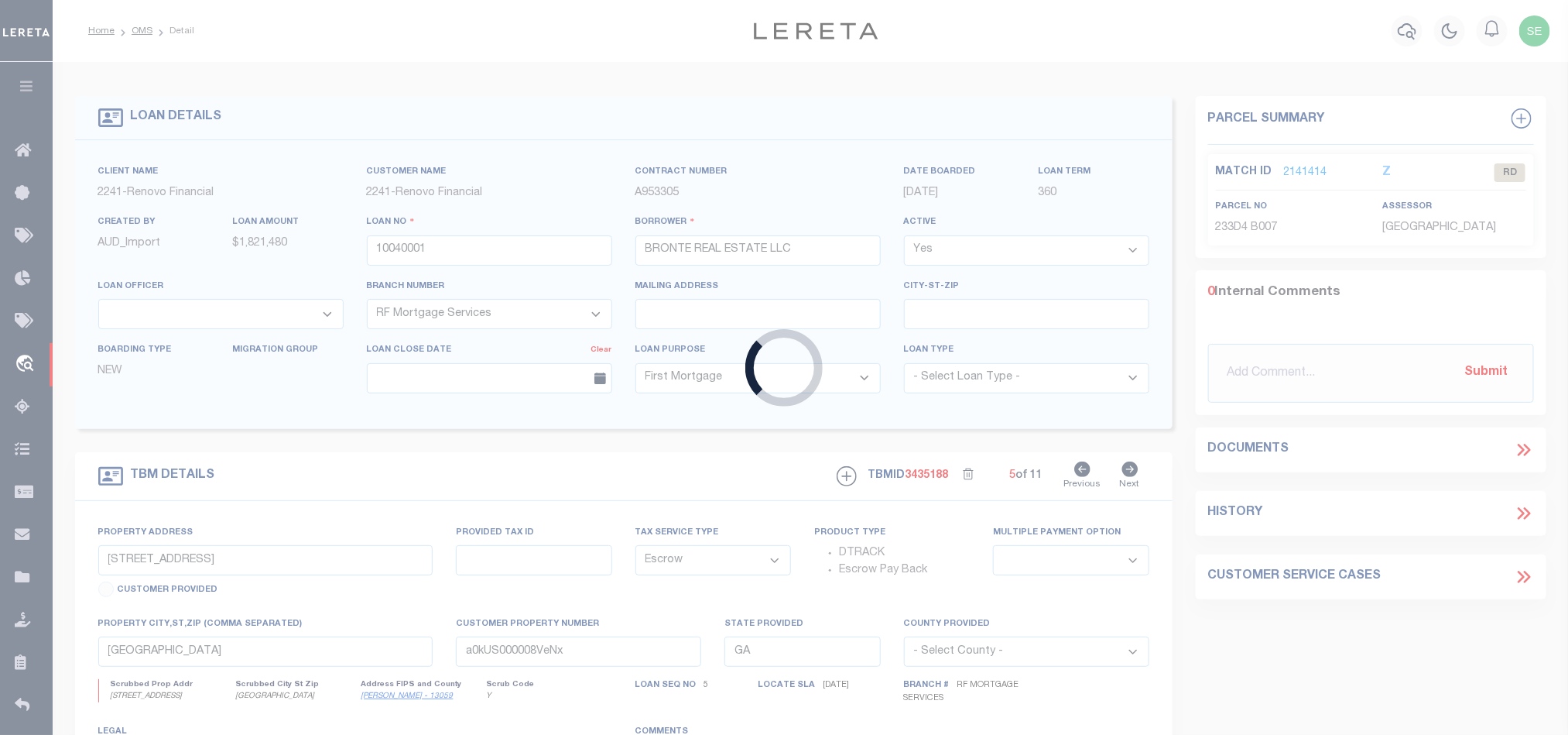
select select "NonEscrow"
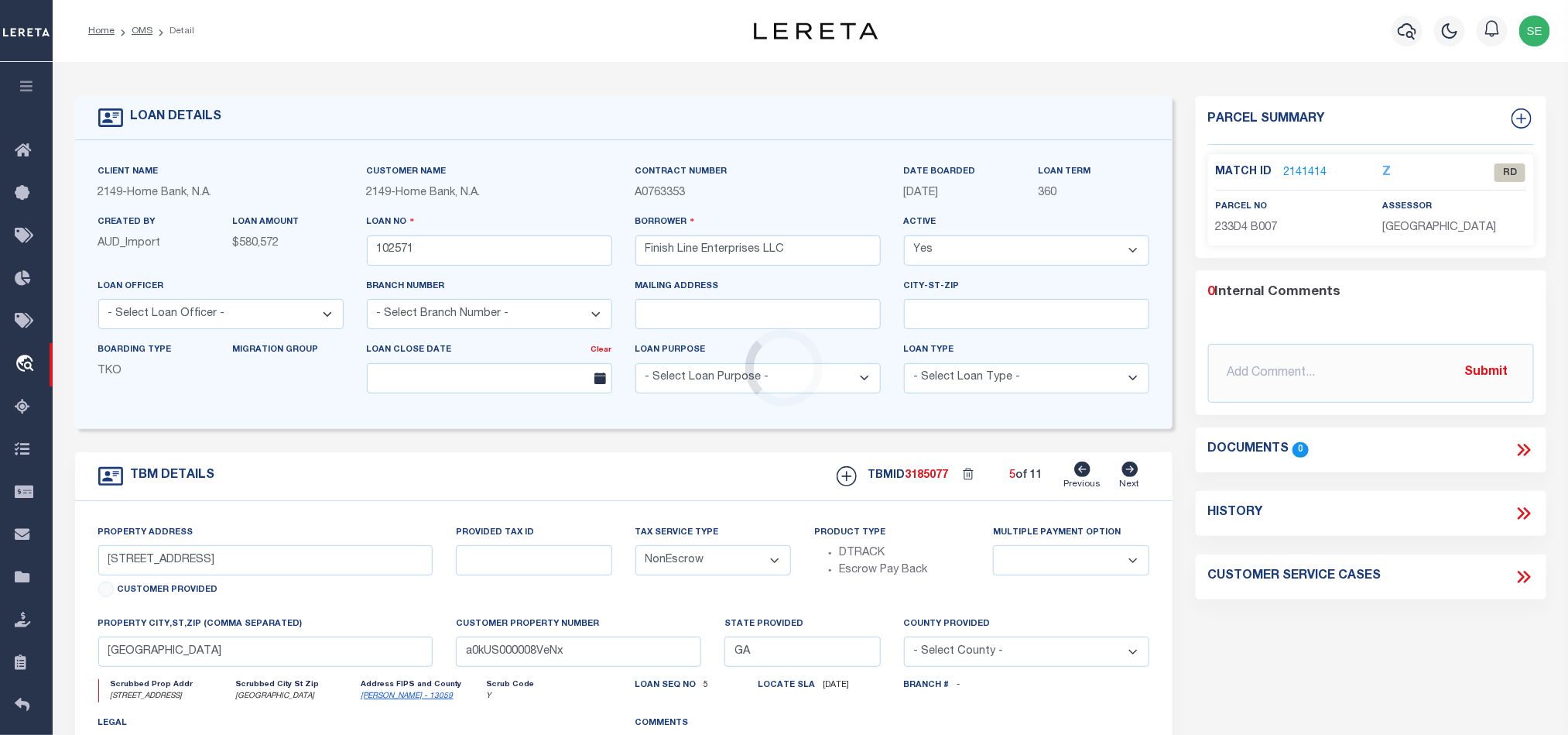
select select "8216"
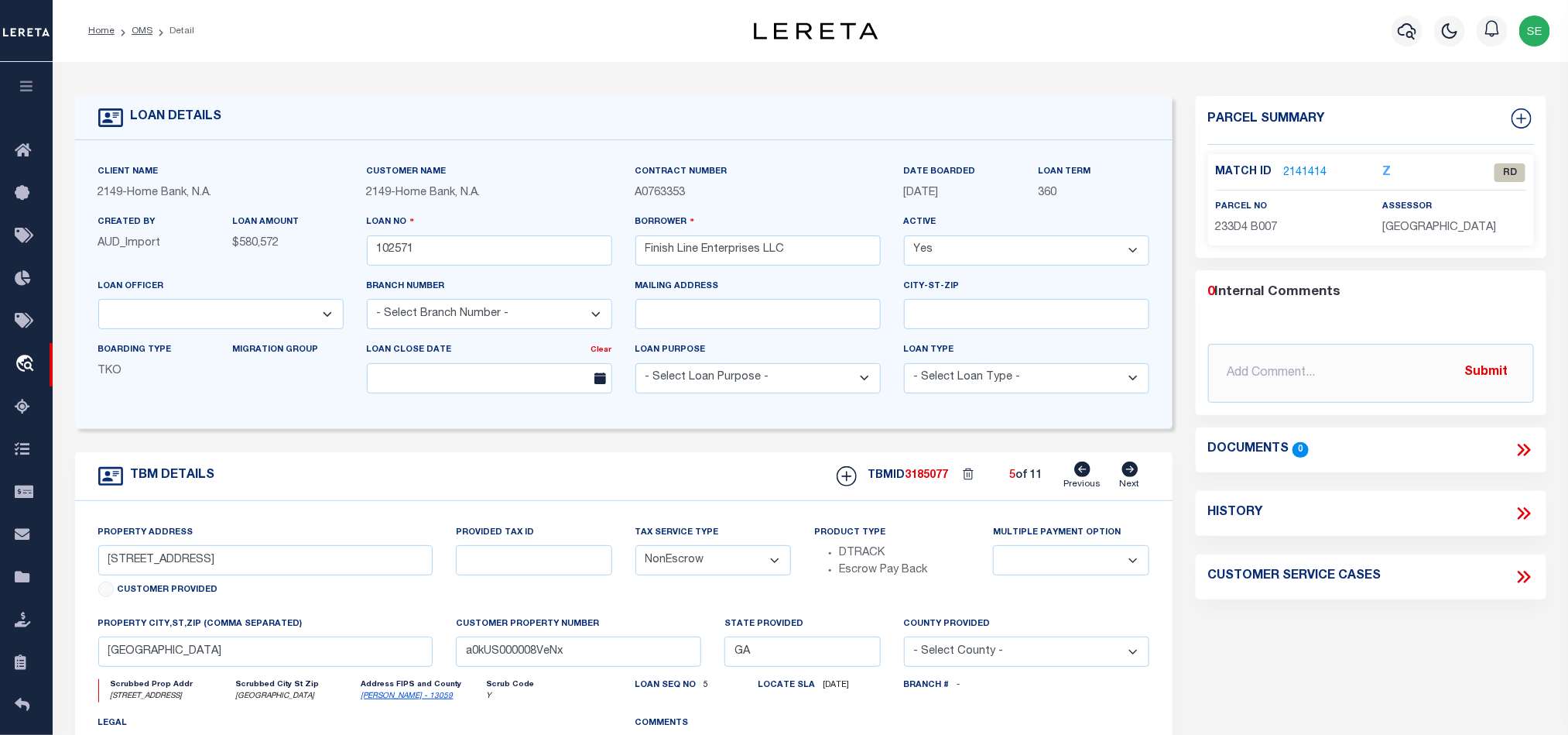
select select "3295"
type input "[STREET_ADDRESS]"
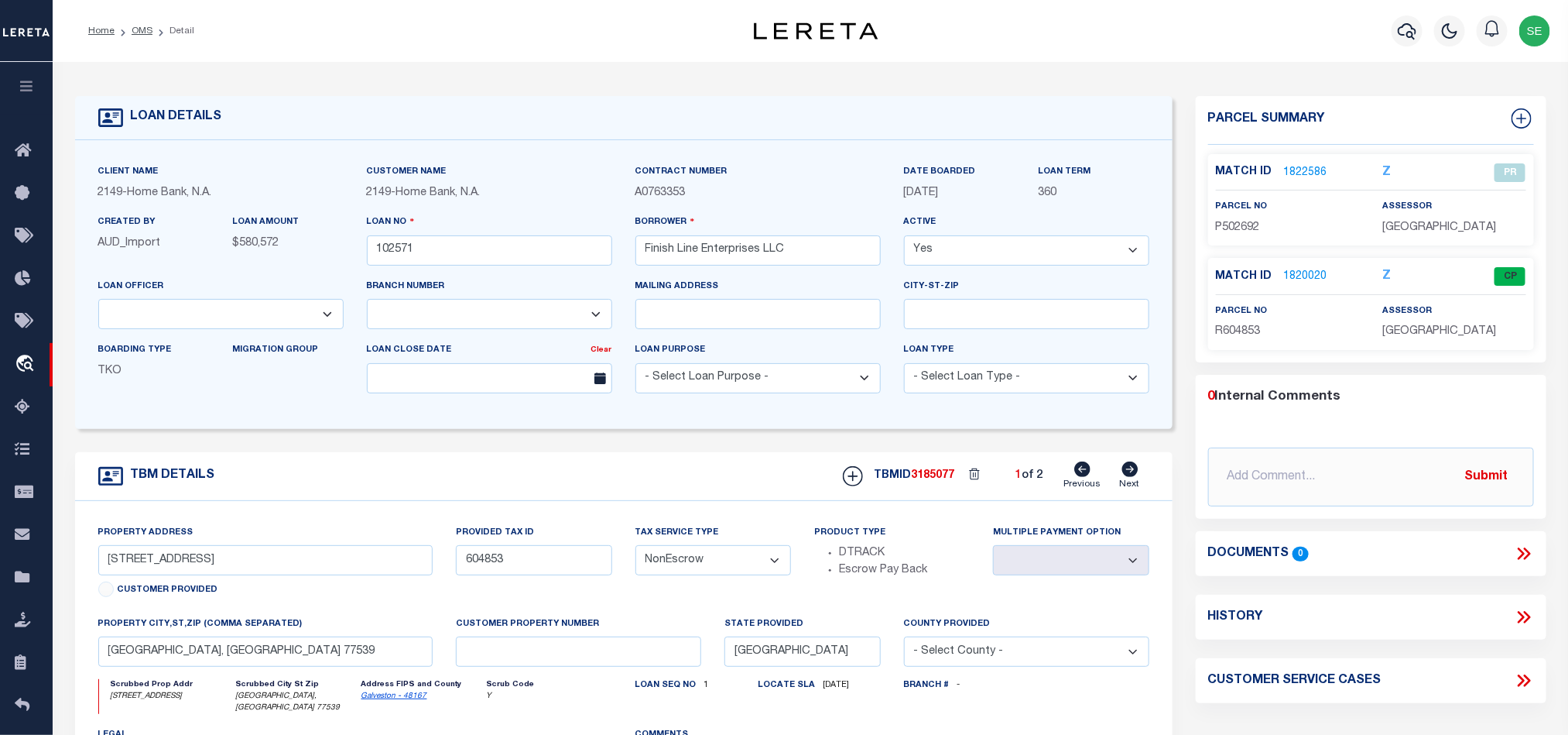
click at [1130, 477] on icon at bounding box center [1130, 469] width 17 height 15
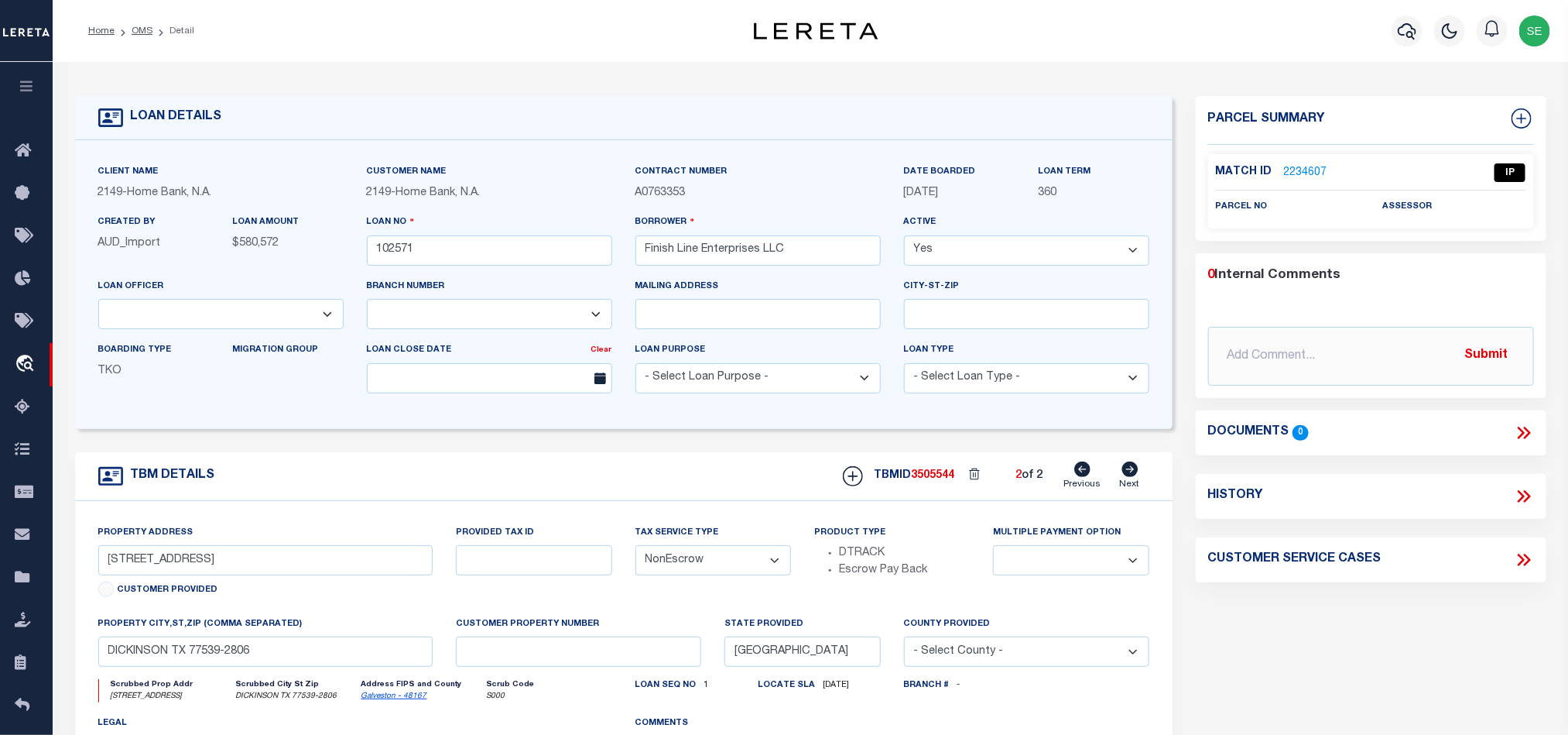
click at [1130, 477] on icon at bounding box center [1130, 469] width 17 height 15
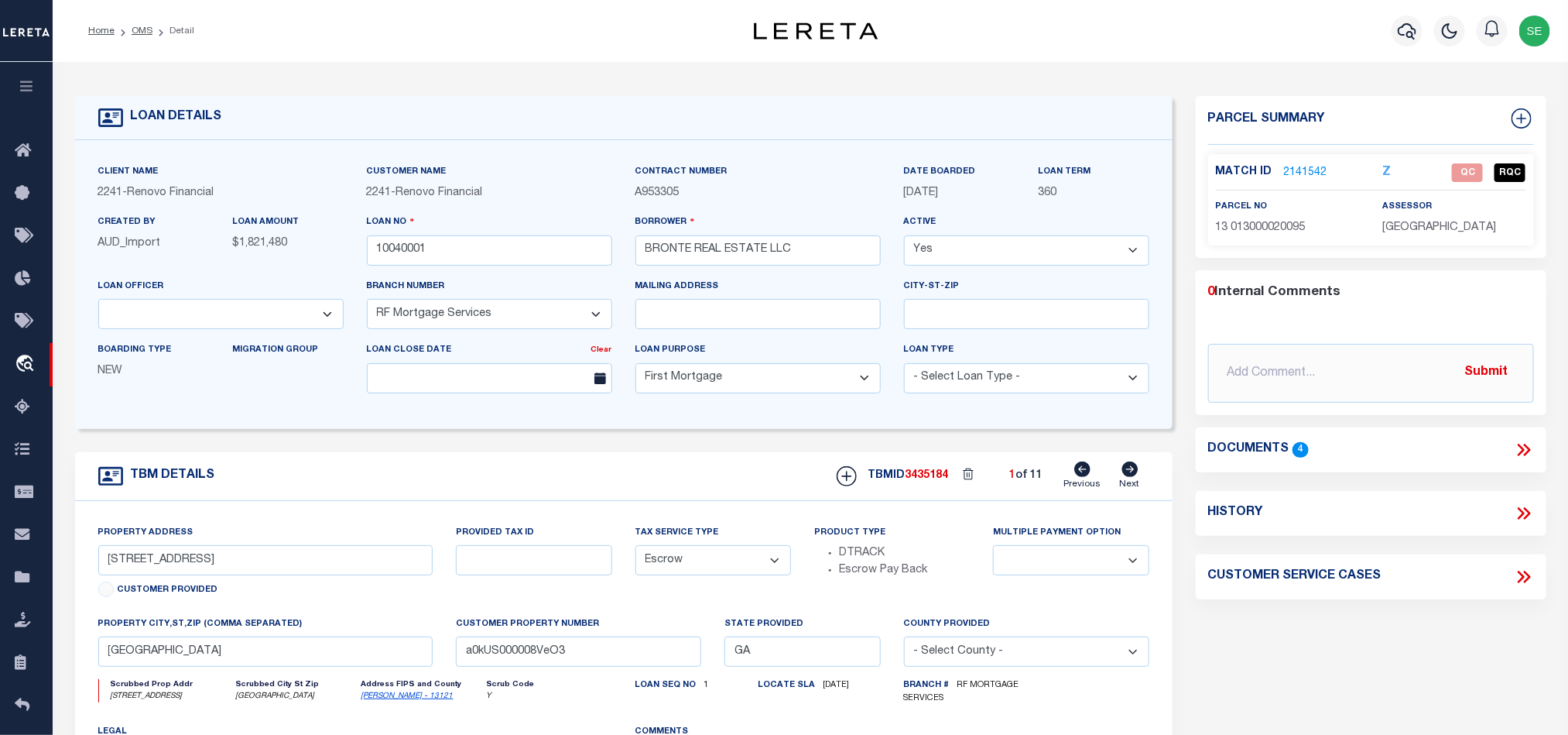
click at [1138, 477] on icon at bounding box center [1130, 469] width 16 height 15
click at [1130, 477] on icon at bounding box center [1130, 469] width 16 height 15
click at [1305, 174] on link "2141414" at bounding box center [1305, 173] width 44 height 16
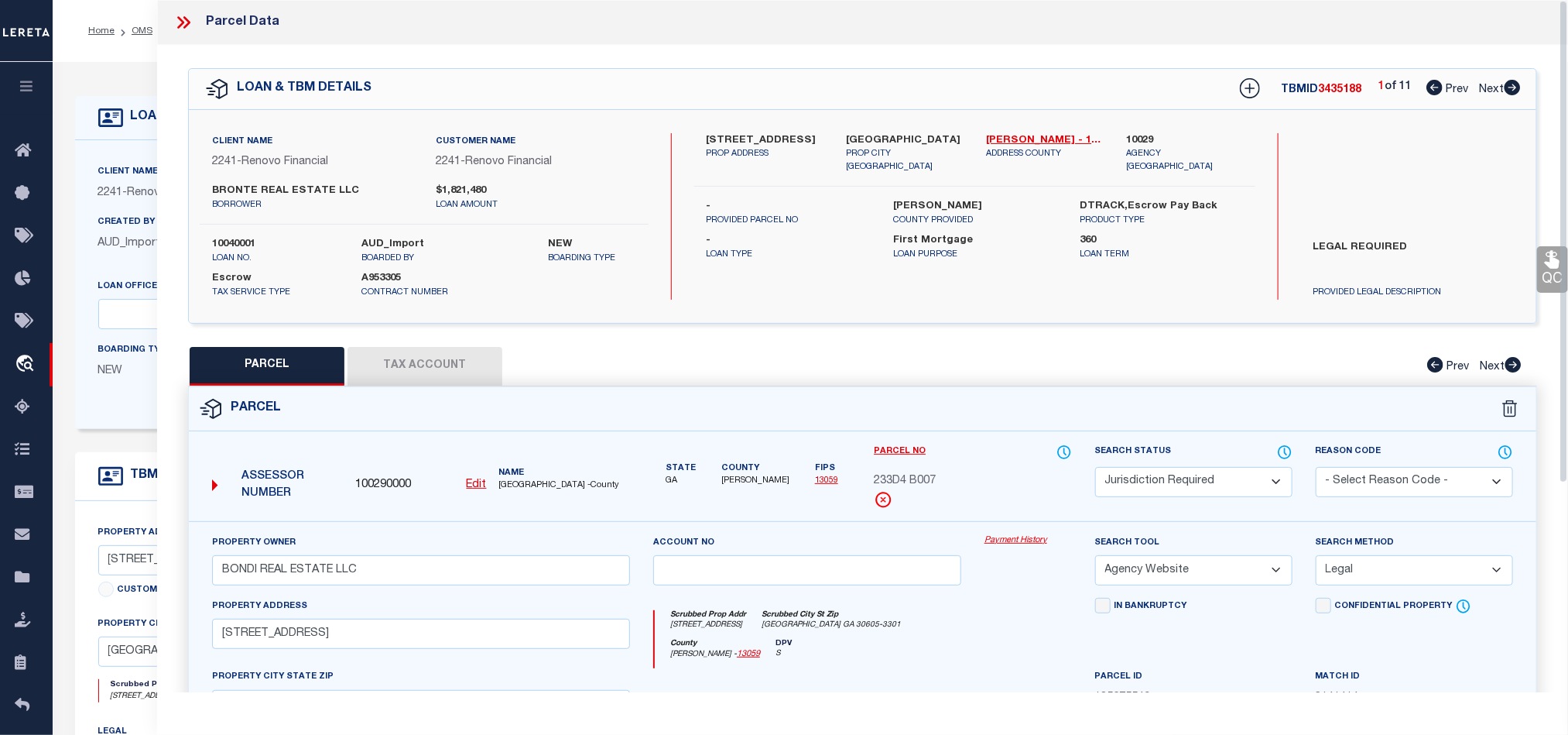
click at [422, 360] on button "Tax Account" at bounding box center [424, 365] width 154 height 38
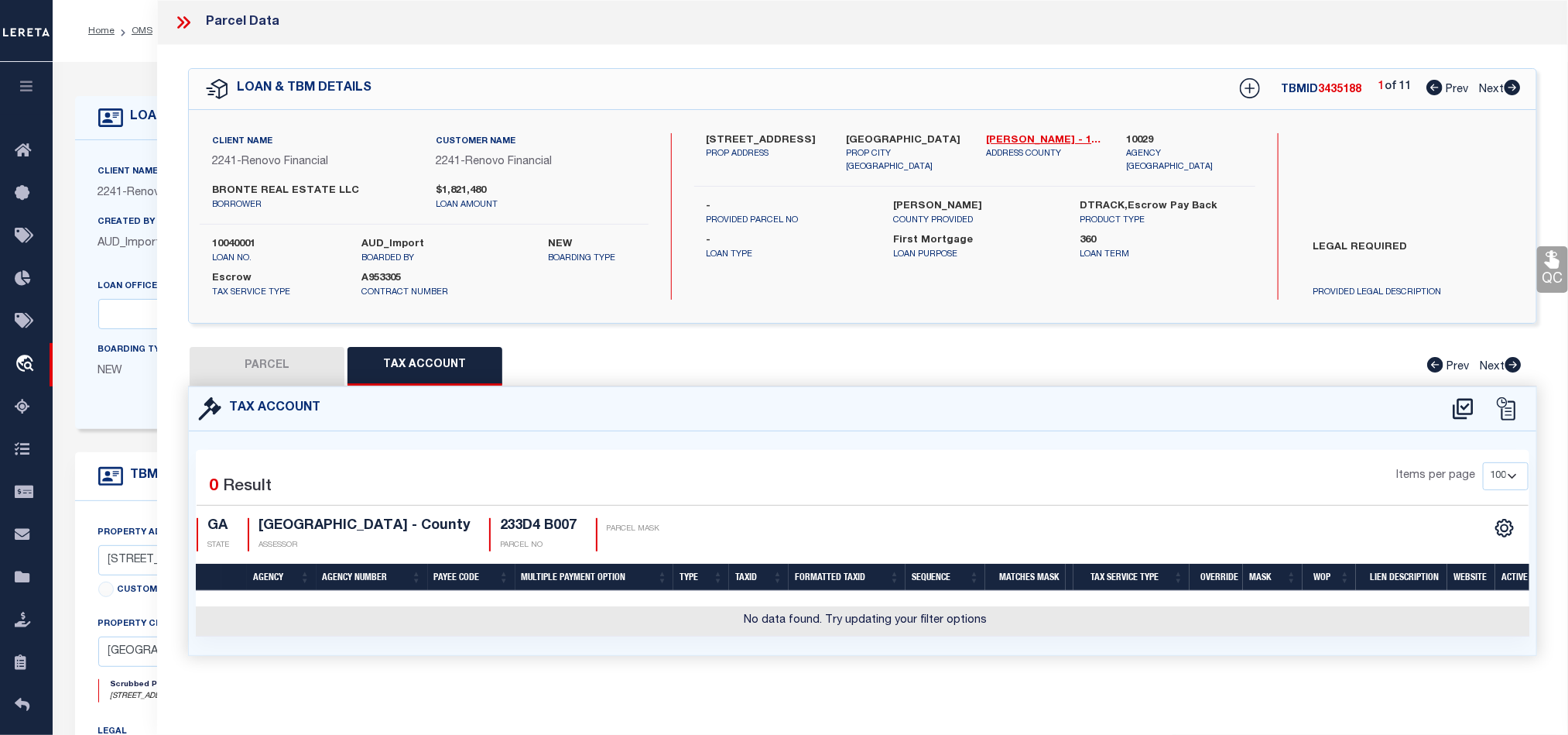
click at [1442, 410] on div at bounding box center [1484, 409] width 86 height 25
click at [1465, 410] on icon at bounding box center [1463, 408] width 21 height 21
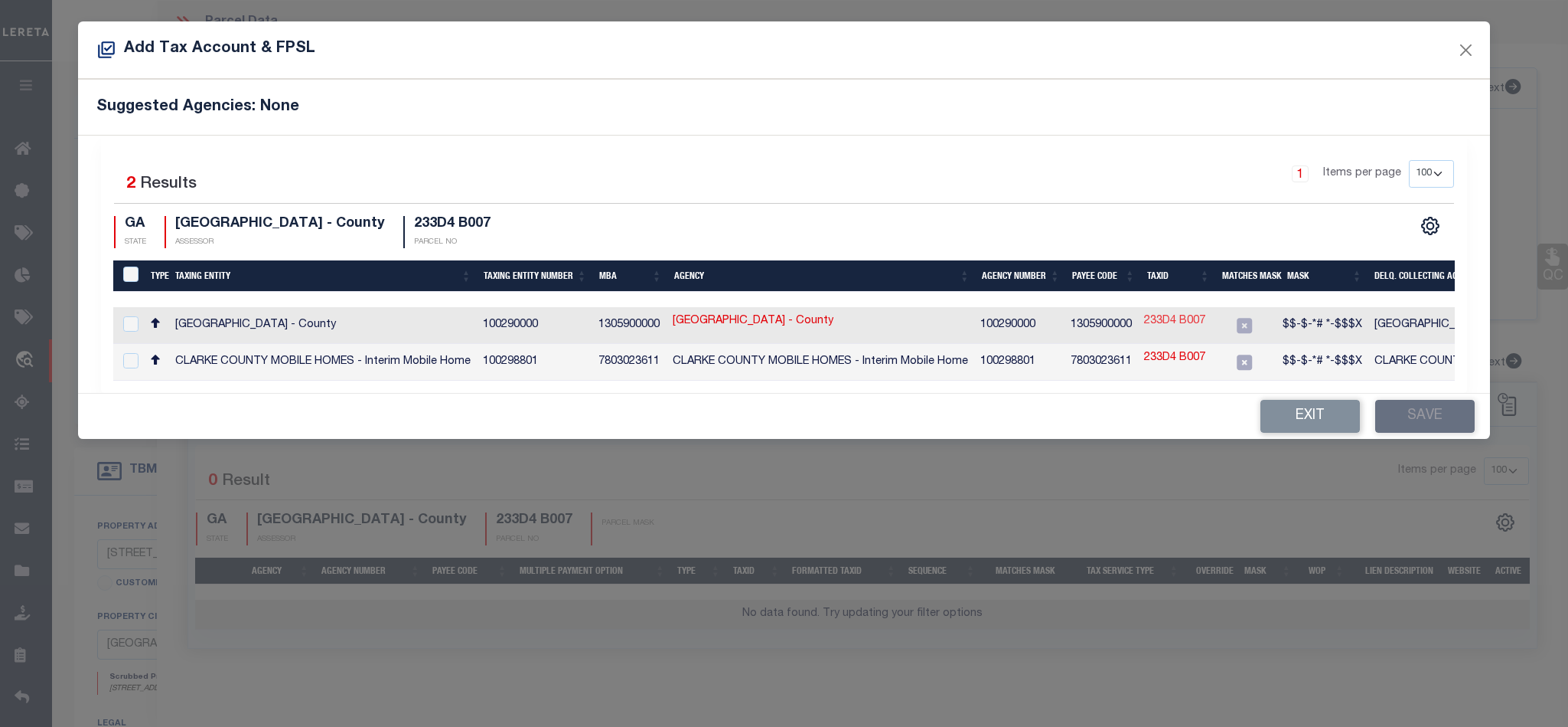
click at [1173, 319] on link "233D4 B007" at bounding box center [1174, 322] width 61 height 17
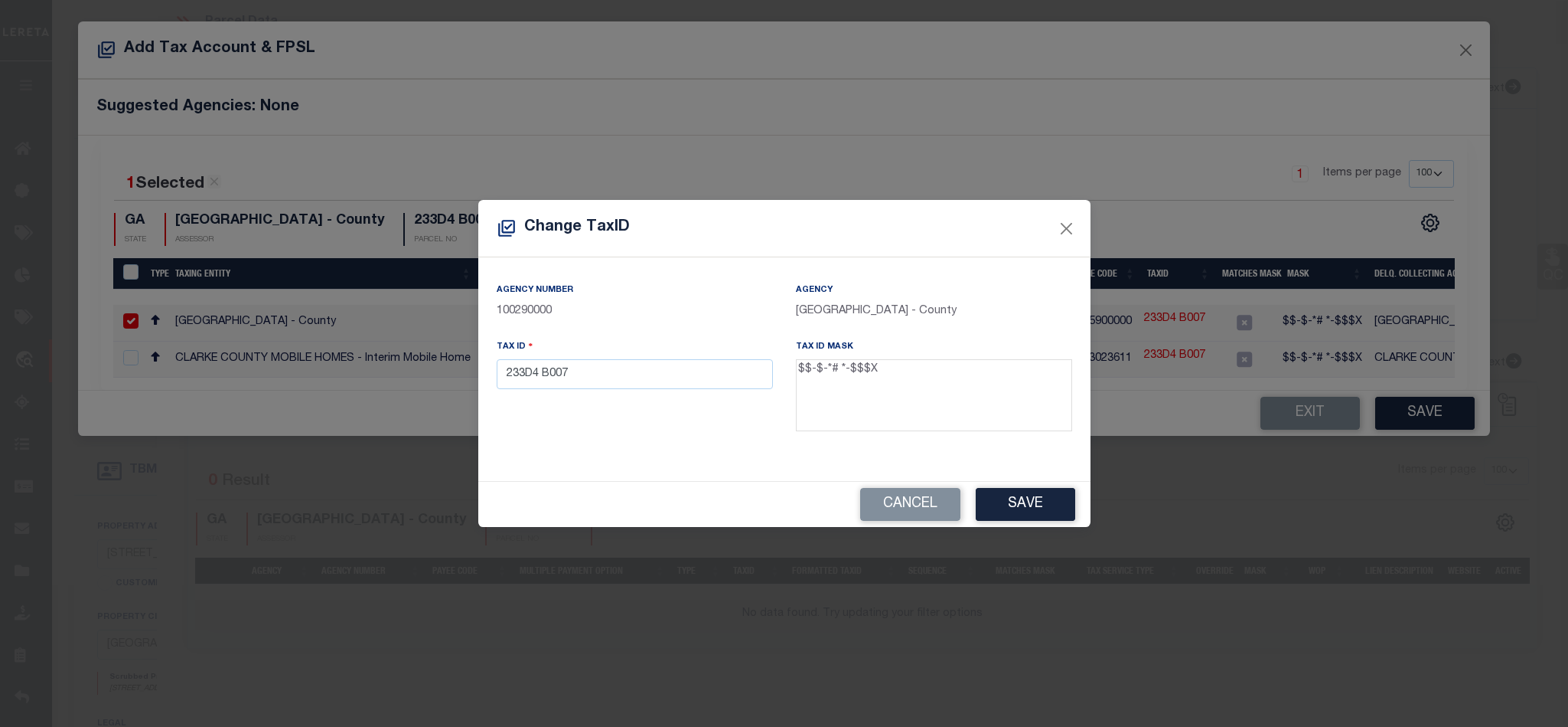
drag, startPoint x: 799, startPoint y: 364, endPoint x: 879, endPoint y: 371, distance: 80.3
click at [879, 371] on textarea "$$-$-*# *-$$$X" at bounding box center [933, 395] width 276 height 72
click at [965, 292] on div "Agency [GEOGRAPHIC_DATA] - County" at bounding box center [933, 300] width 276 height 37
click at [899, 514] on button "Cancel" at bounding box center [910, 504] width 101 height 33
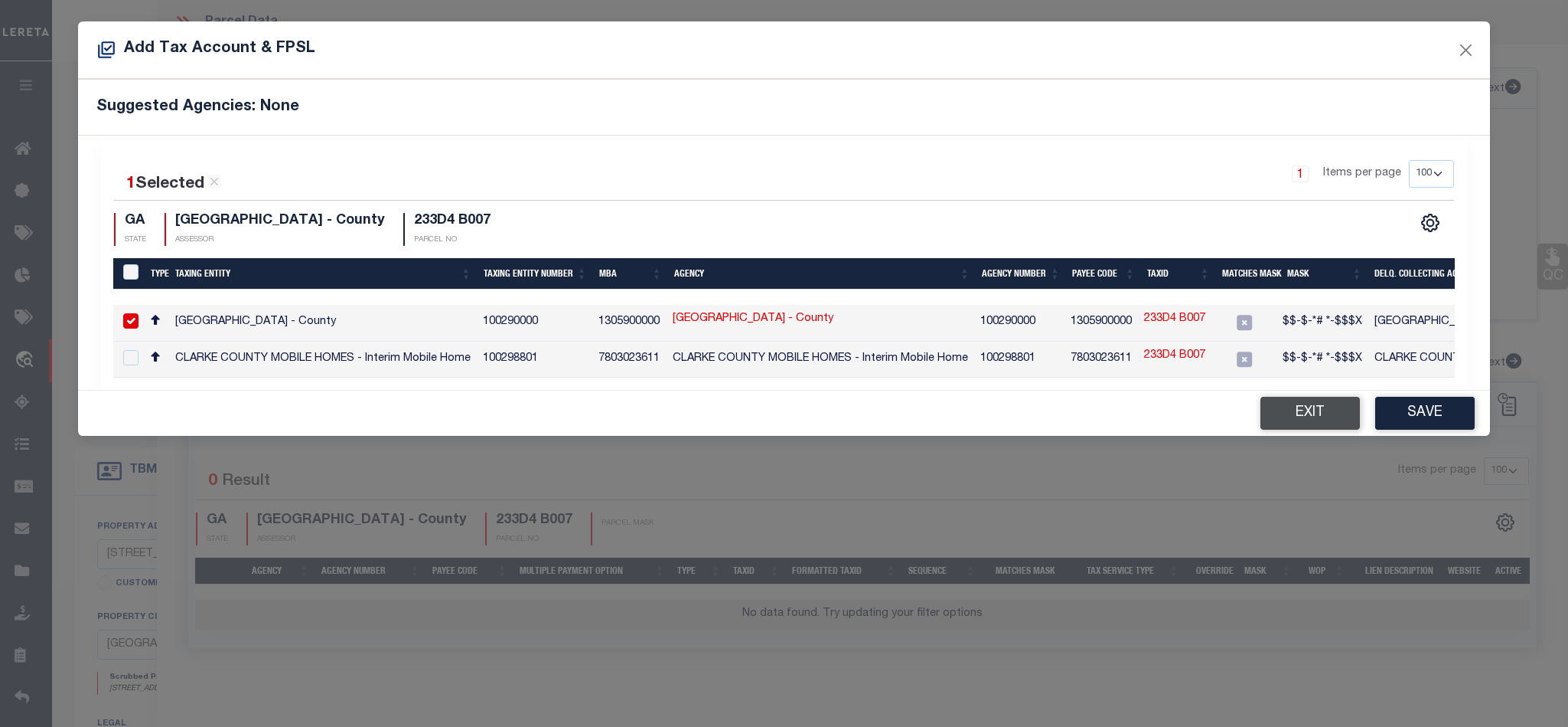
click at [1277, 419] on button "Exit" at bounding box center [1310, 413] width 100 height 33
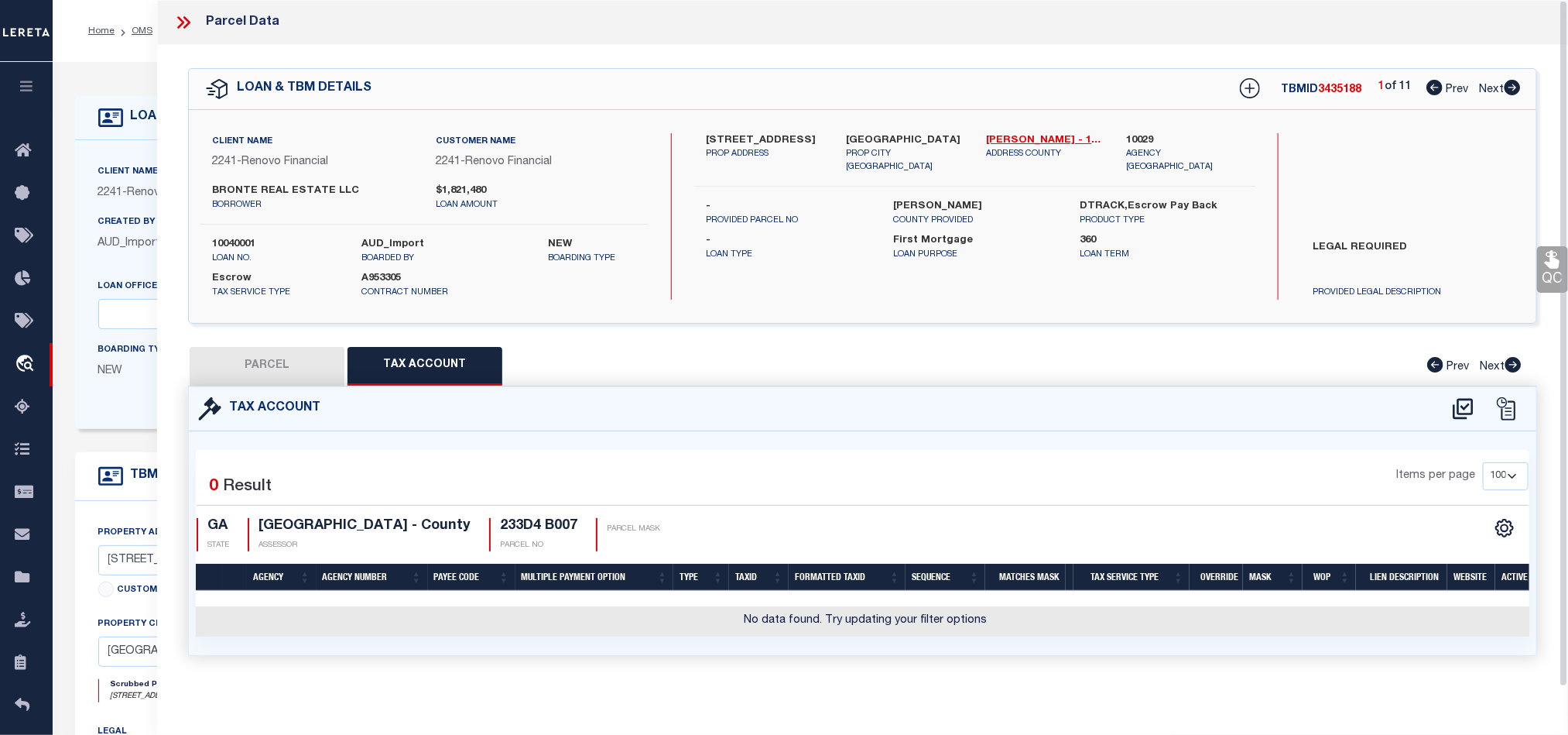
click at [267, 374] on button "PARCEL" at bounding box center [266, 365] width 154 height 38
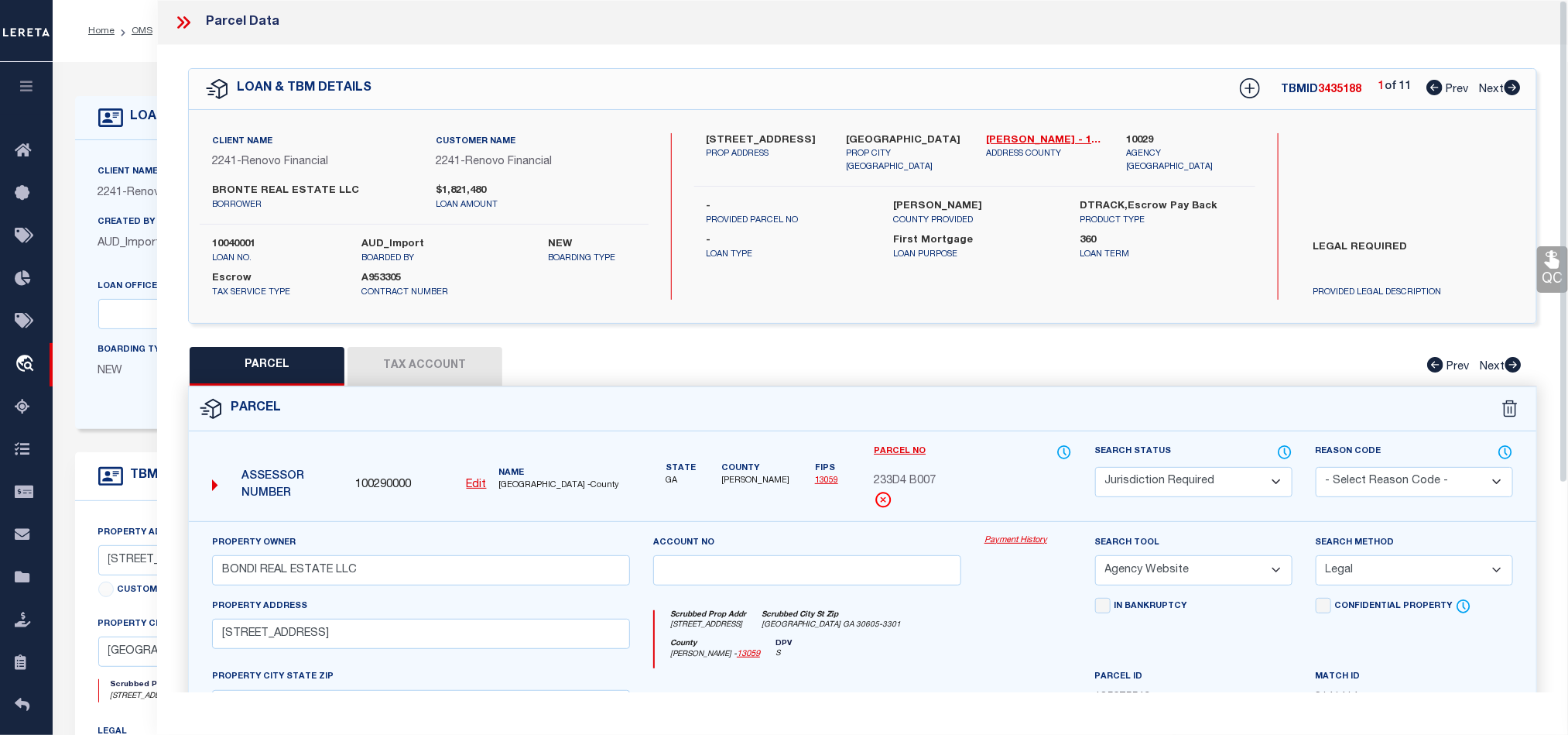
click at [182, 20] on icon at bounding box center [183, 22] width 21 height 21
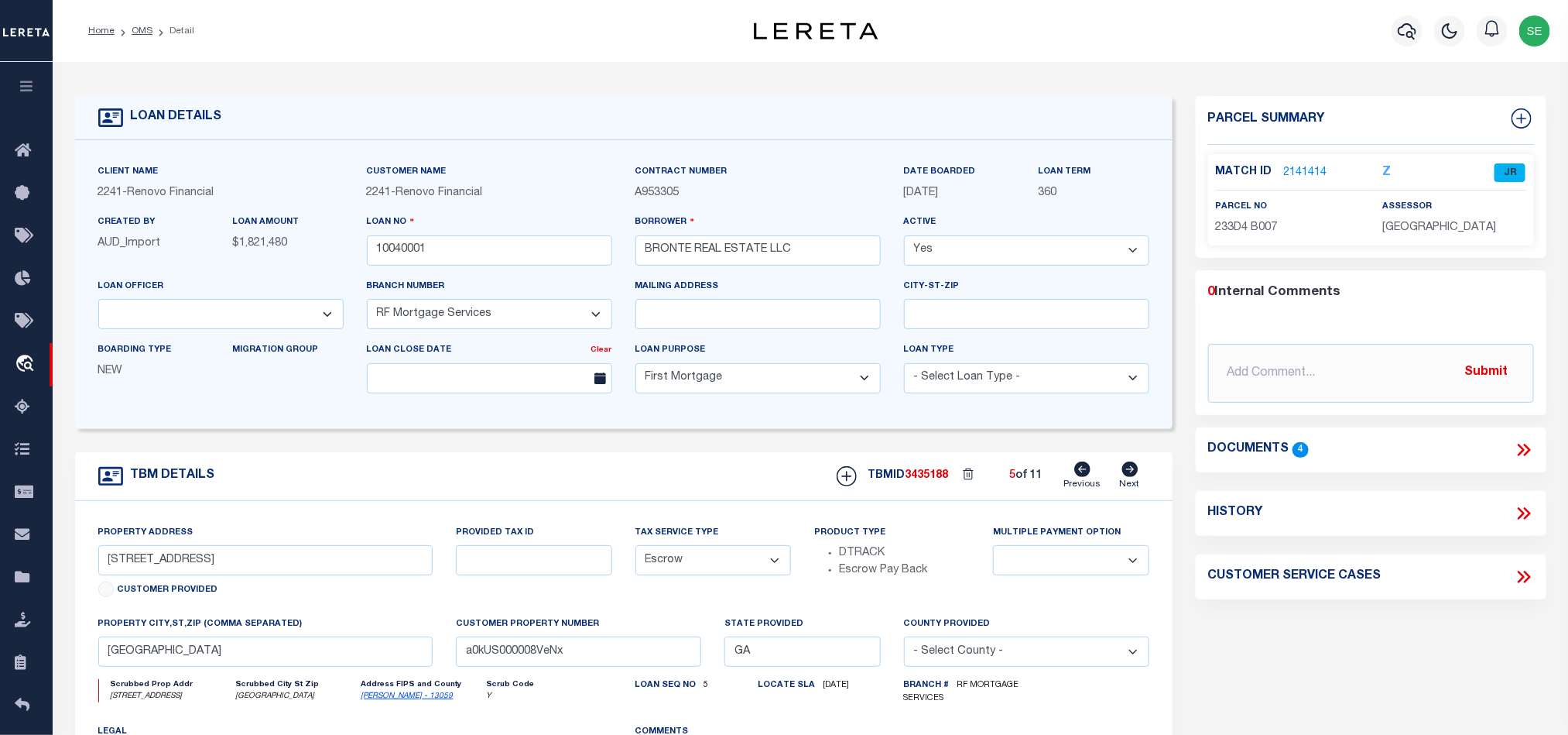
click at [454, 485] on div "TBM DETAILS TBMID 3435188 5 of 11 Next" at bounding box center [623, 476] width 1097 height 49
click at [142, 33] on link "OMS" at bounding box center [141, 30] width 21 height 9
